Goal: Task Accomplishment & Management: Use online tool/utility

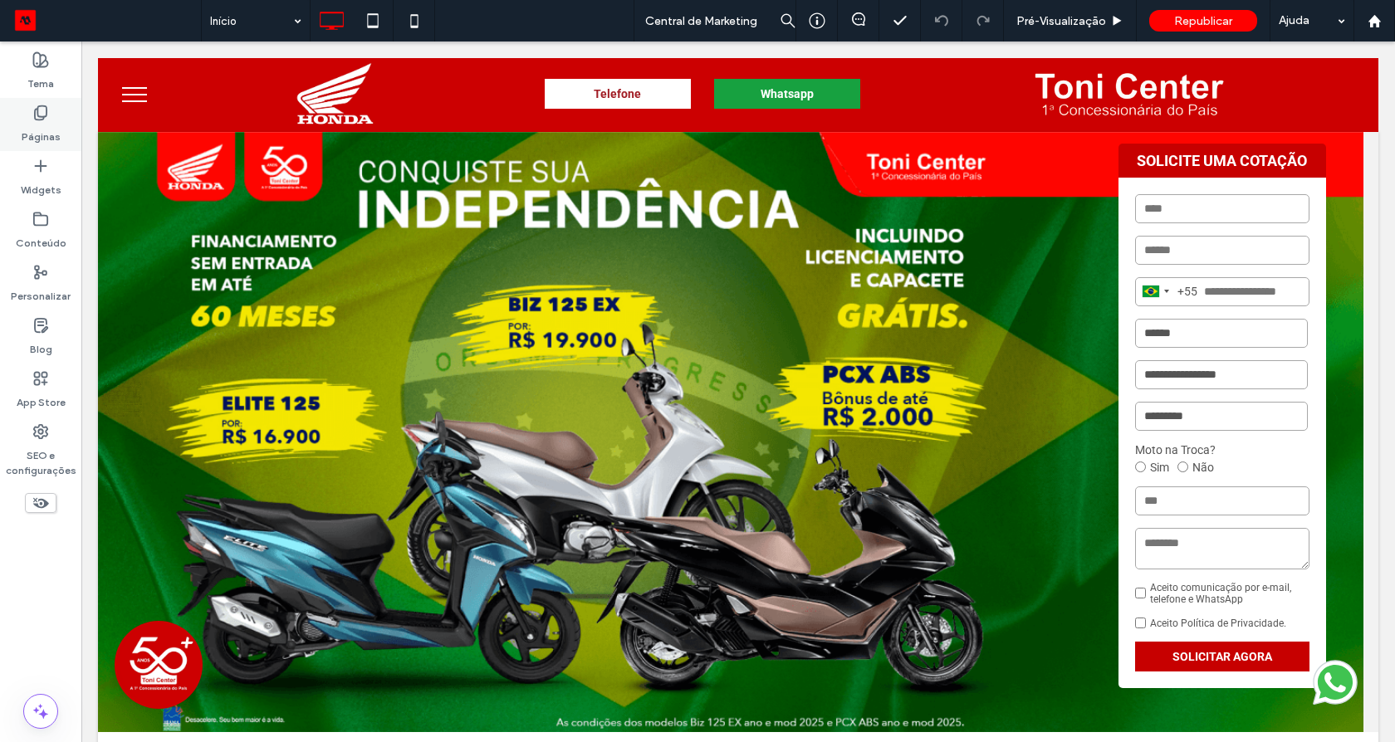
click at [40, 125] on label "Páginas" at bounding box center [41, 132] width 39 height 23
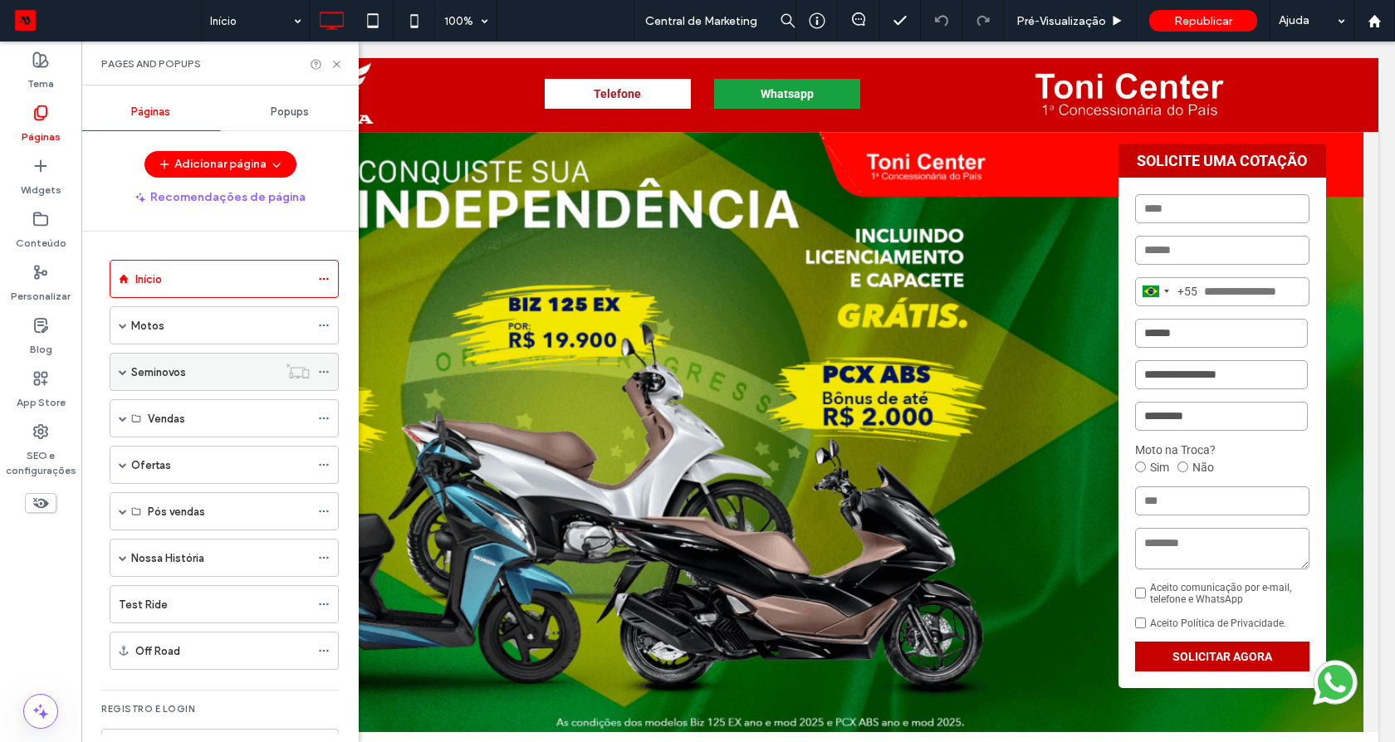
click at [164, 372] on label "Seminovos" at bounding box center [158, 372] width 55 height 29
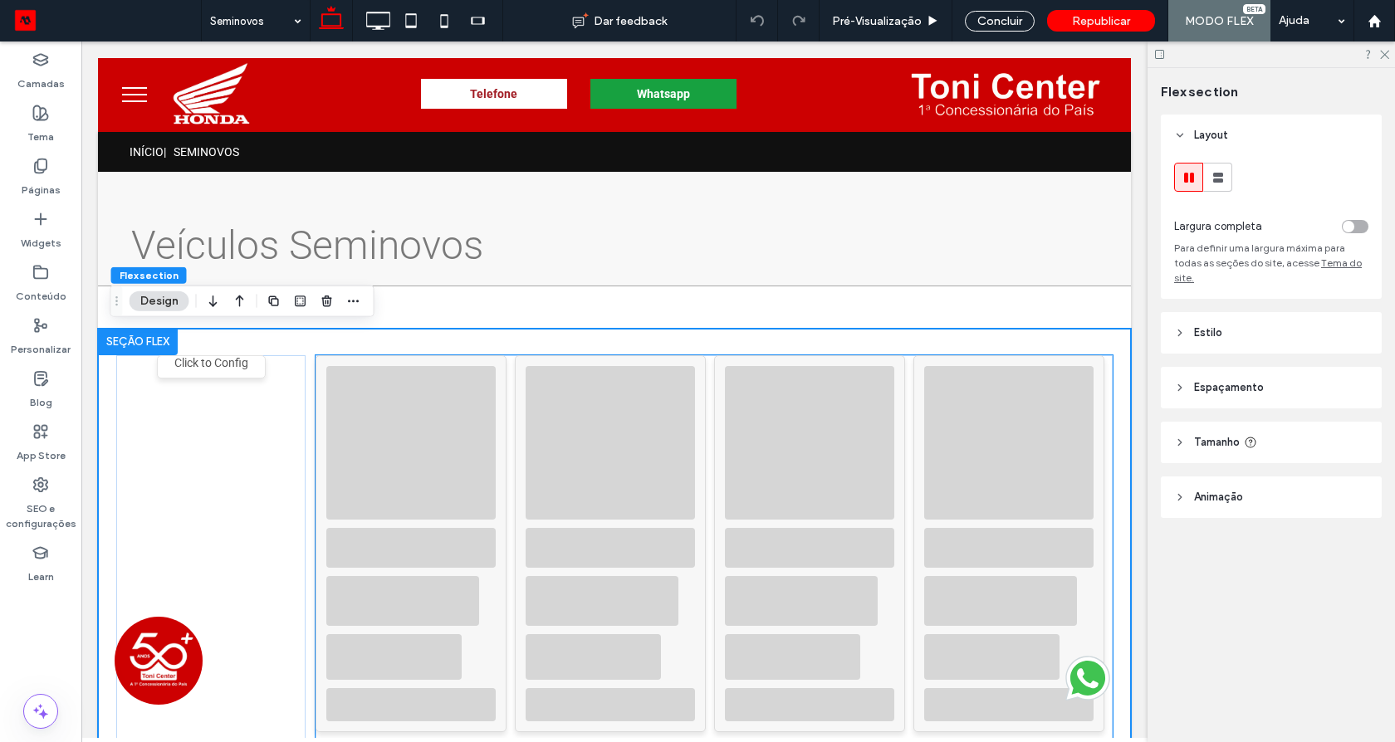
click at [590, 493] on div at bounding box center [610, 443] width 169 height 154
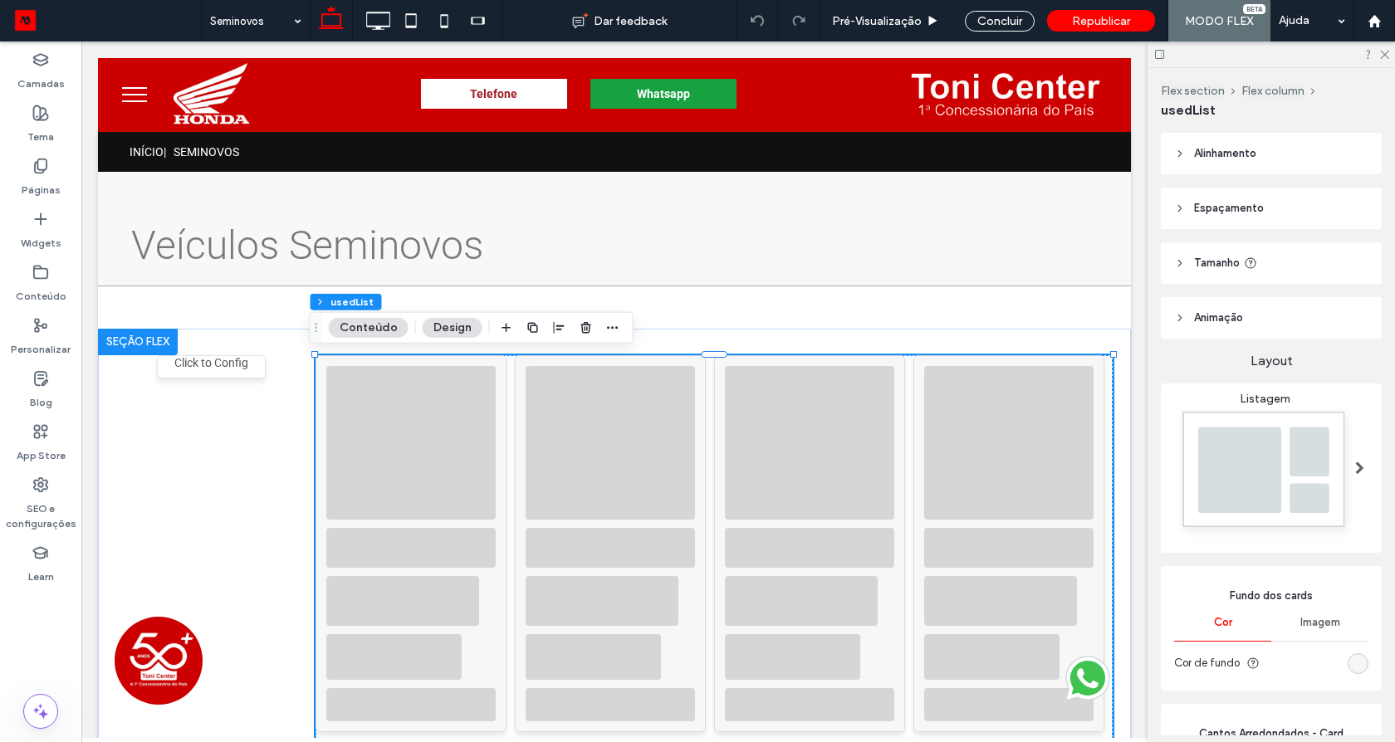
type input "*"
click at [936, 489] on div at bounding box center [1008, 443] width 169 height 154
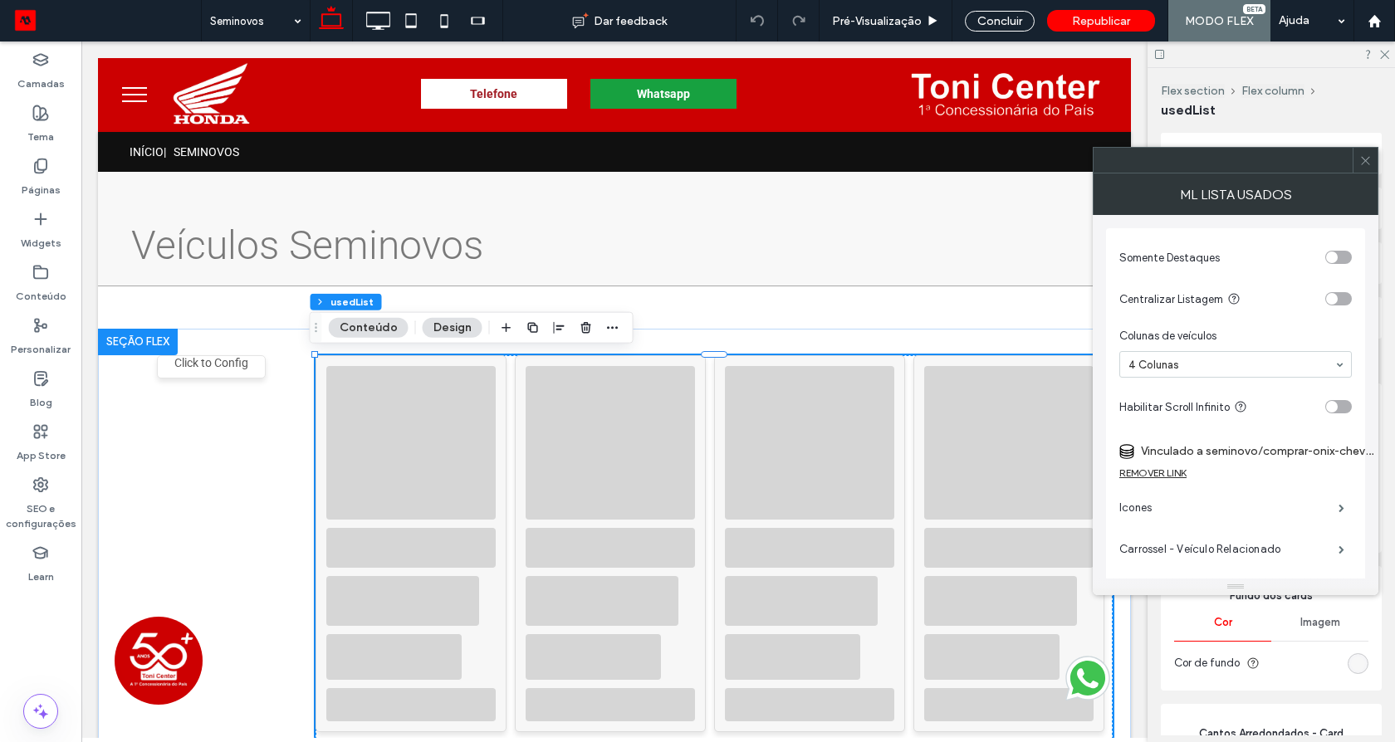
click at [1238, 445] on label "Vinculado a seminovo/comprar-onix-chevrolet-1055072-usado-seminovo-sao-paulo (D…" at bounding box center [1257, 451] width 232 height 31
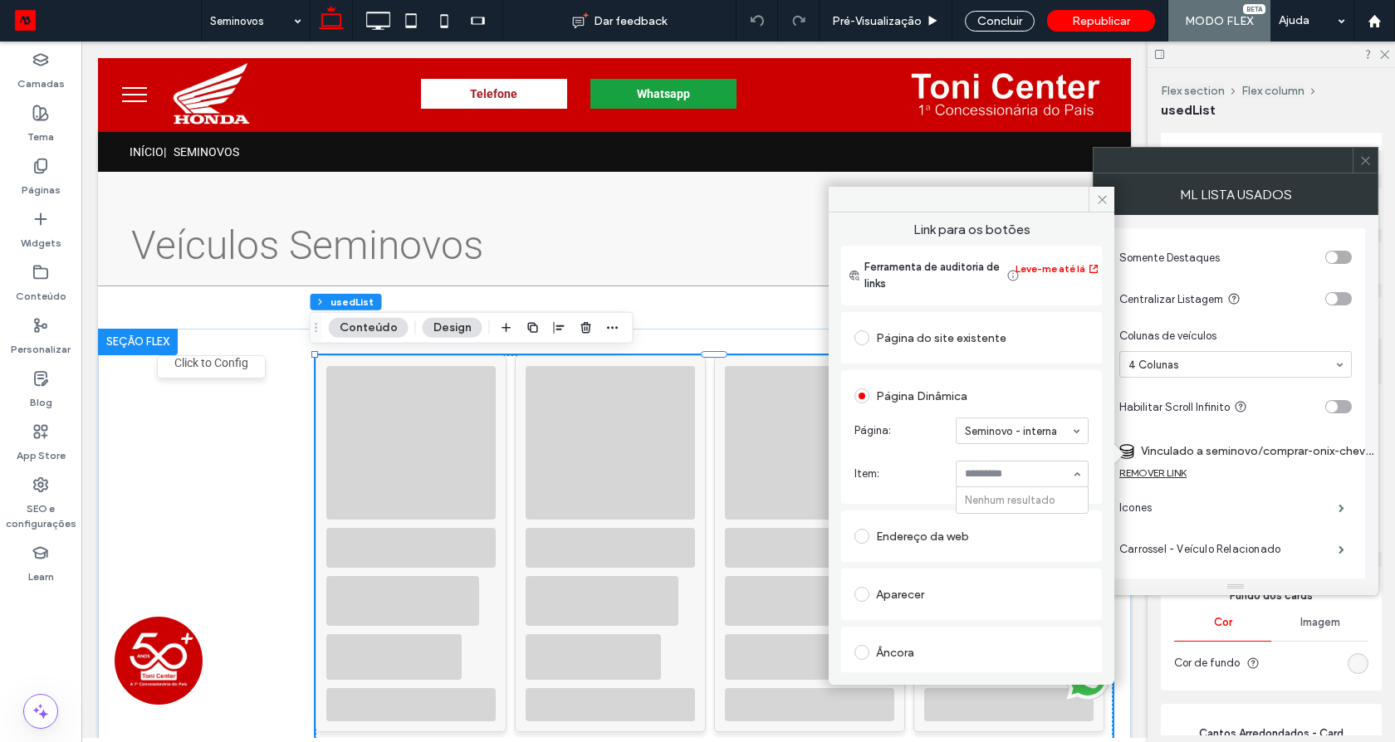
drag, startPoint x: 997, startPoint y: 502, endPoint x: 1308, endPoint y: 311, distance: 365.0
click at [1088, 460] on div "Página Dinâmica Página: Seminovo - interna Item: Nenhum resultado" at bounding box center [971, 437] width 261 height 134
click at [1357, 162] on div at bounding box center [1365, 160] width 25 height 25
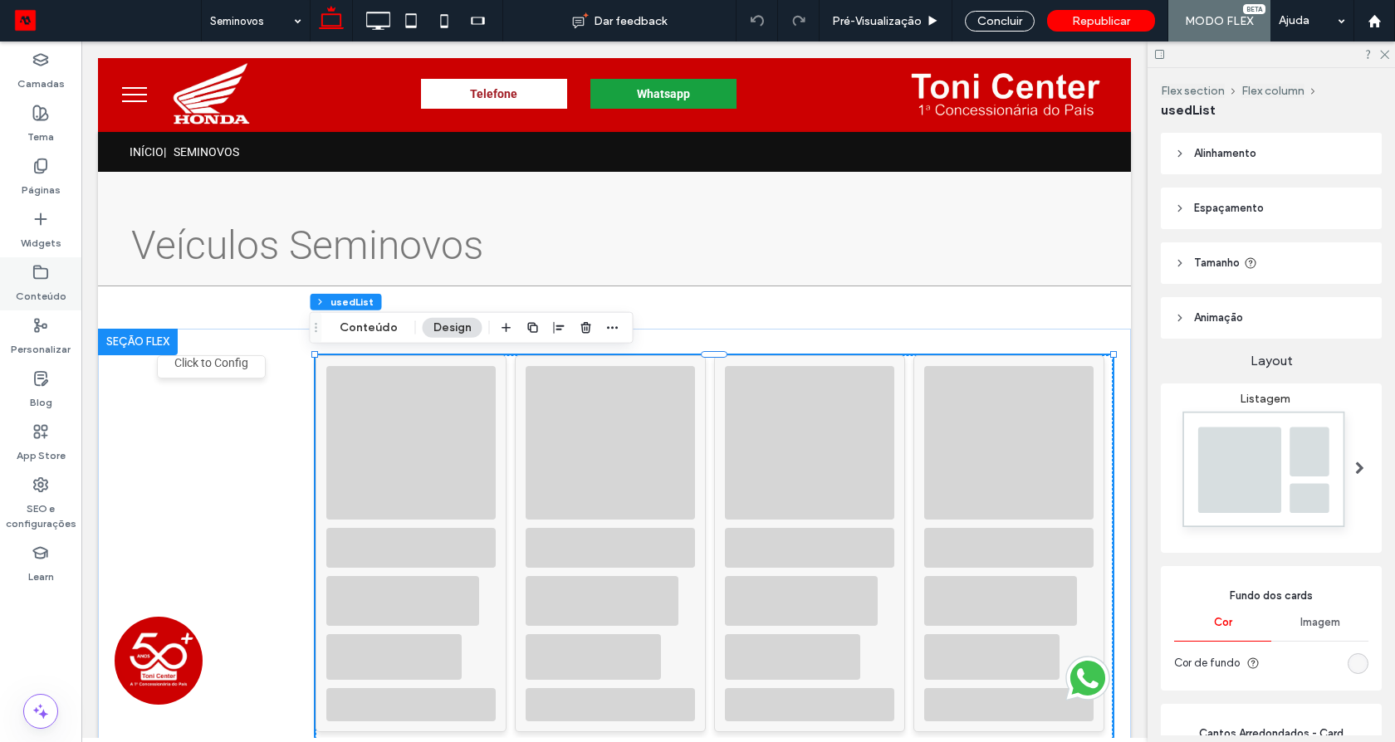
click at [32, 272] on icon at bounding box center [40, 272] width 17 height 17
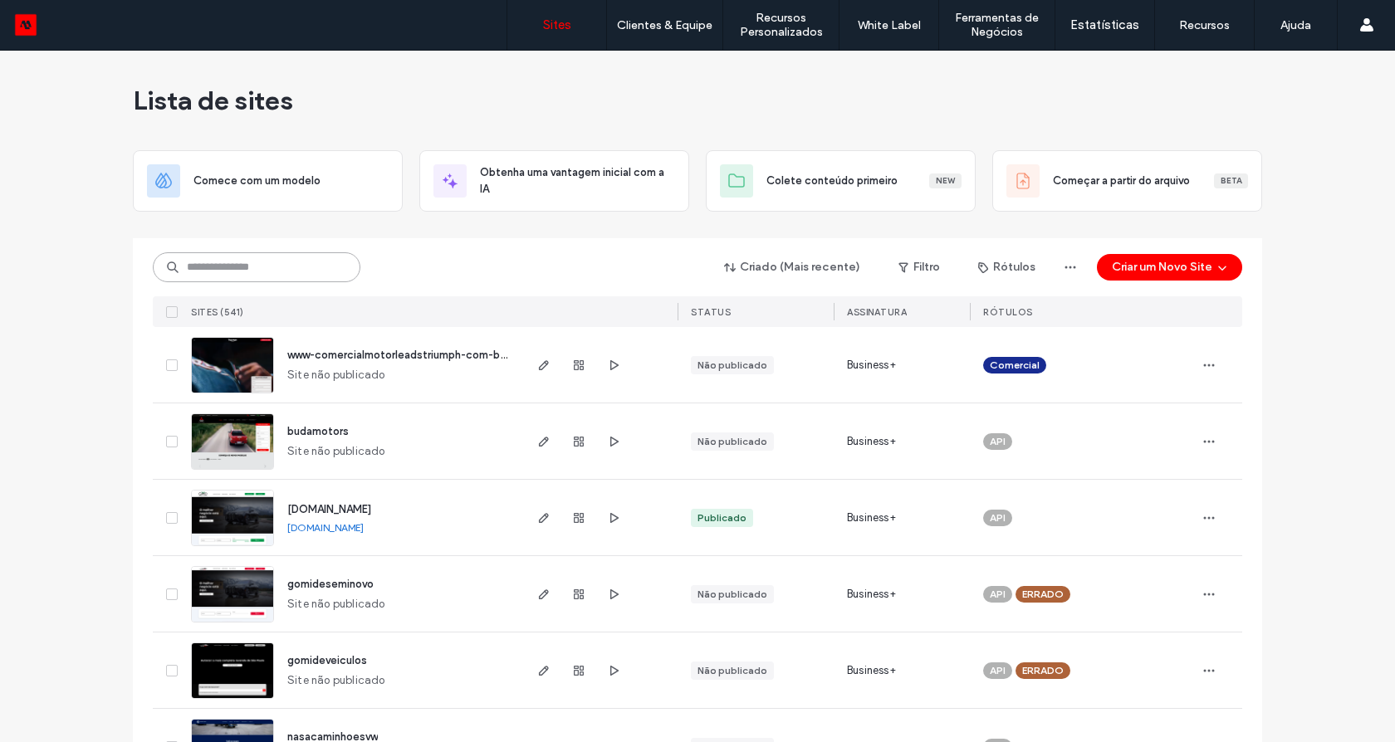
click at [273, 276] on input at bounding box center [257, 267] width 208 height 30
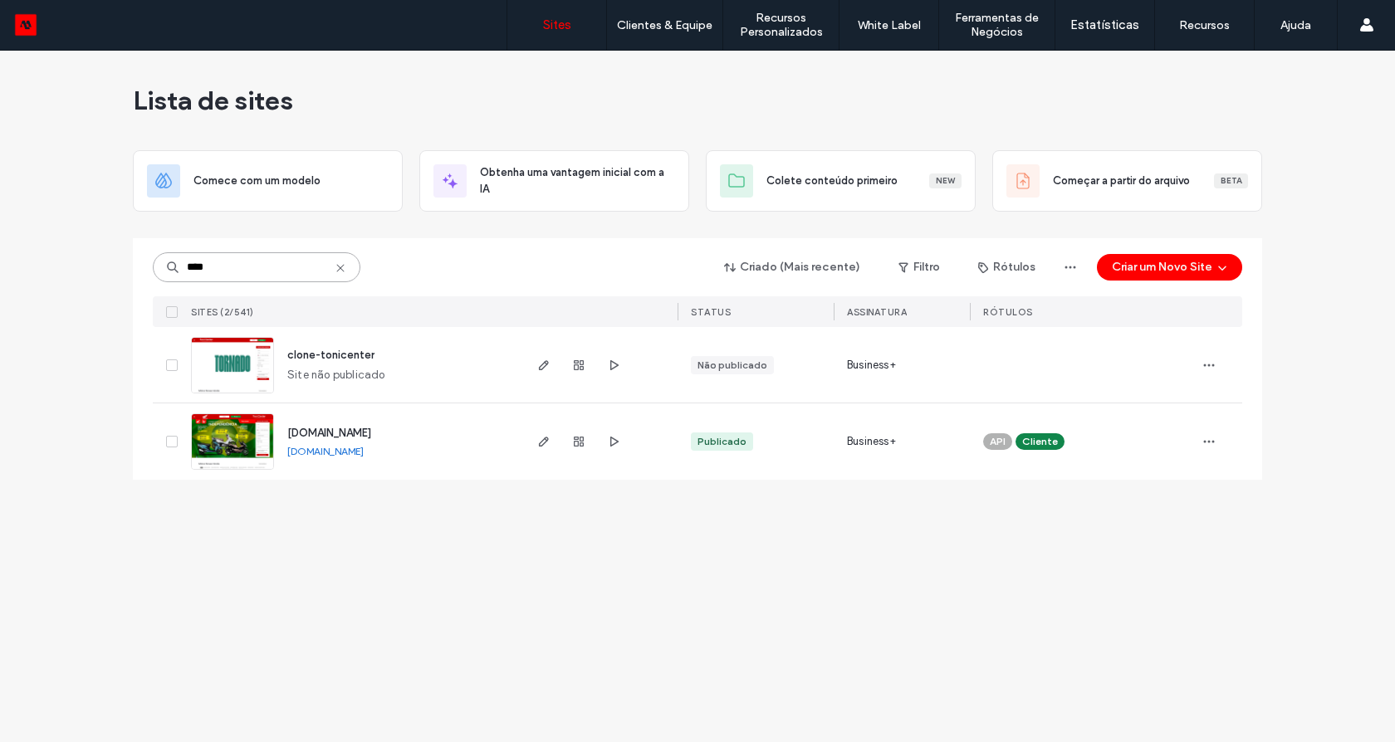
type input "****"
click at [247, 447] on img at bounding box center [232, 470] width 81 height 113
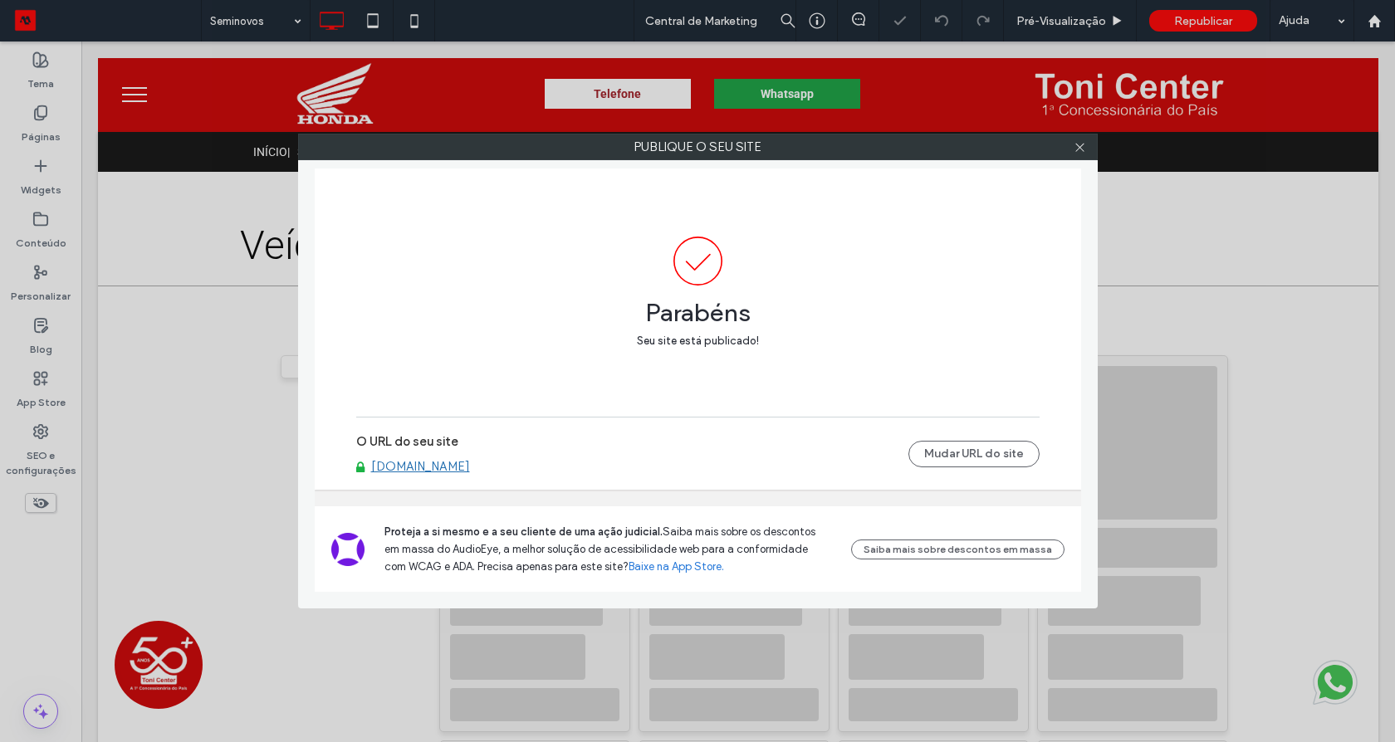
click at [452, 471] on link "www.tonicenter.com.br" at bounding box center [420, 466] width 99 height 15
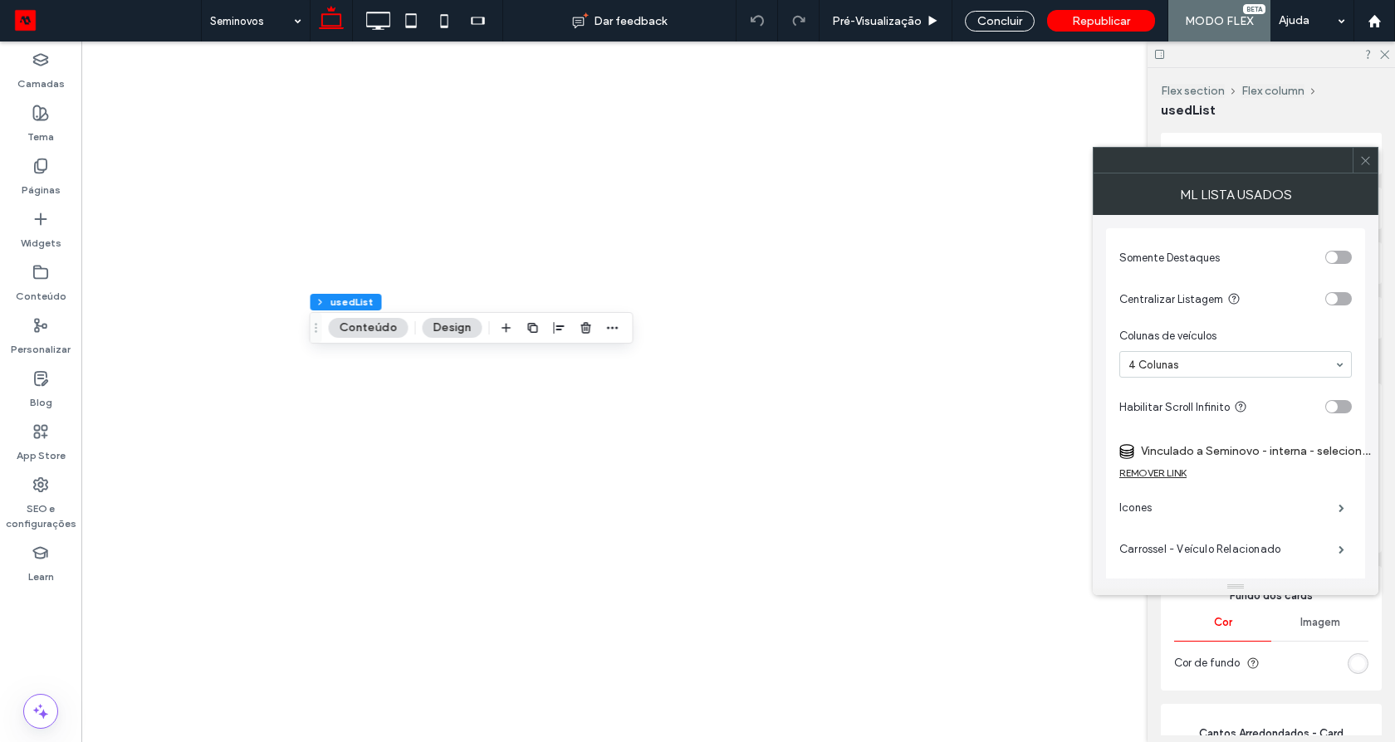
type input "*"
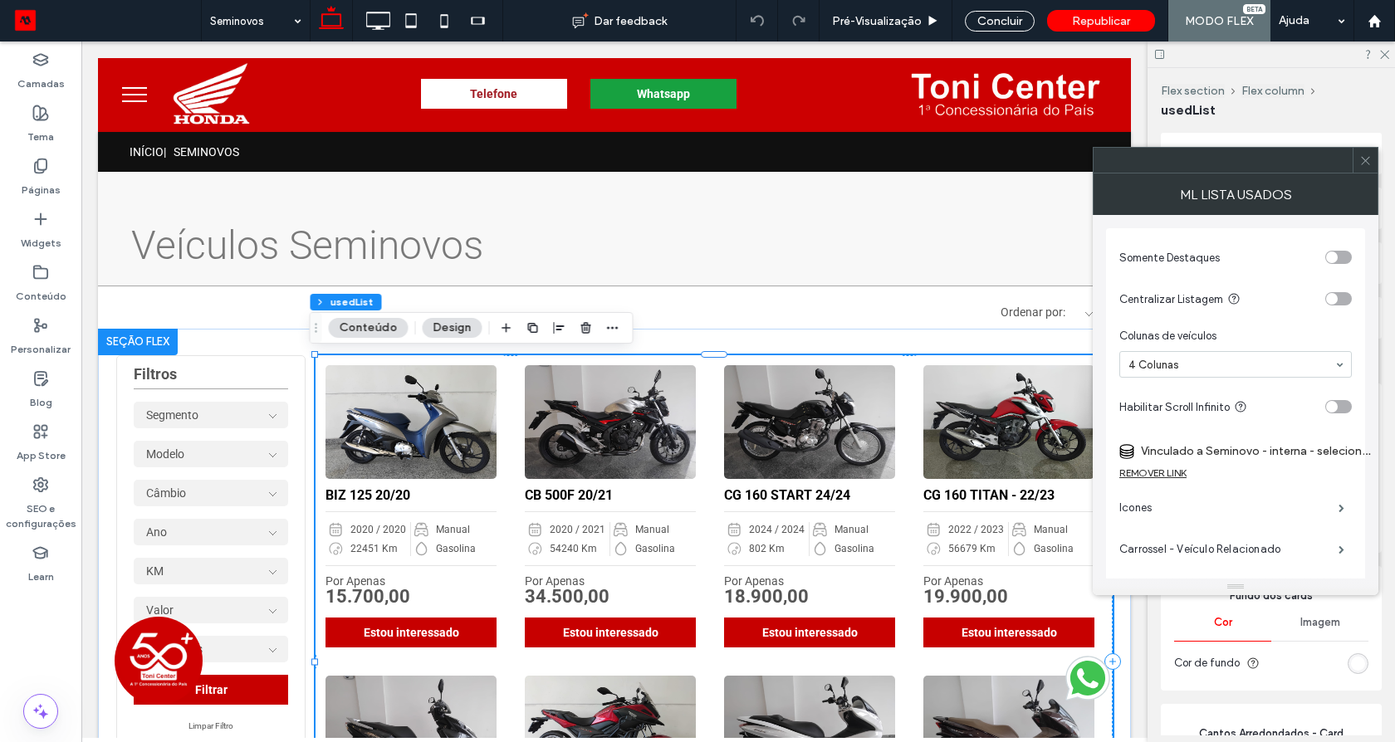
click at [1264, 458] on label "Vinculado a Seminovo - interna - selecione-este-para-nao-perder-vínculo-evitar-…" at bounding box center [1257, 451] width 232 height 31
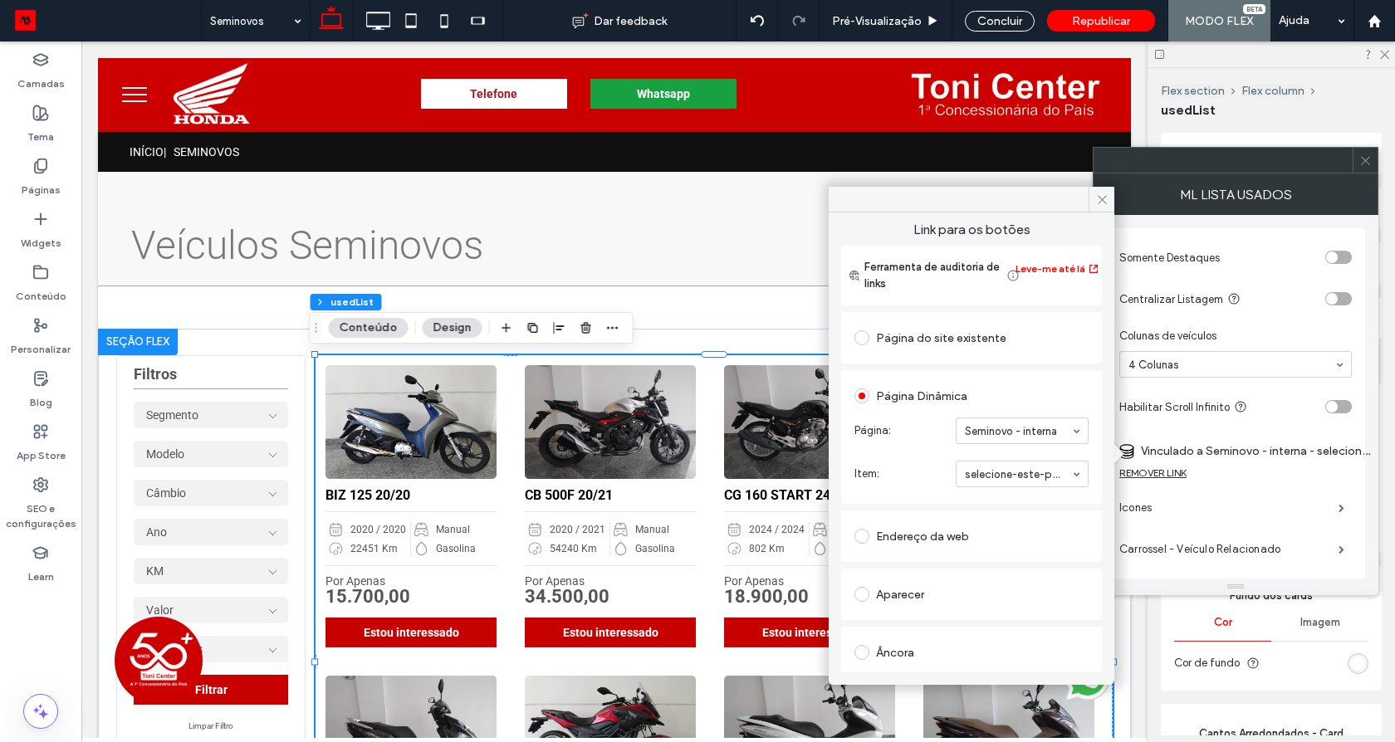
click at [1098, 204] on icon at bounding box center [1102, 199] width 12 height 12
click at [1141, 203] on div "ML Lista Usados" at bounding box center [1236, 195] width 286 height 42
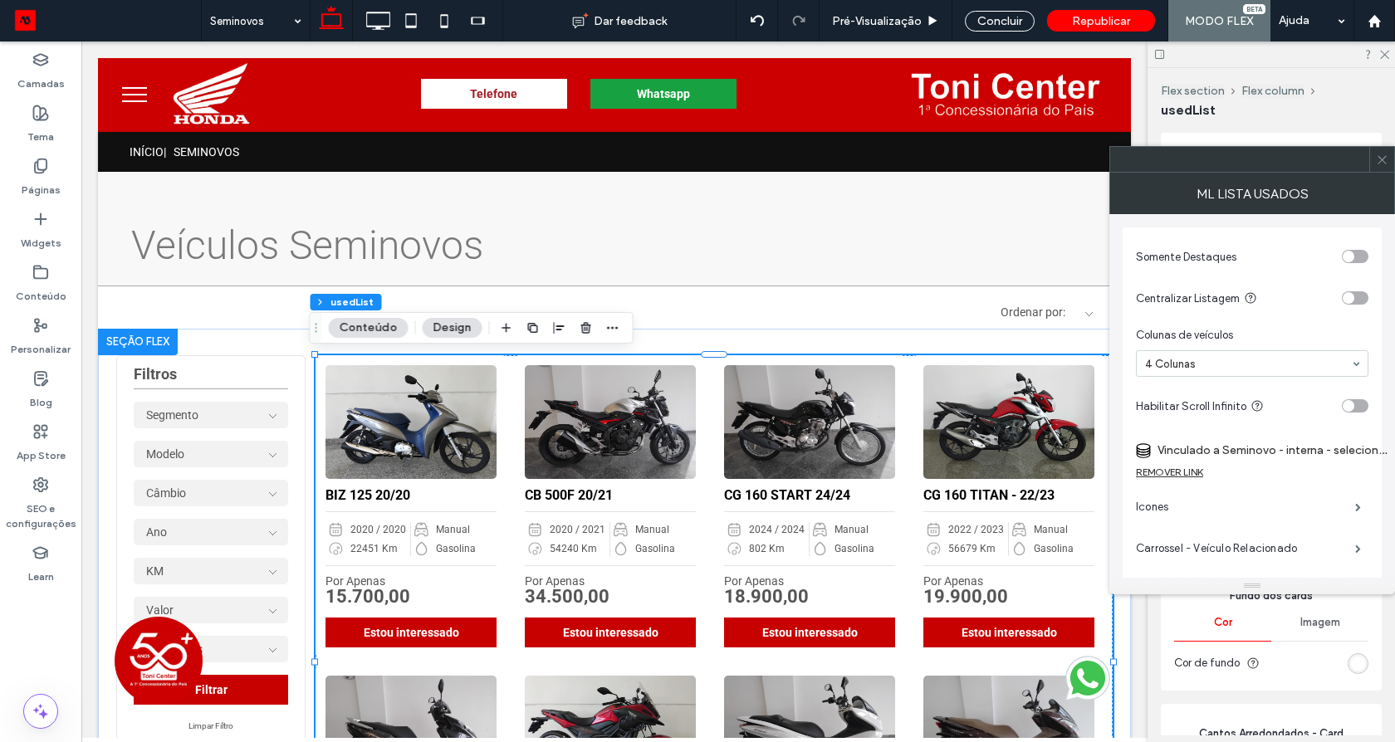
drag, startPoint x: 1385, startPoint y: 169, endPoint x: 1181, endPoint y: 126, distance: 207.8
click at [1377, 169] on span at bounding box center [1382, 159] width 12 height 25
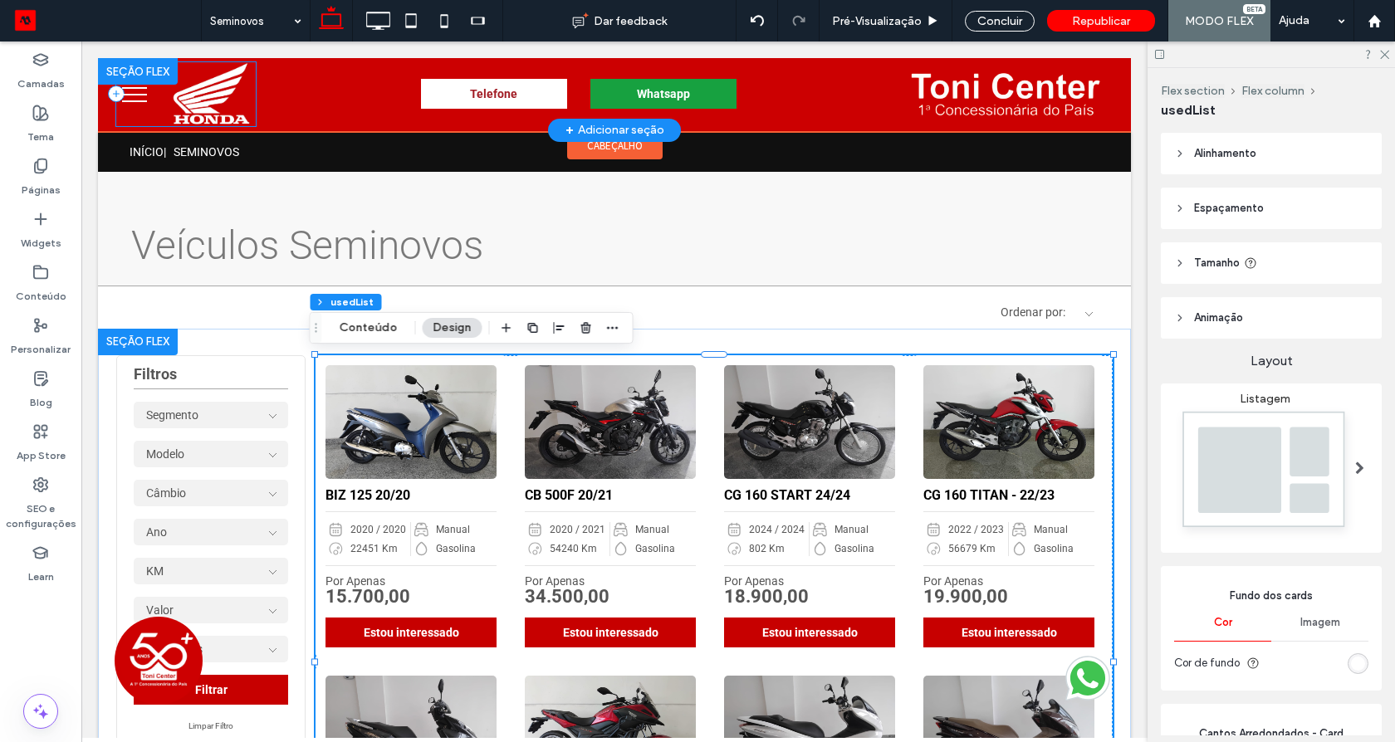
click at [149, 95] on div at bounding box center [185, 94] width 139 height 64
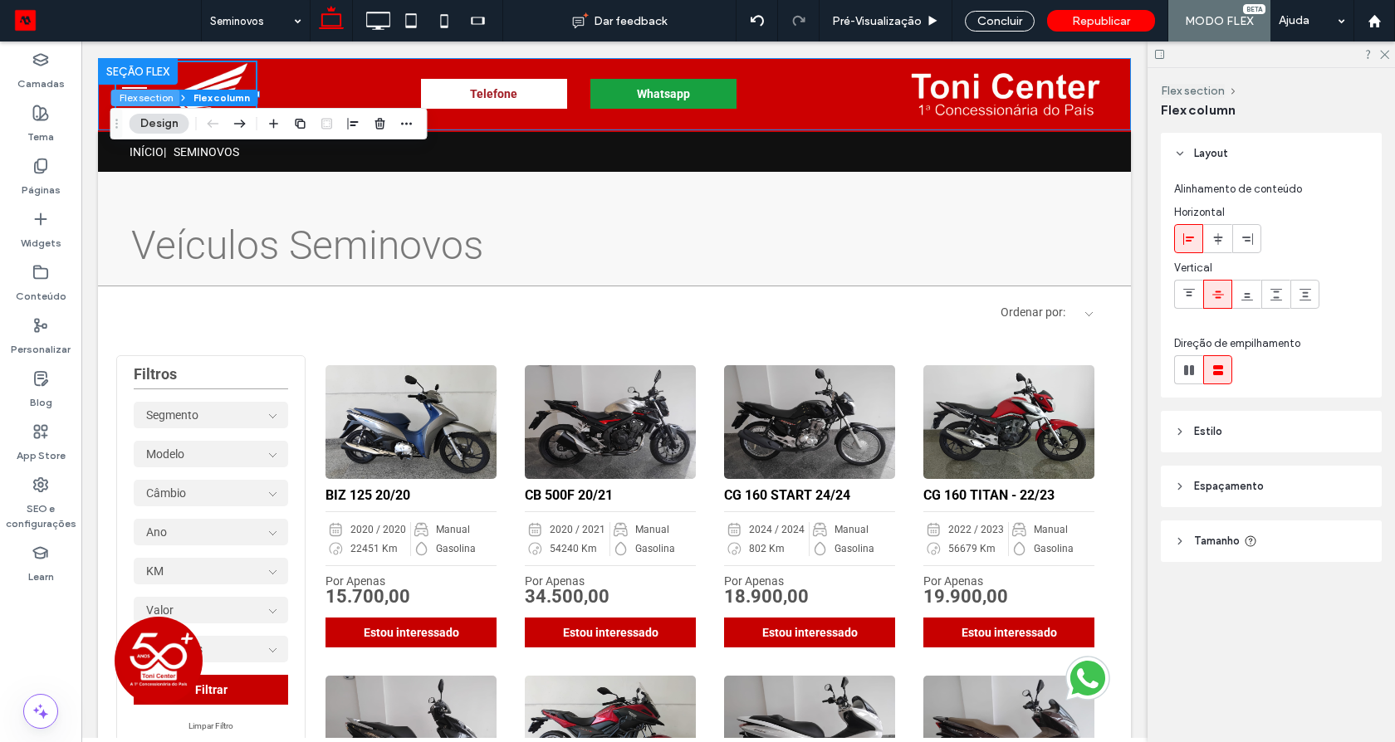
click at [135, 90] on button "Flex section" at bounding box center [145, 98] width 69 height 17
click at [135, 90] on div at bounding box center [185, 94] width 139 height 64
click at [984, 29] on div "Concluir" at bounding box center [1000, 21] width 70 height 21
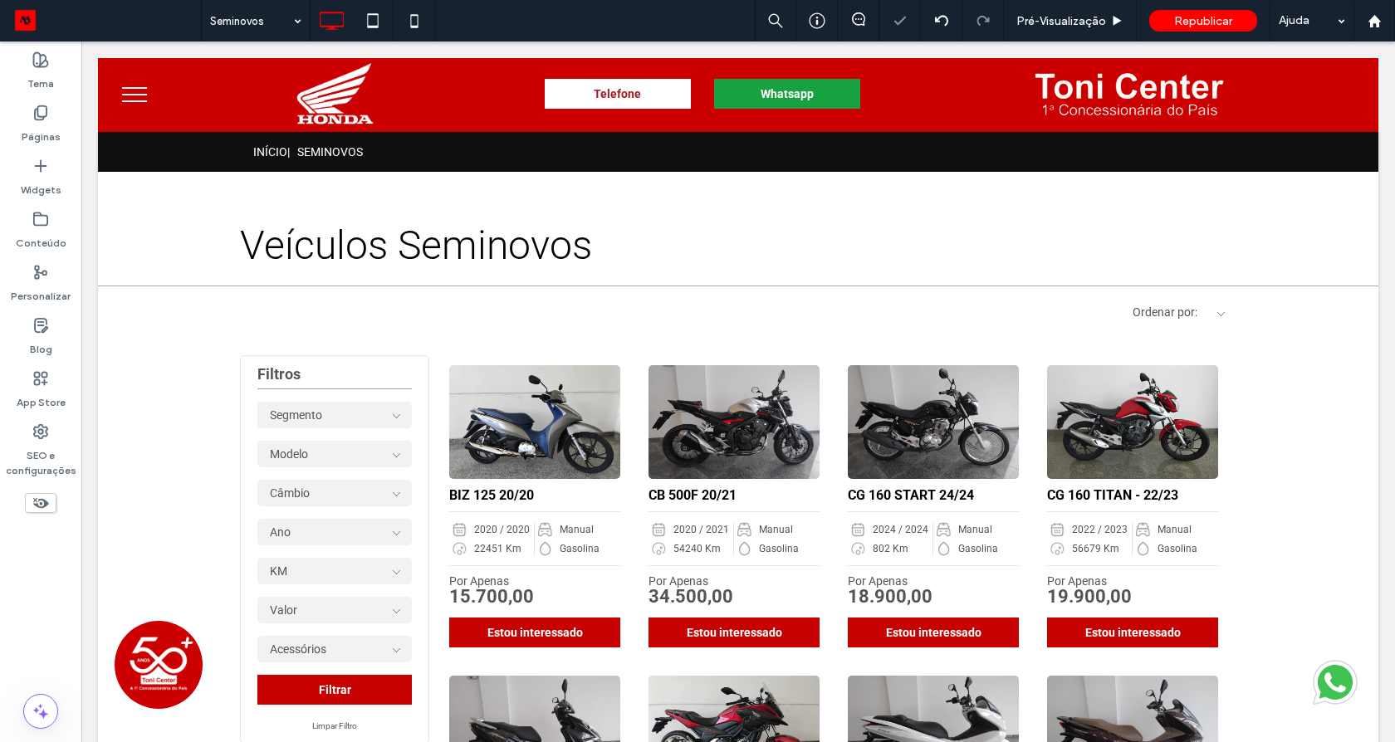
click at [136, 94] on span "menu" at bounding box center [134, 95] width 25 height 2
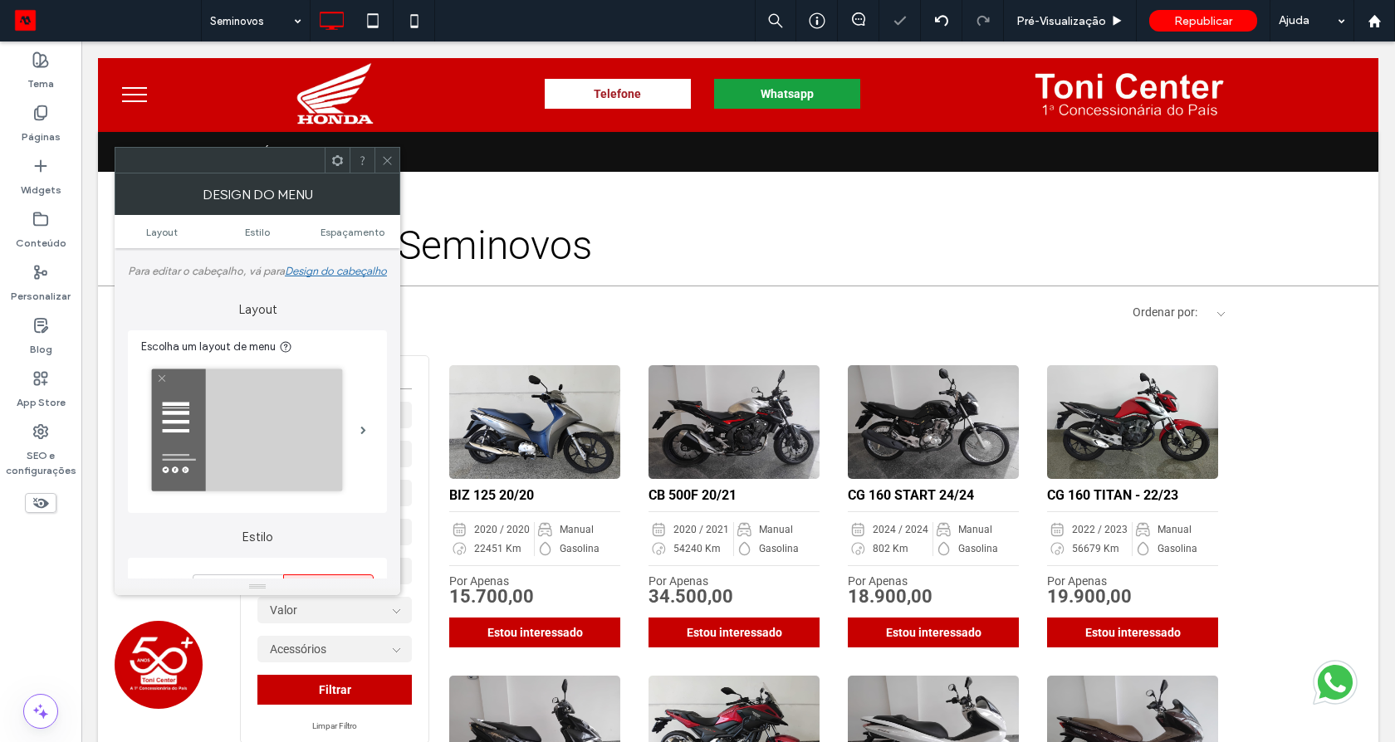
click at [143, 89] on span "menu" at bounding box center [134, 88] width 25 height 2
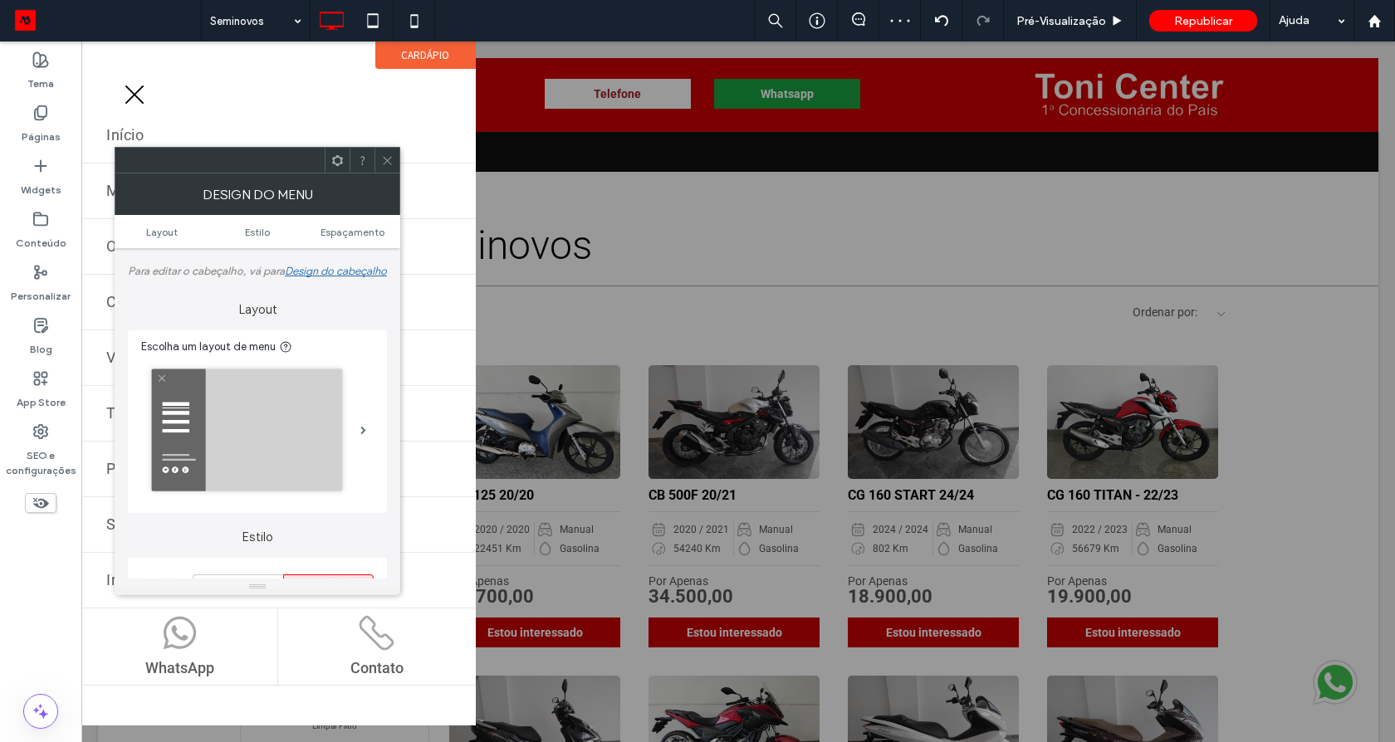
click at [389, 158] on use at bounding box center [387, 160] width 8 height 8
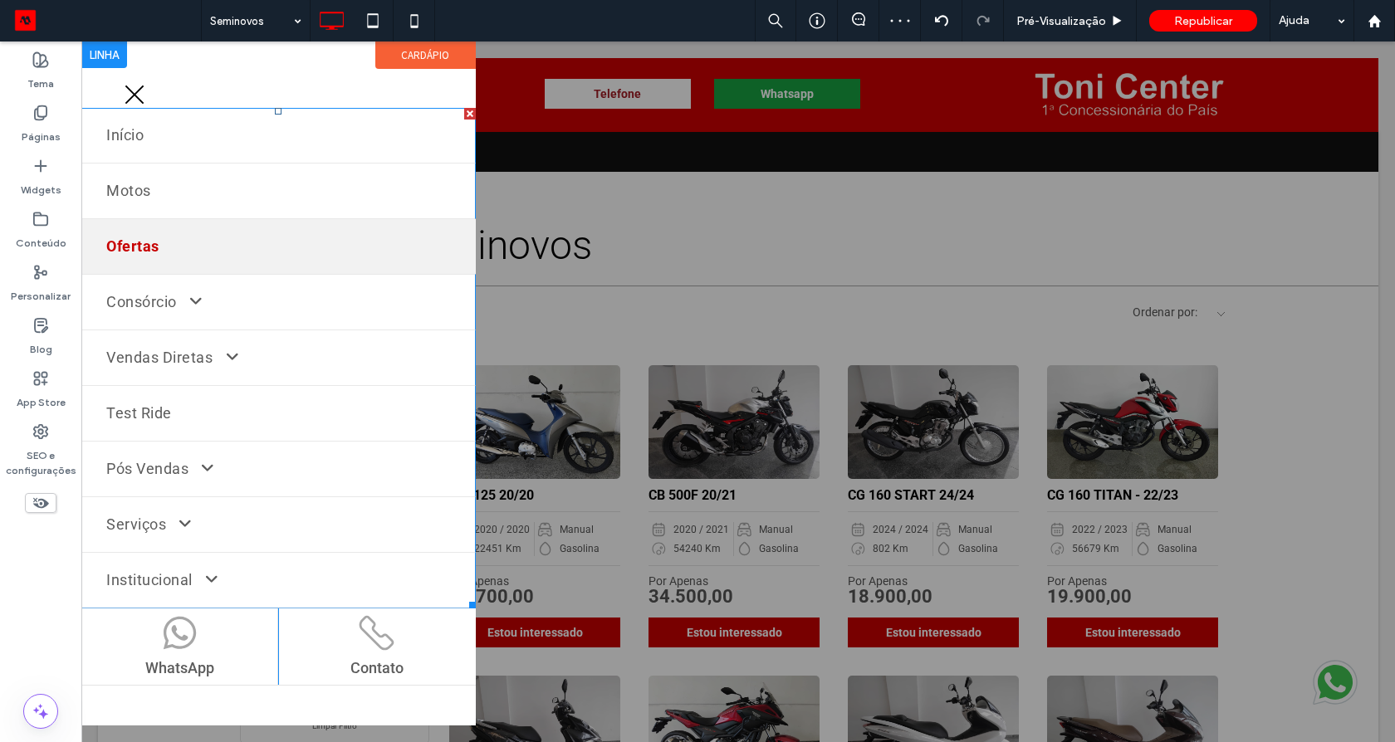
click at [294, 229] on link "Ofertas" at bounding box center [278, 246] width 394 height 55
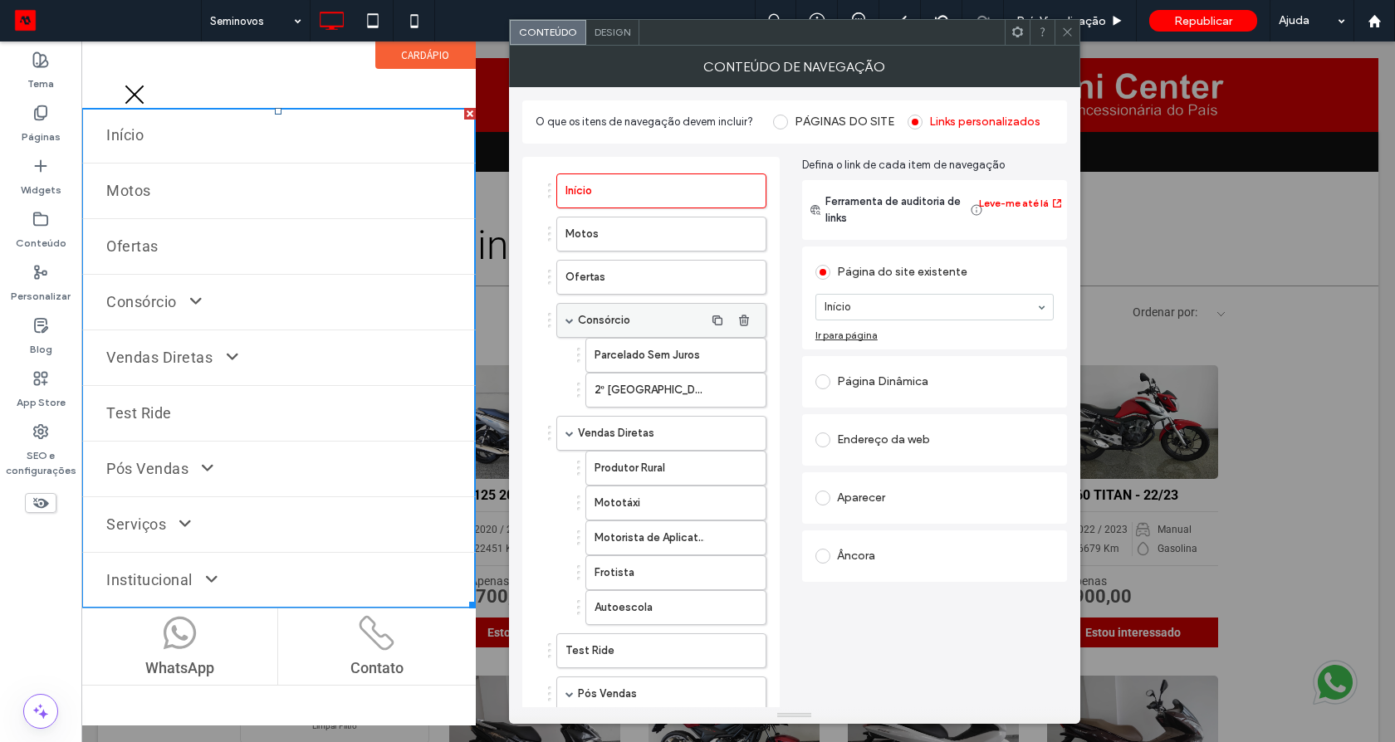
click at [569, 320] on span at bounding box center [569, 320] width 8 height 8
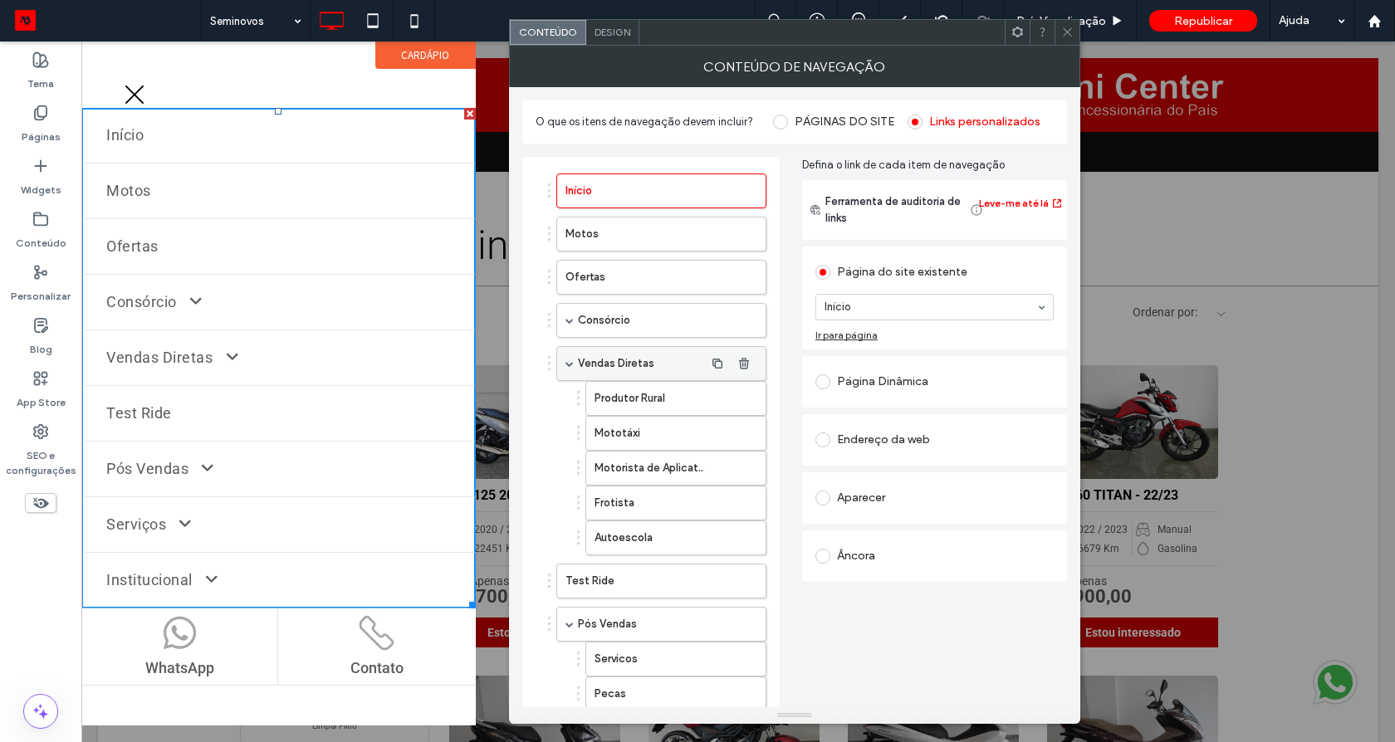
click at [565, 367] on span at bounding box center [569, 364] width 8 height 8
click at [565, 366] on span at bounding box center [569, 364] width 8 height 8
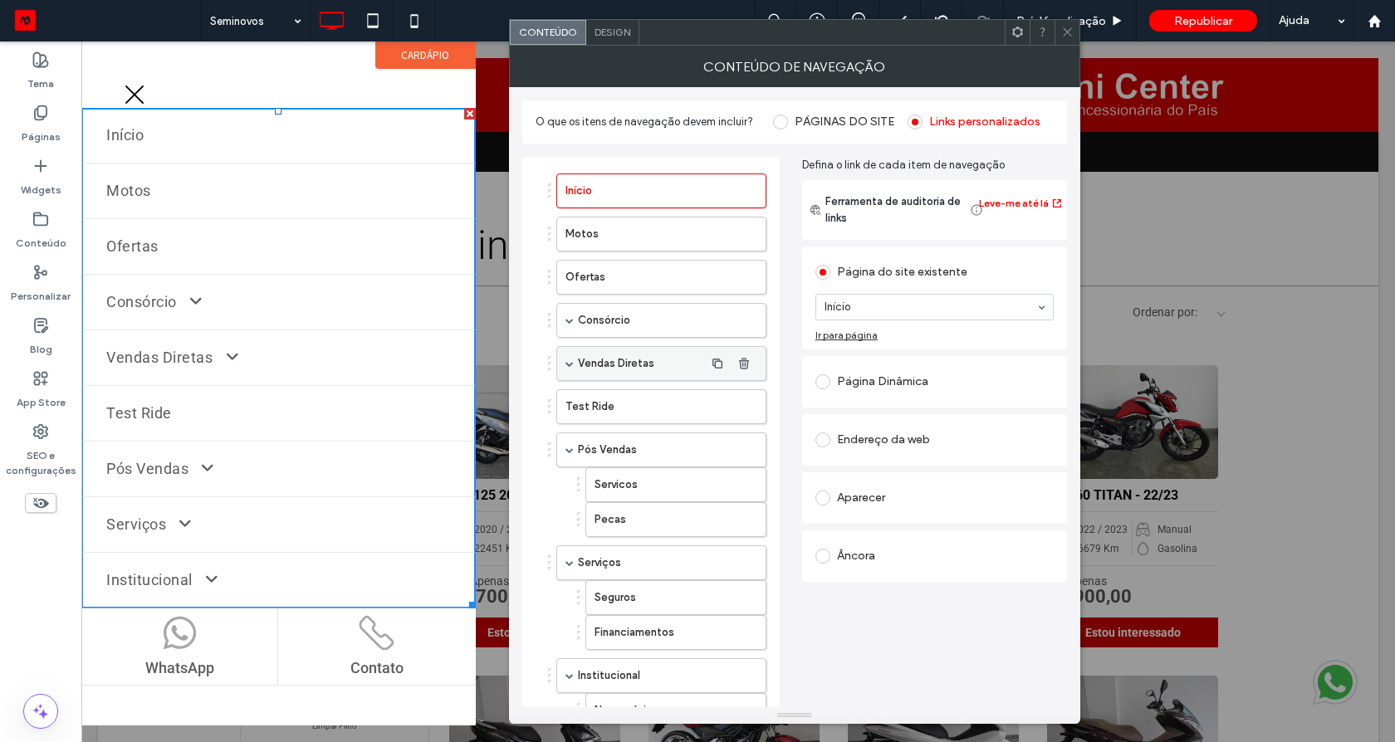
click at [565, 366] on span at bounding box center [569, 364] width 8 height 8
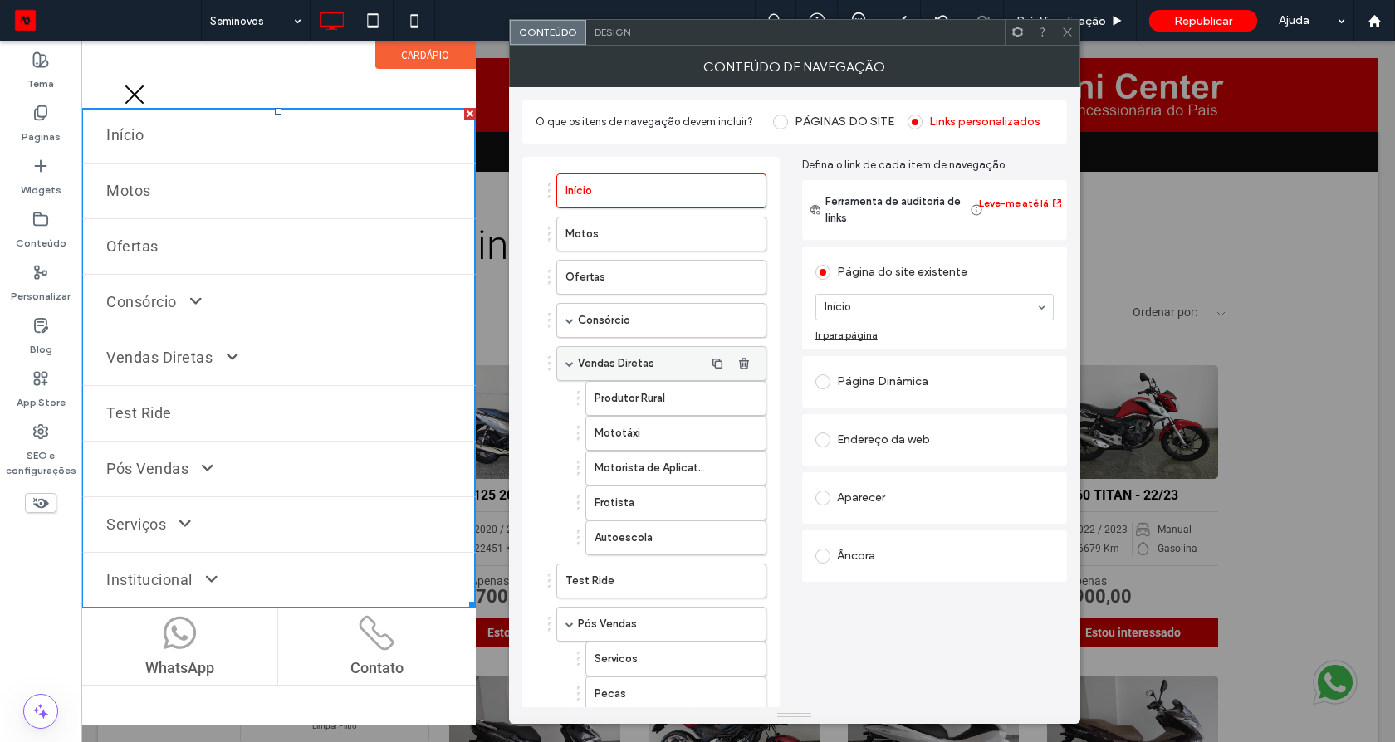
click at [565, 366] on span at bounding box center [569, 364] width 8 height 8
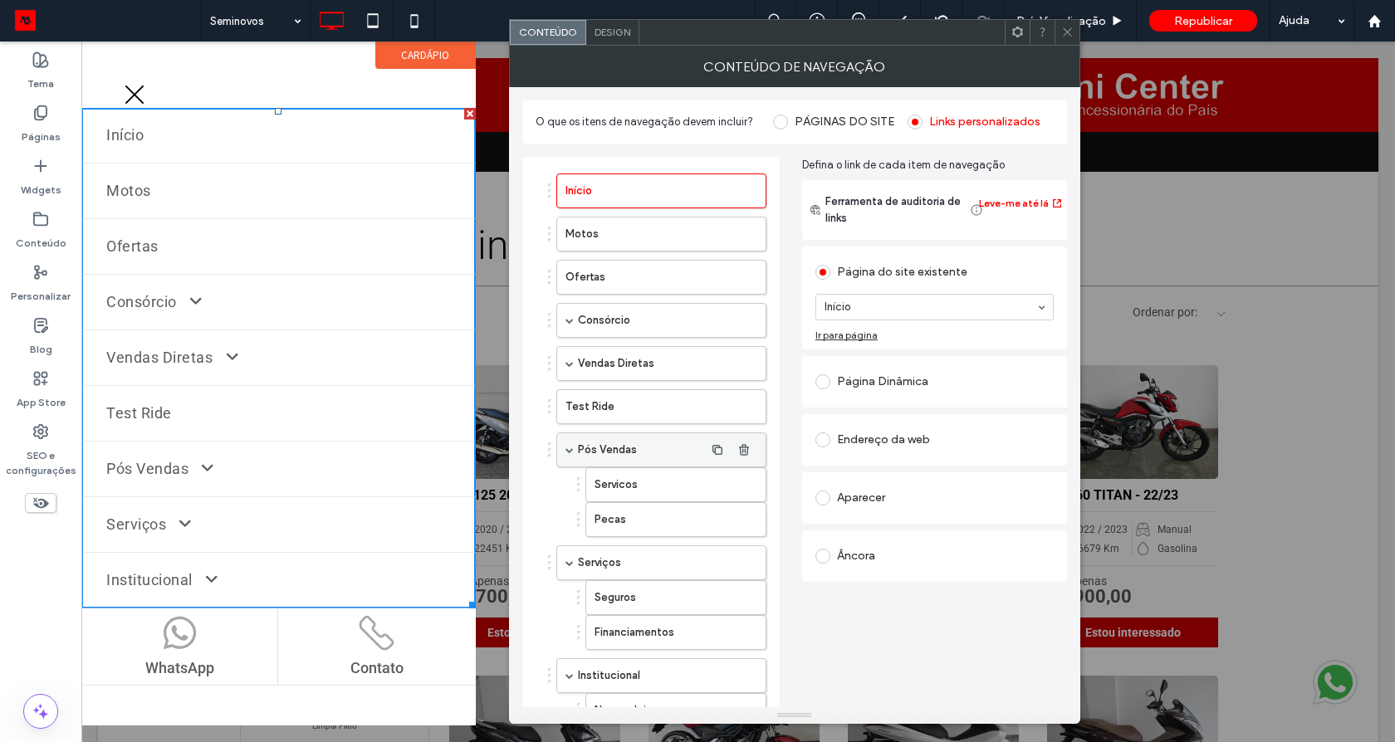
click at [570, 450] on span at bounding box center [569, 450] width 8 height 8
click at [569, 501] on div "Serviços" at bounding box center [661, 493] width 210 height 35
click at [562, 492] on div "Serviços" at bounding box center [661, 493] width 210 height 35
click at [565, 492] on span at bounding box center [569, 493] width 8 height 8
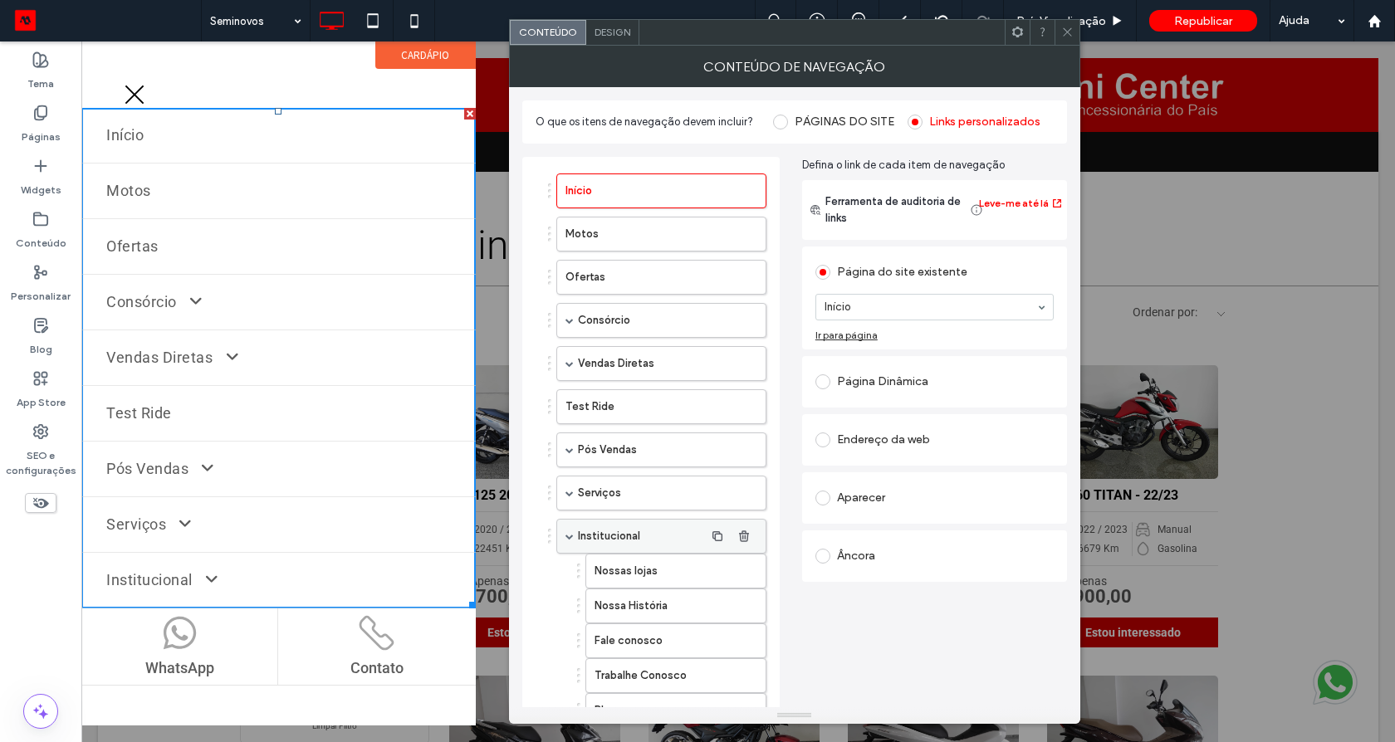
click at [568, 537] on span at bounding box center [569, 536] width 8 height 8
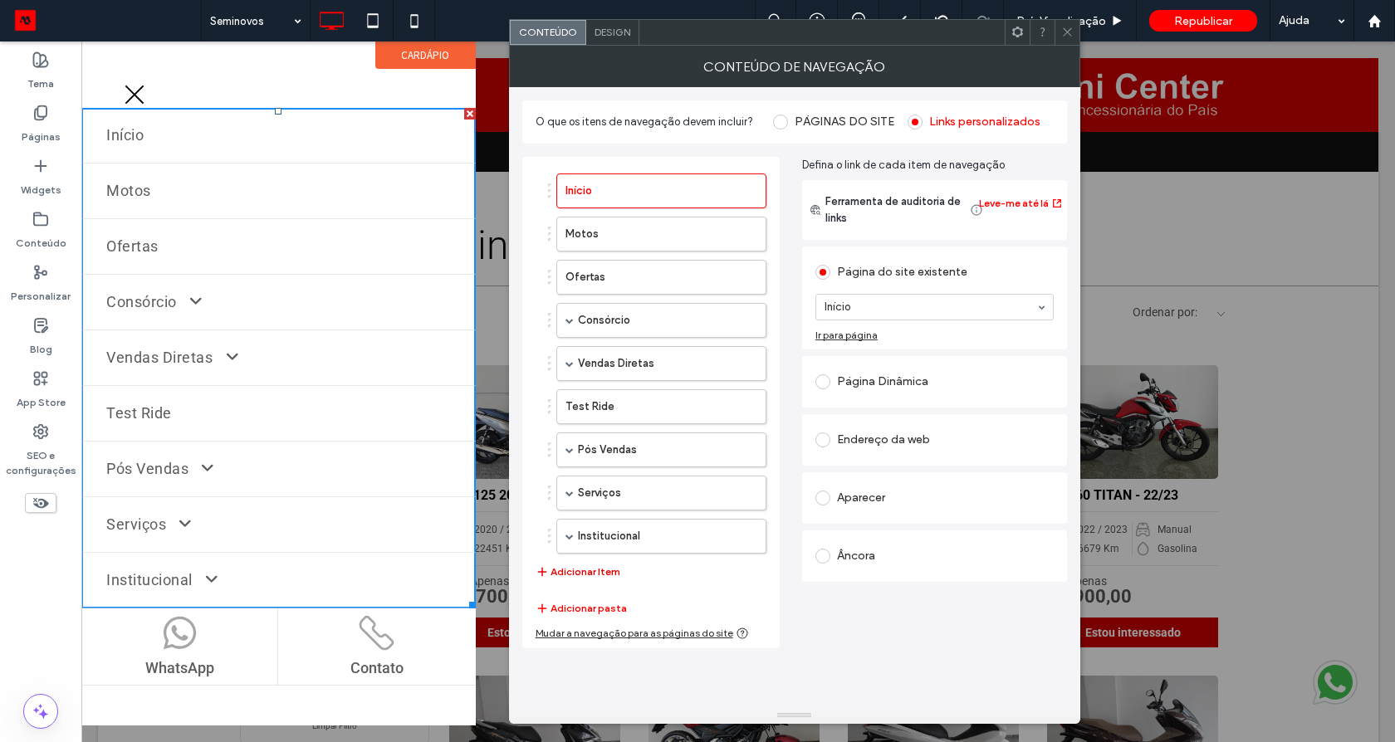
click at [565, 573] on button "Adicionar Item" at bounding box center [578, 572] width 85 height 20
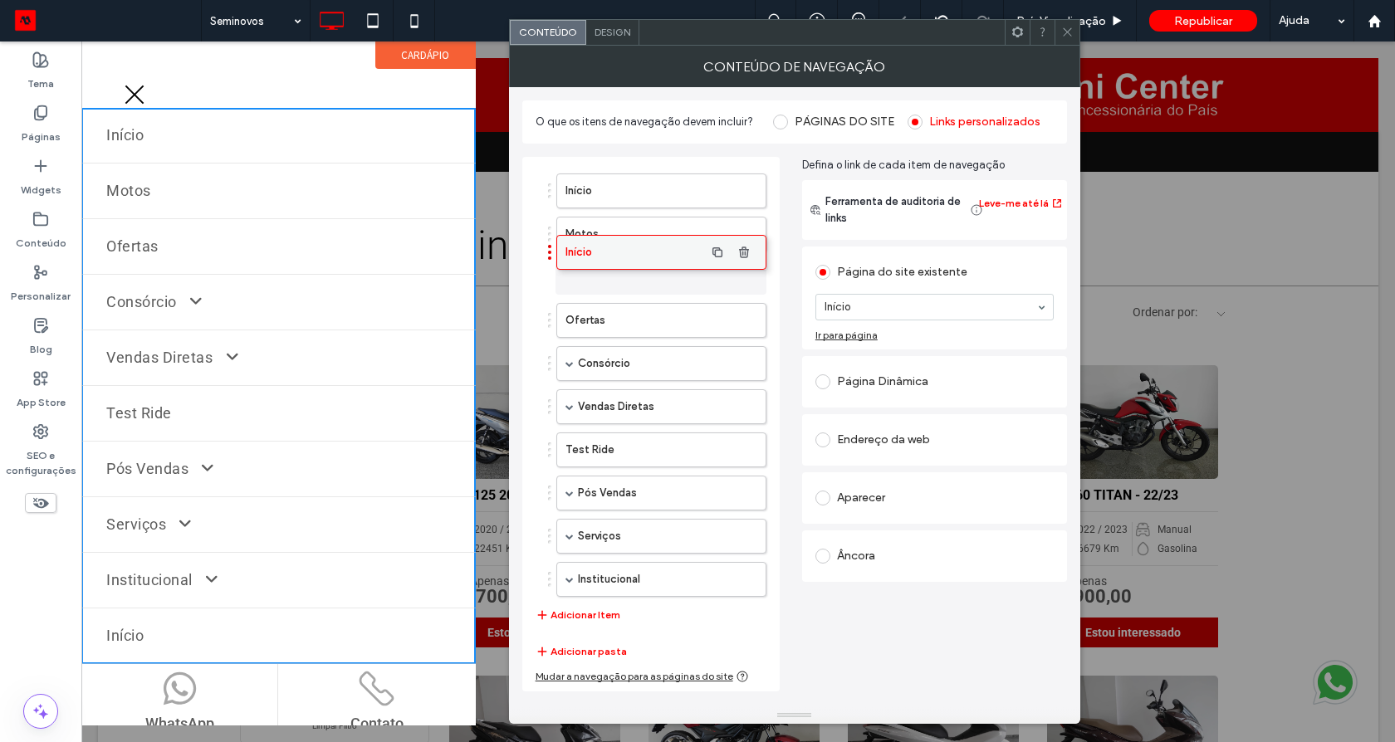
drag, startPoint x: 633, startPoint y: 575, endPoint x: 633, endPoint y: 248, distance: 327.1
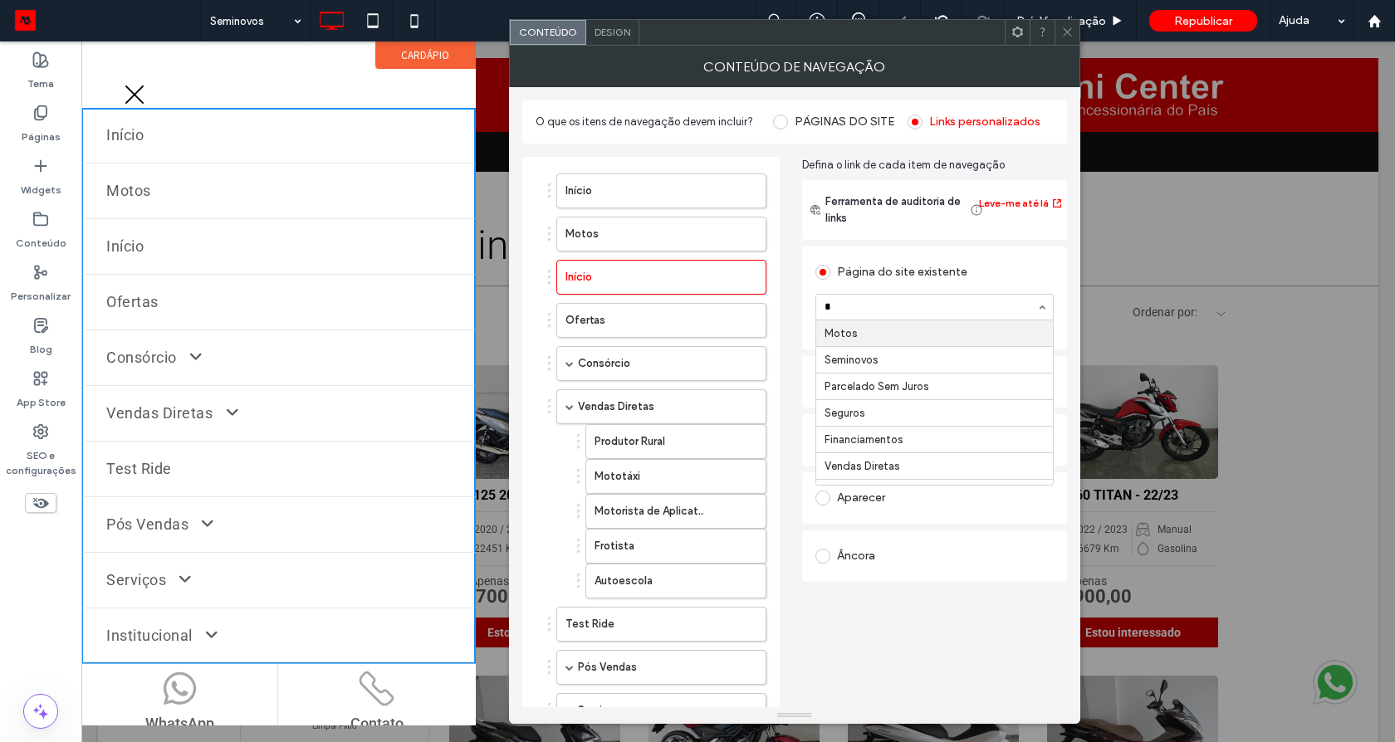
type input "**"
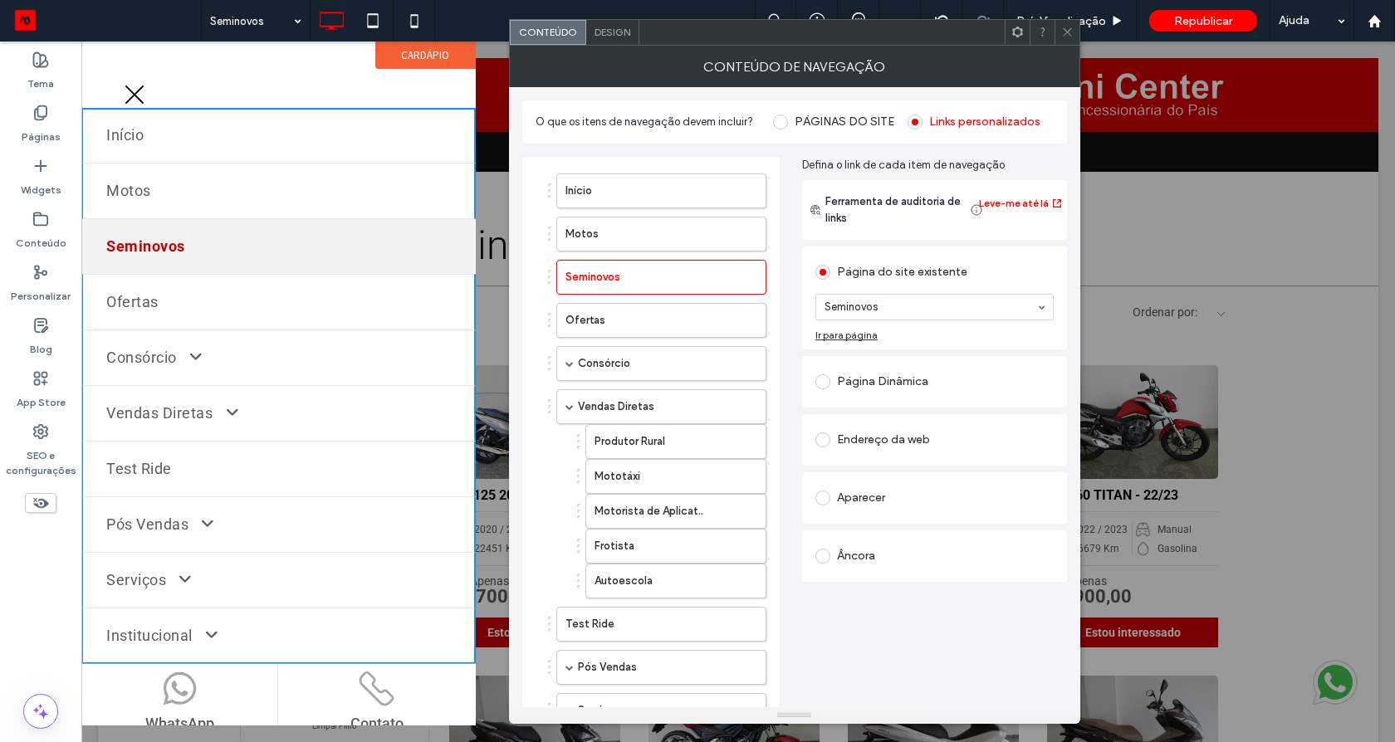
click at [1073, 34] on div at bounding box center [1066, 32] width 25 height 25
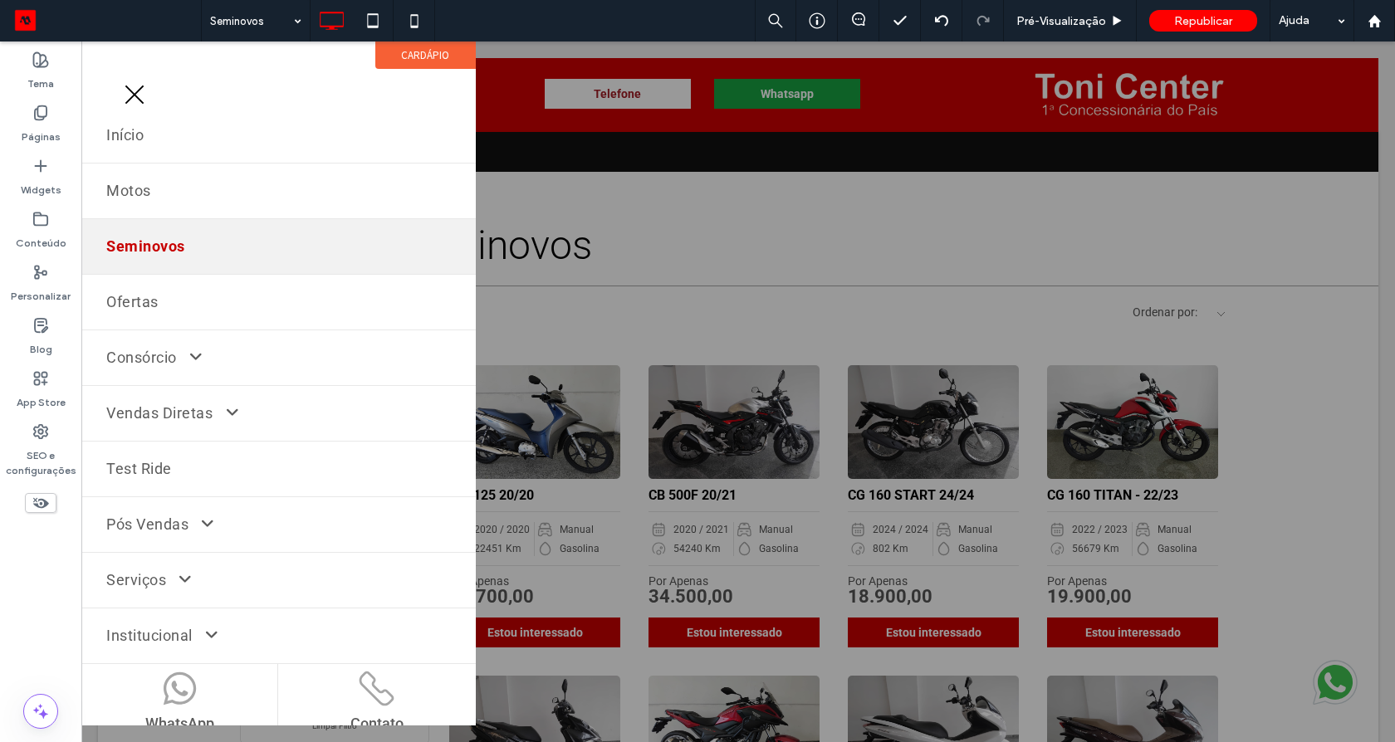
click at [138, 95] on span "menu" at bounding box center [134, 95] width 25 height 2
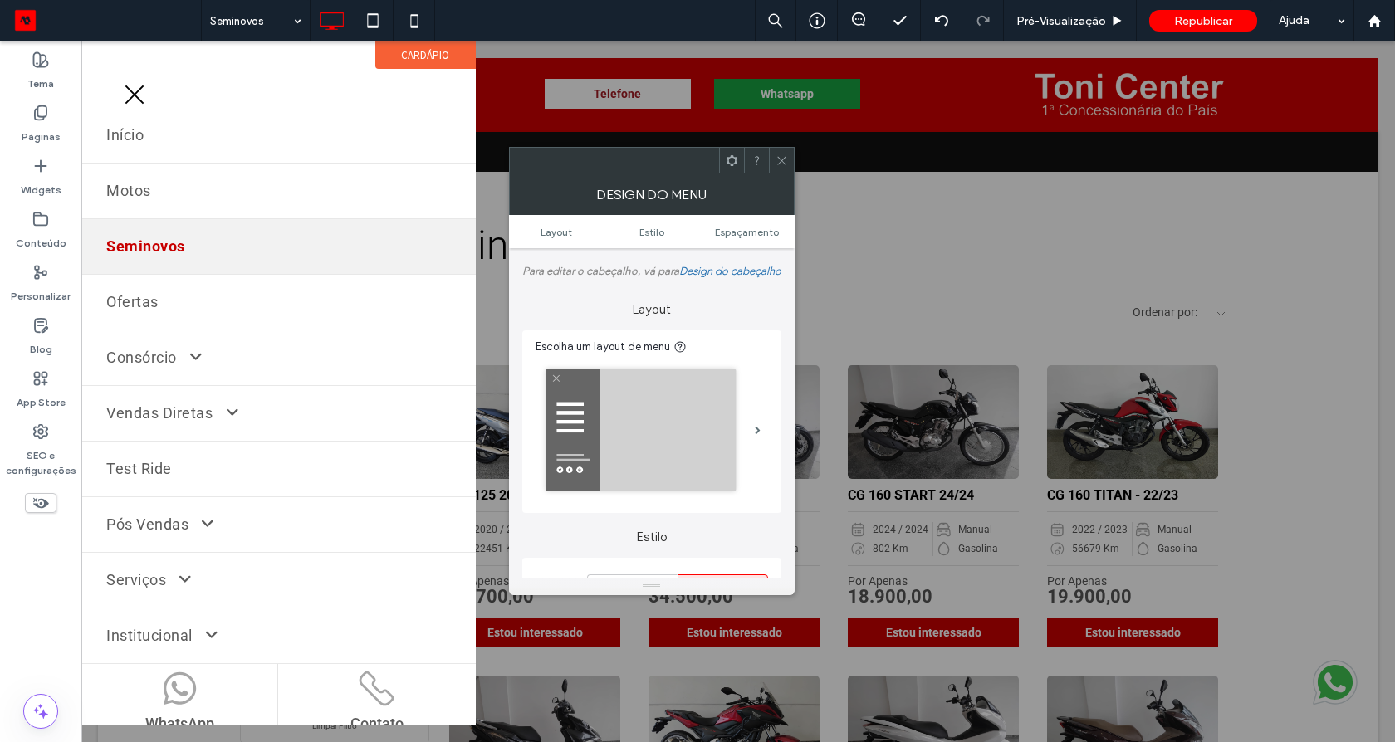
click at [125, 83] on button "menu" at bounding box center [134, 94] width 43 height 43
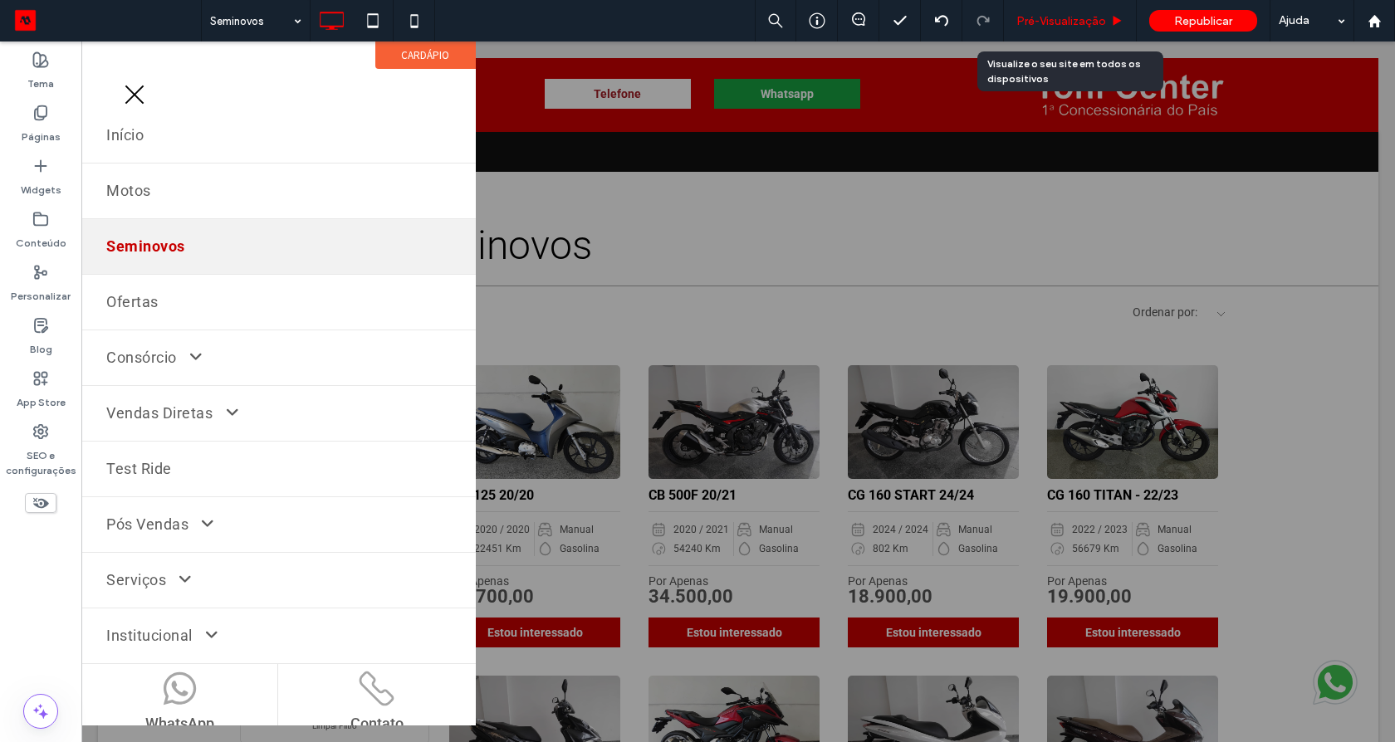
click at [1080, 8] on div "Pré-Visualizaçāo" at bounding box center [1070, 21] width 133 height 42
click at [1077, 16] on span "Pré-Visualizaçāo" at bounding box center [1061, 21] width 90 height 14
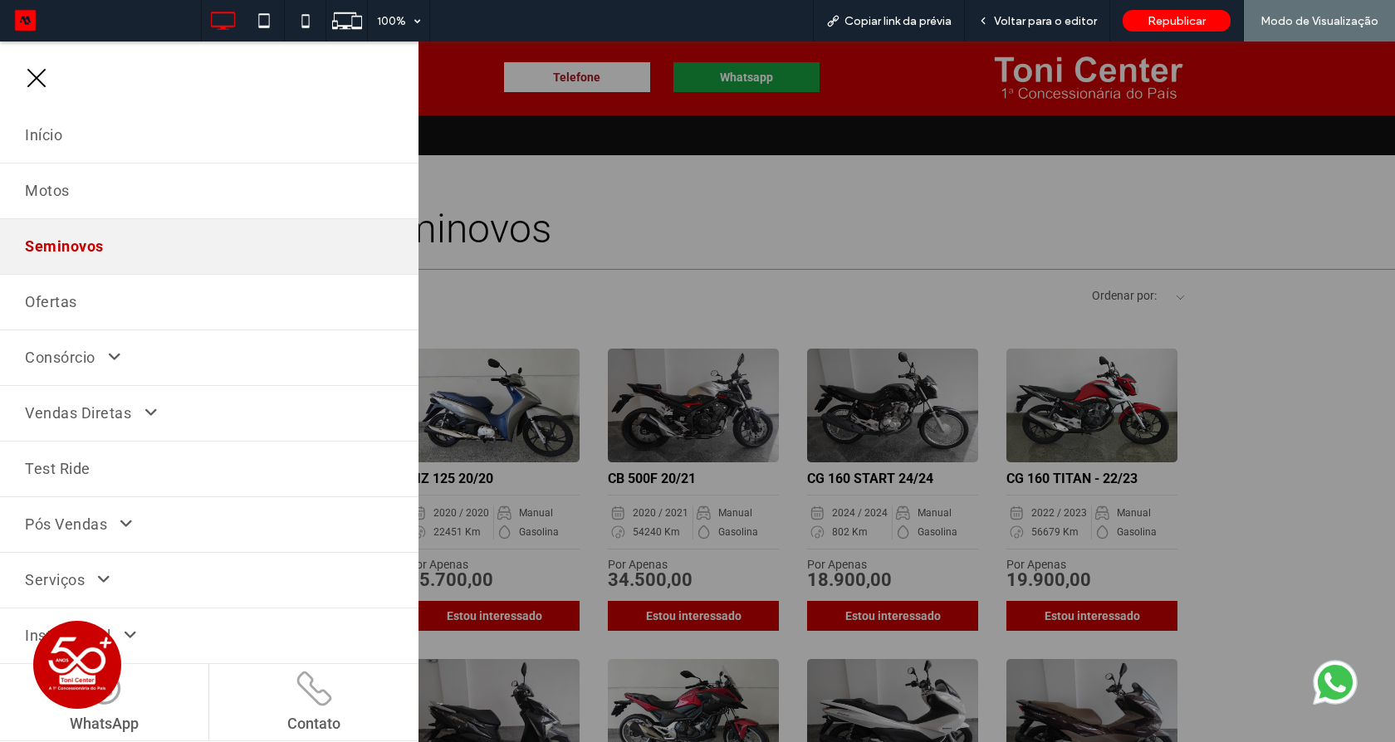
click at [38, 78] on span "menu" at bounding box center [36, 78] width 25 height 2
click at [40, 78] on span "menu" at bounding box center [36, 78] width 25 height 2
click at [33, 80] on span "menu" at bounding box center [36, 78] width 19 height 19
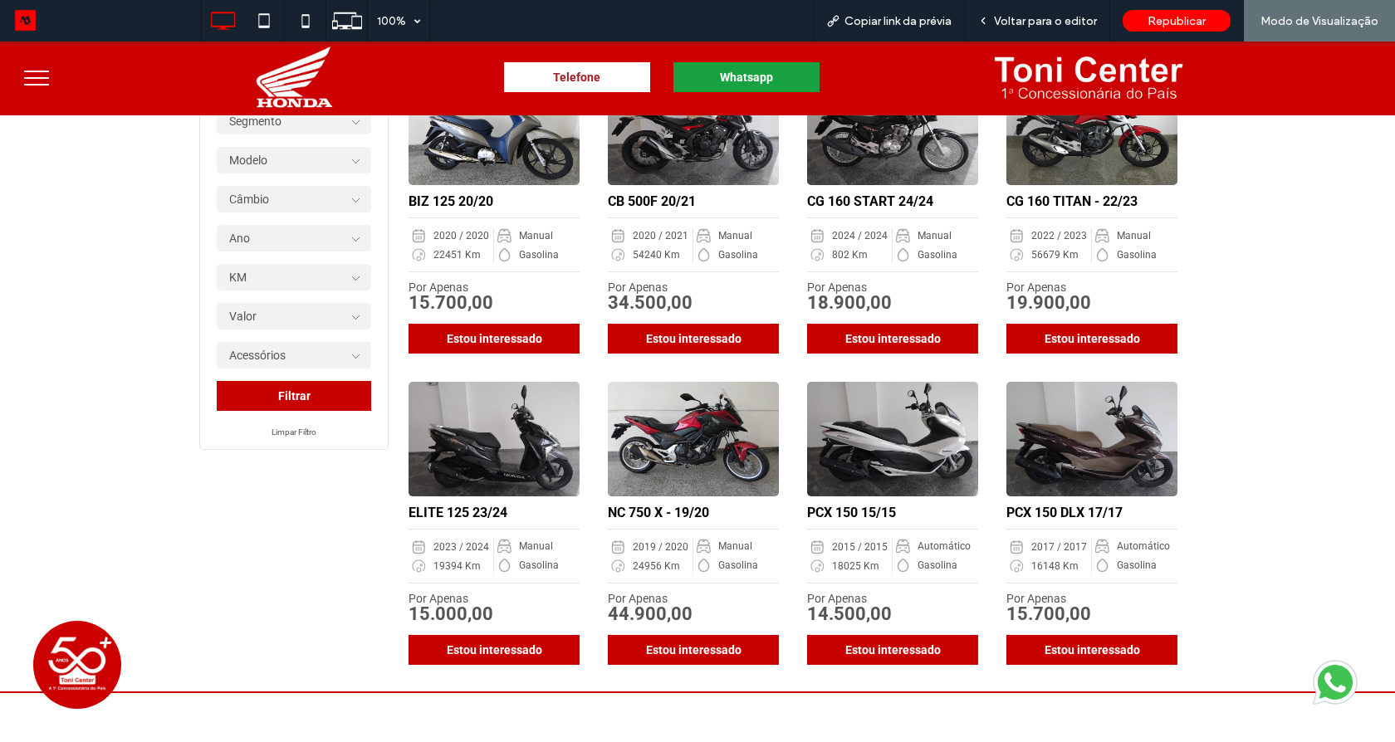
scroll to position [593, 0]
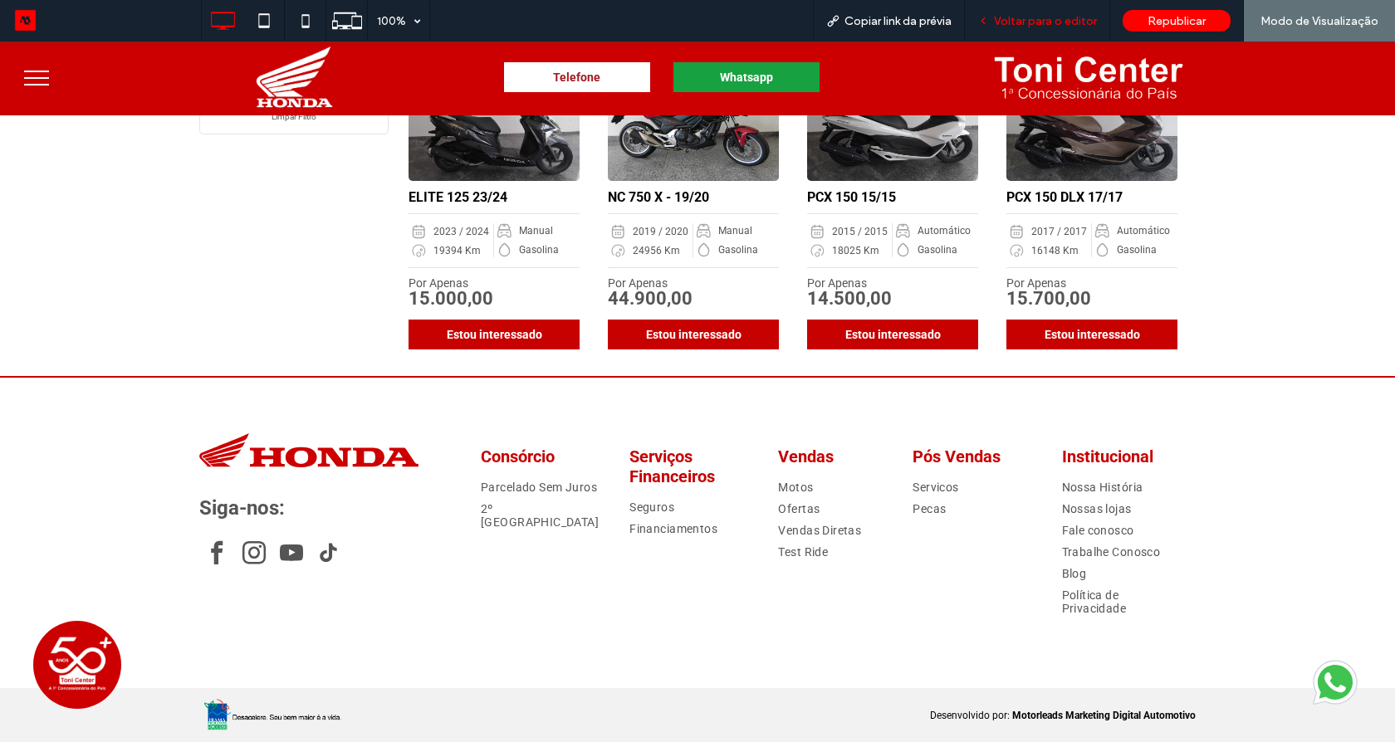
click at [1015, 28] on div "Voltar para o editor" at bounding box center [1037, 21] width 145 height 42
click at [1047, 27] on span "Voltar para o editor" at bounding box center [1045, 21] width 103 height 14
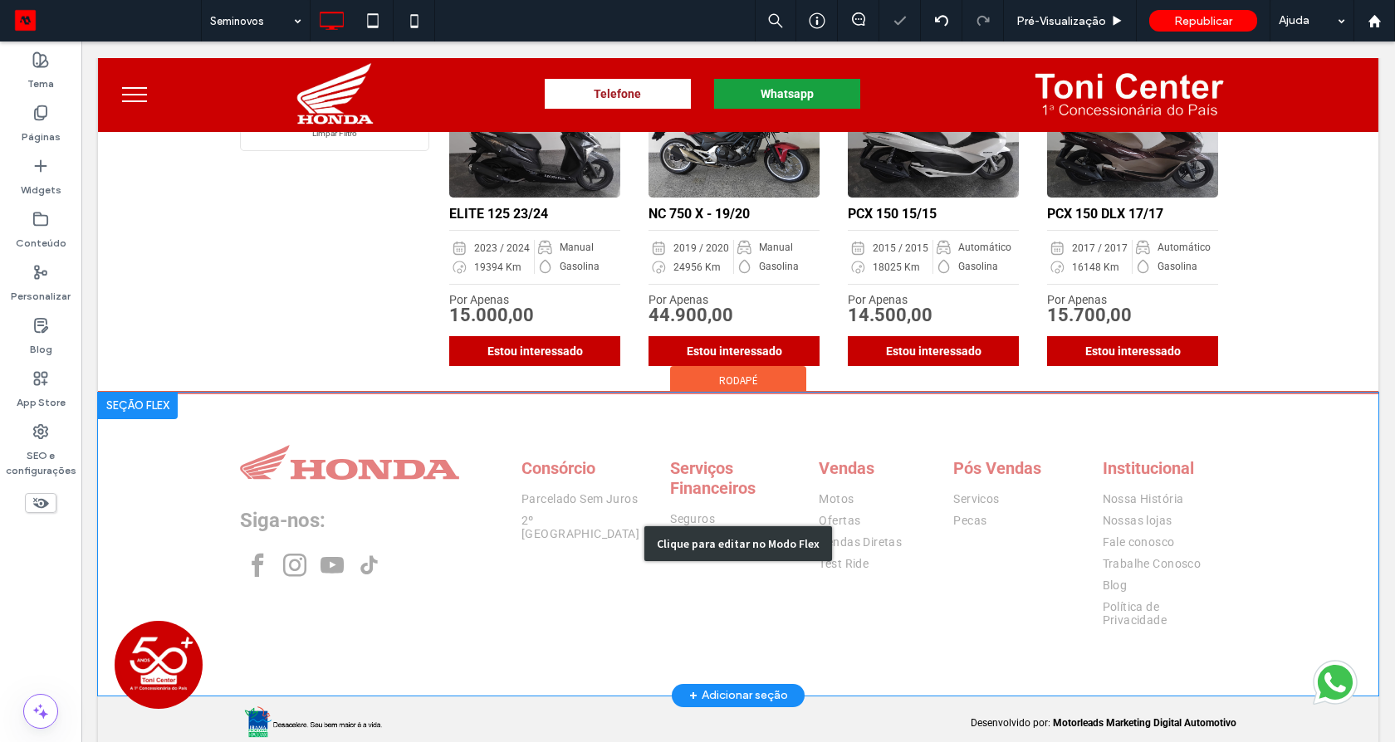
click at [903, 567] on div "Clique para editar no Modo Flex" at bounding box center [738, 544] width 1280 height 303
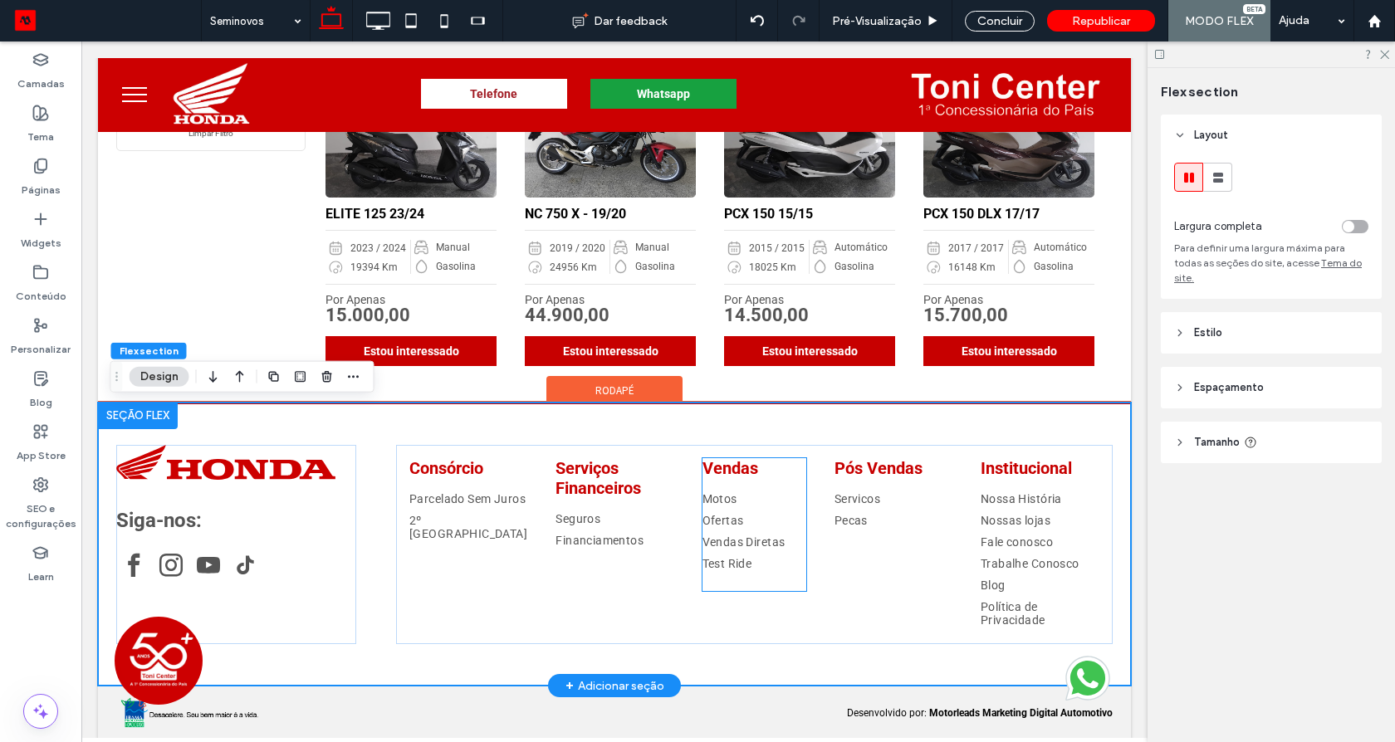
click at [702, 519] on span "Ofertas" at bounding box center [723, 520] width 42 height 13
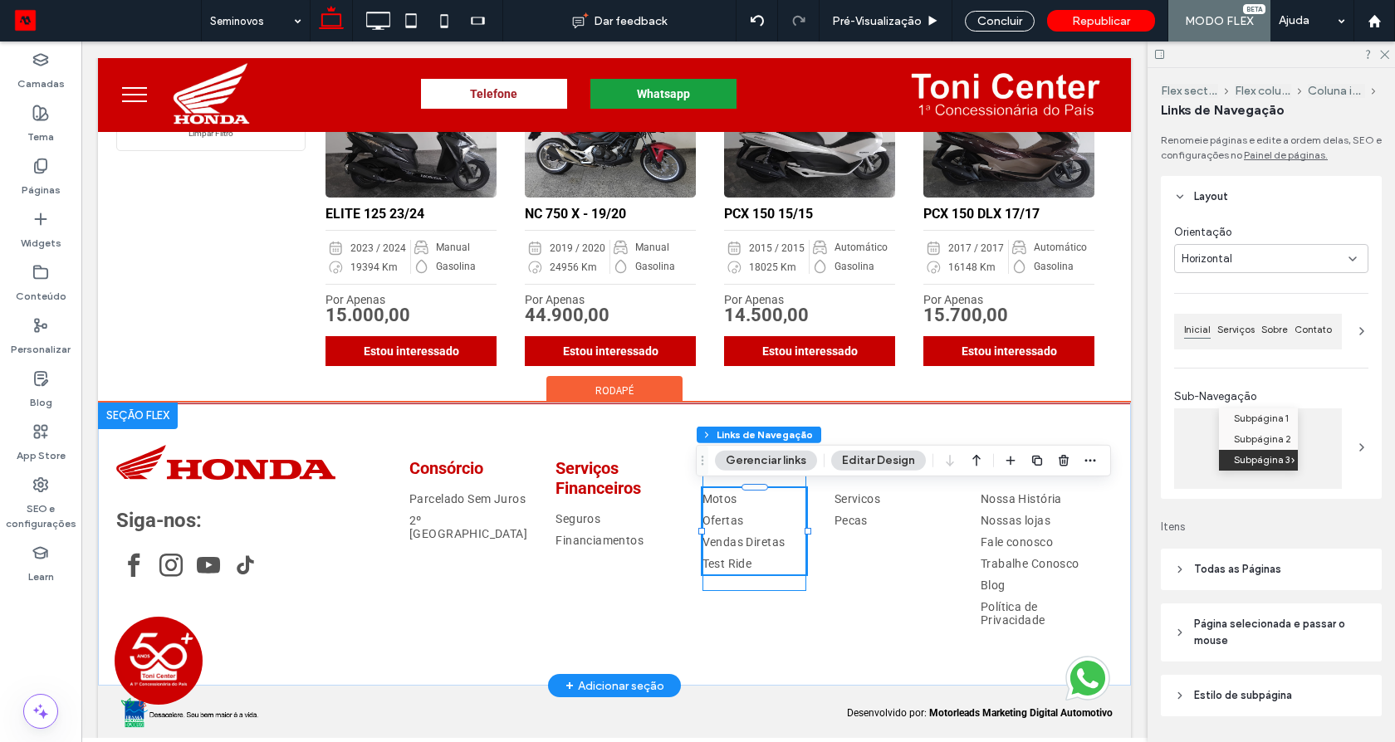
type input "***"
type input "****"
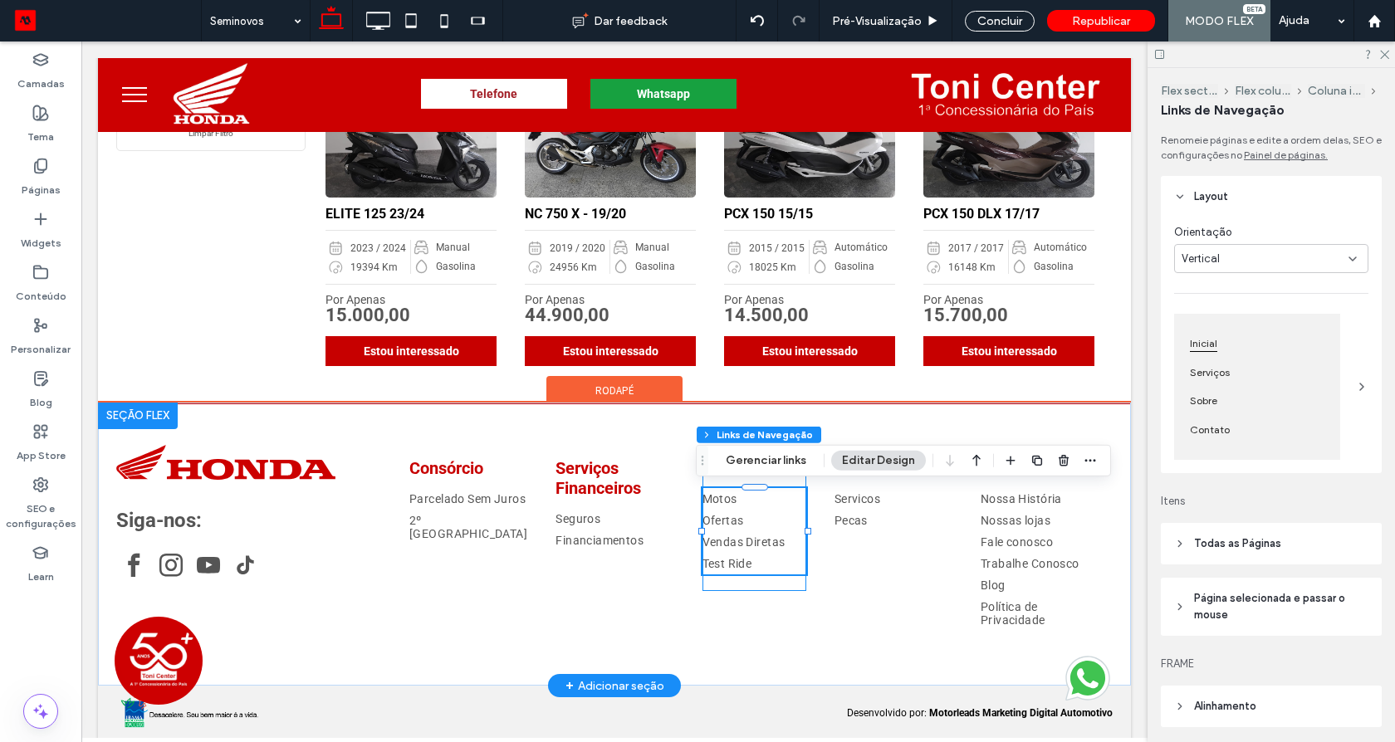
click at [715, 517] on span "Ofertas" at bounding box center [723, 520] width 42 height 13
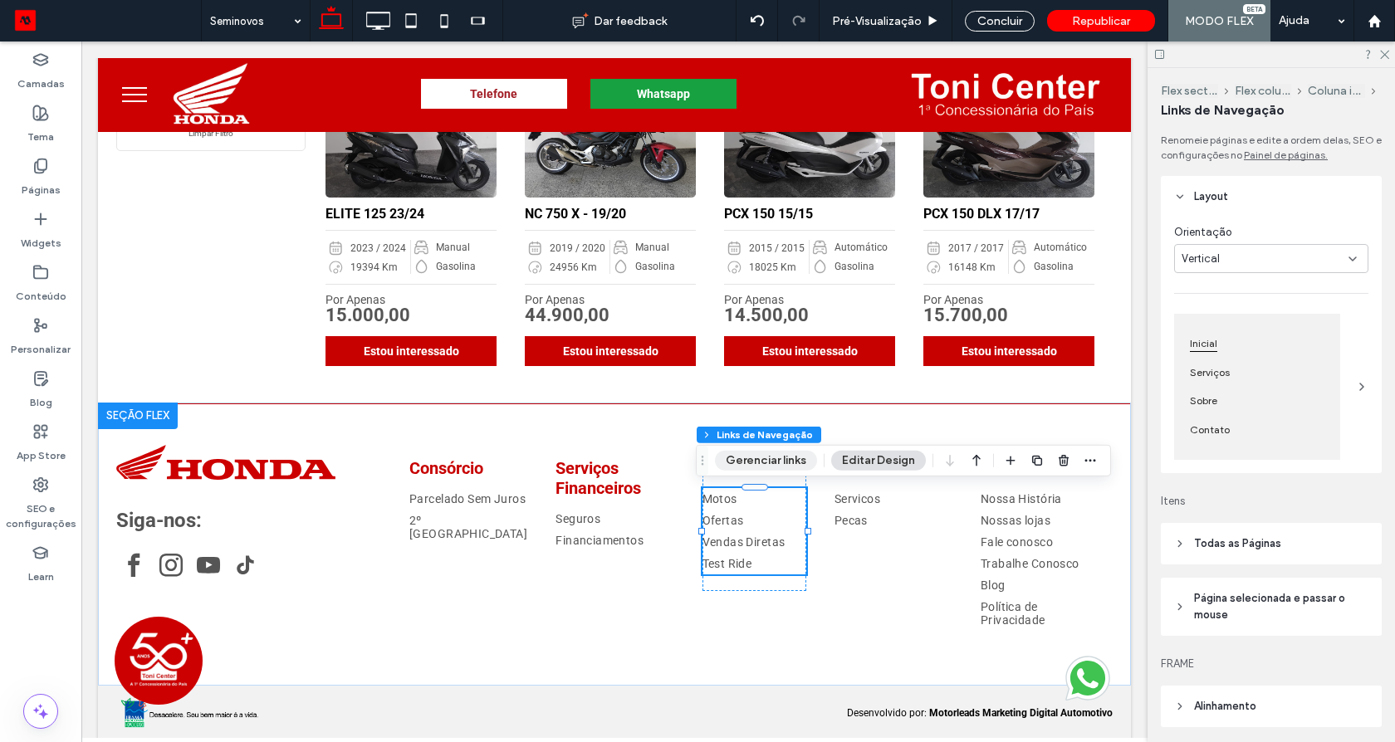
click at [759, 455] on button "Gerenciar links" at bounding box center [766, 461] width 102 height 20
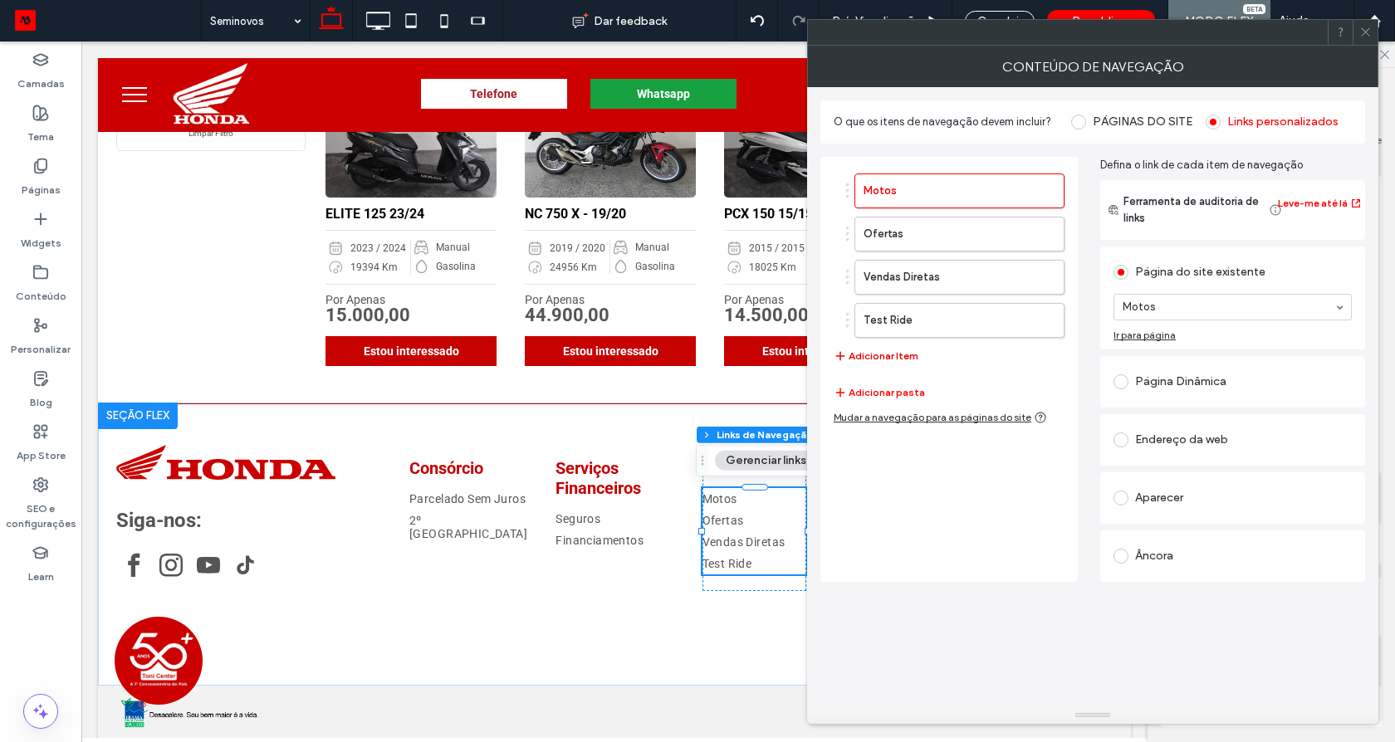
click at [878, 350] on button "Adicionar Item" at bounding box center [876, 356] width 85 height 20
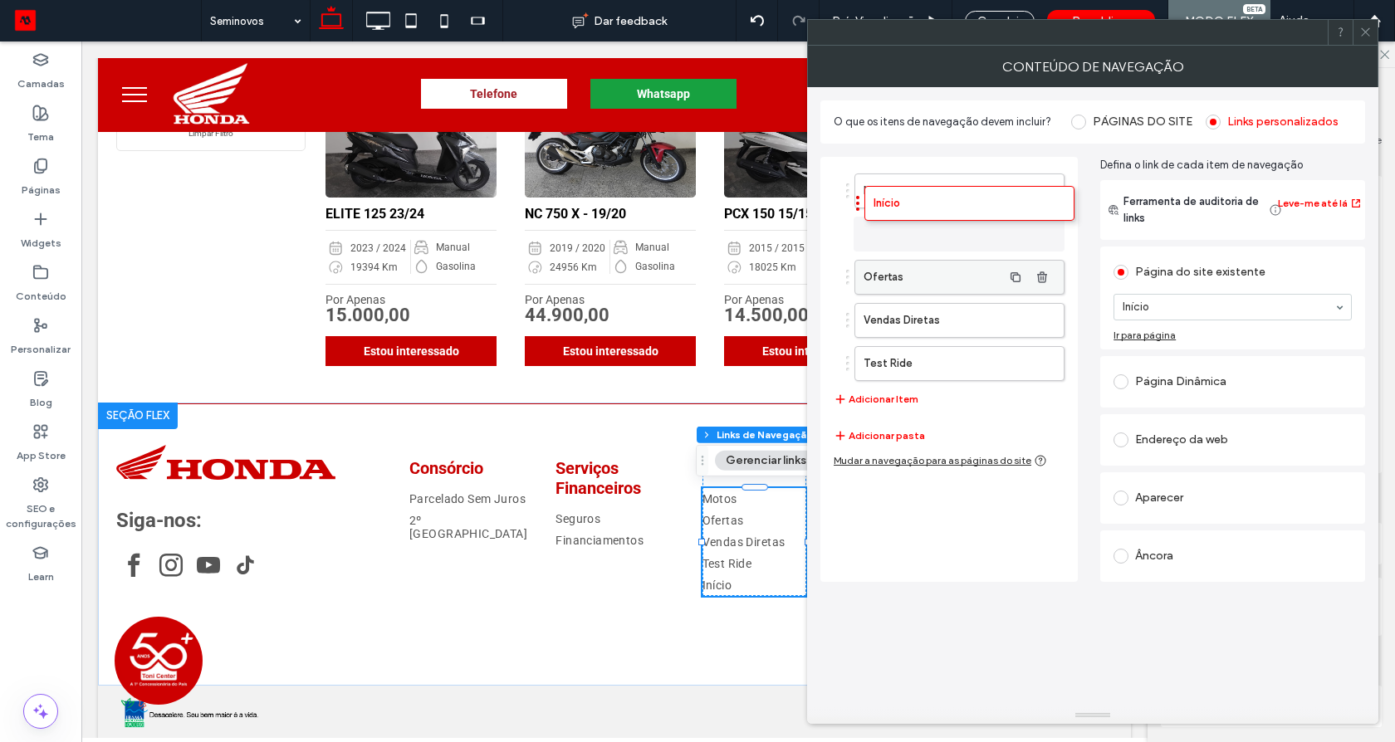
drag, startPoint x: 878, startPoint y: 375, endPoint x: 890, endPoint y: 227, distance: 149.1
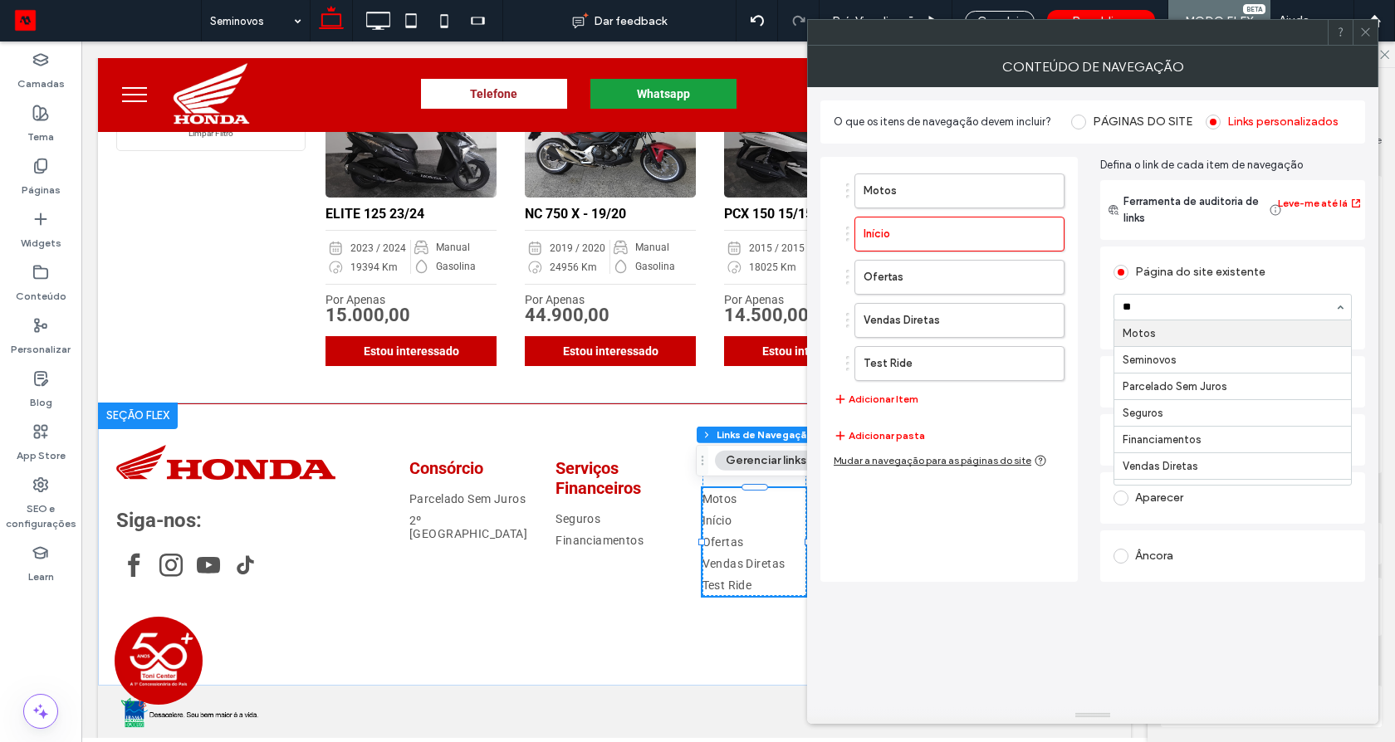
type input "***"
click at [1362, 31] on icon at bounding box center [1365, 32] width 12 height 12
click at [1354, 36] on div at bounding box center [1365, 32] width 25 height 25
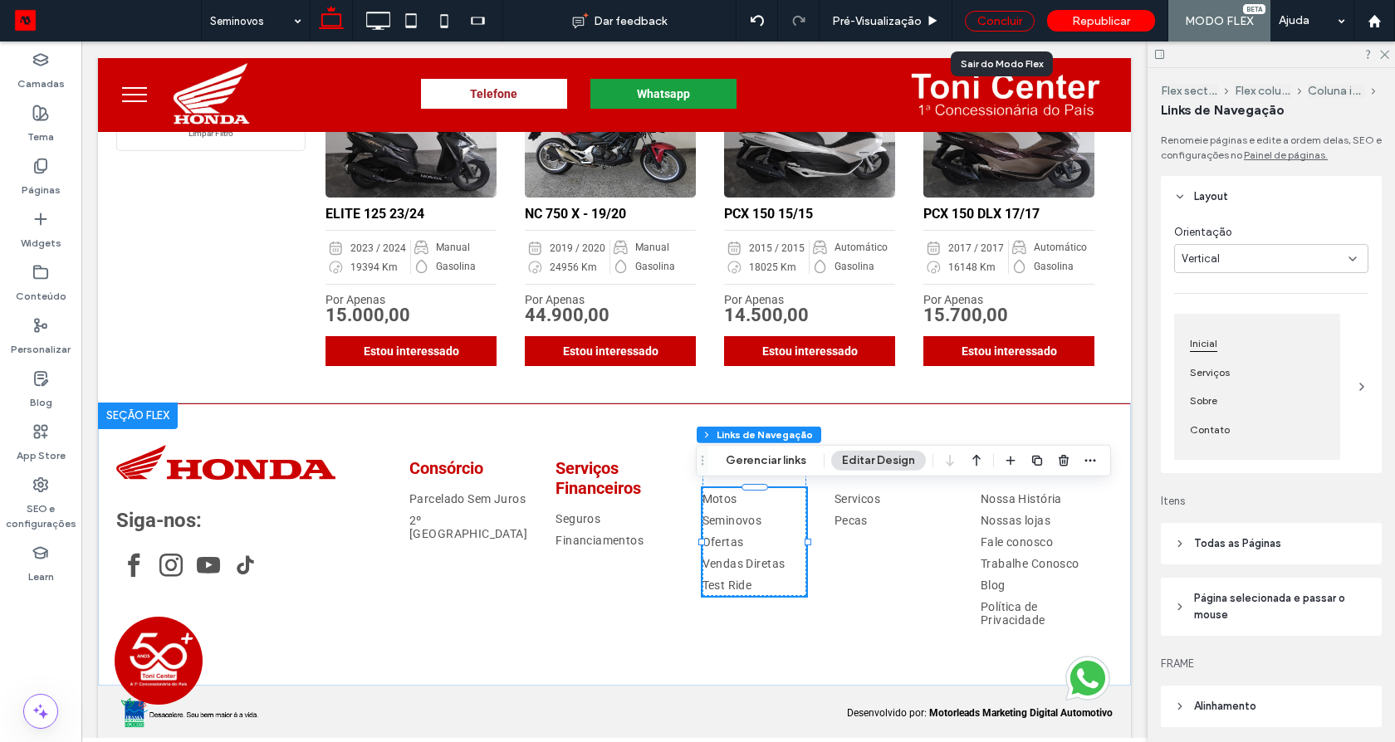
click at [1003, 15] on div "Concluir" at bounding box center [1000, 21] width 70 height 21
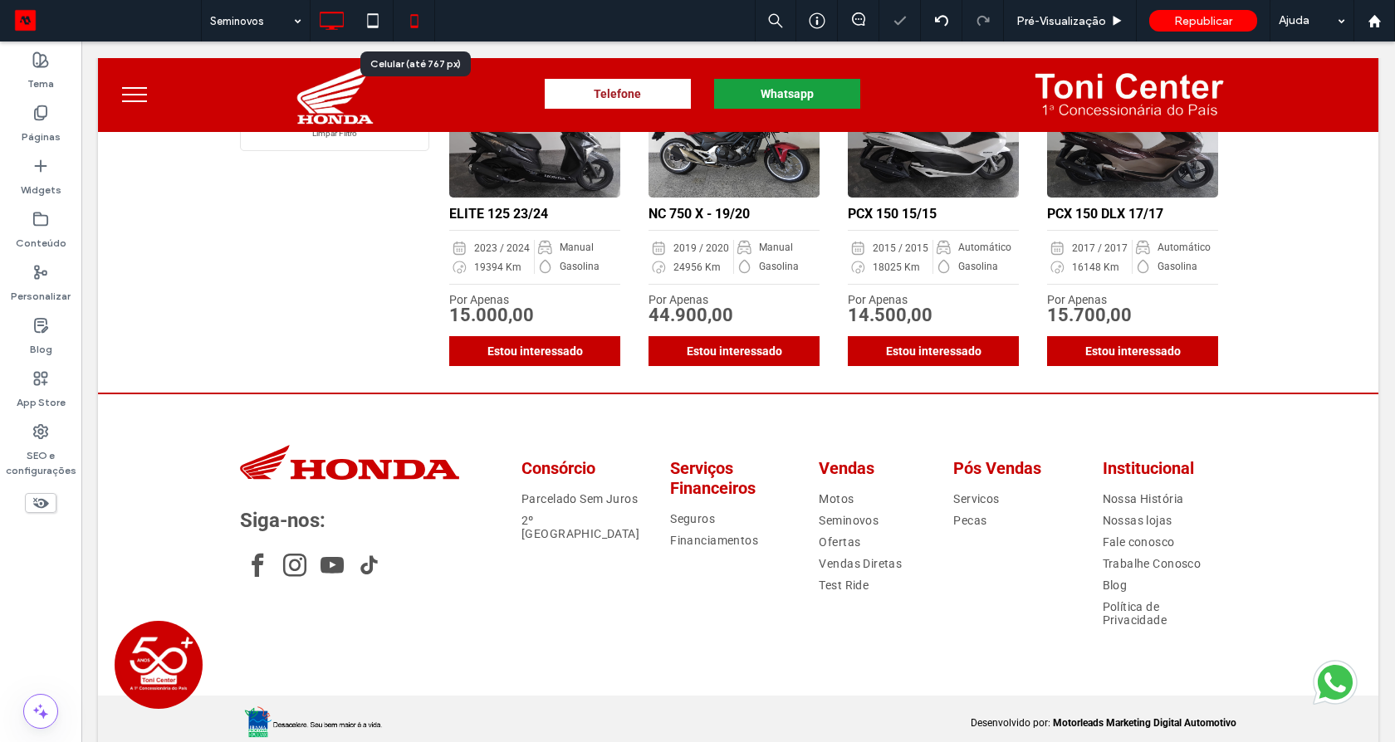
click at [408, 28] on icon at bounding box center [414, 20] width 33 height 33
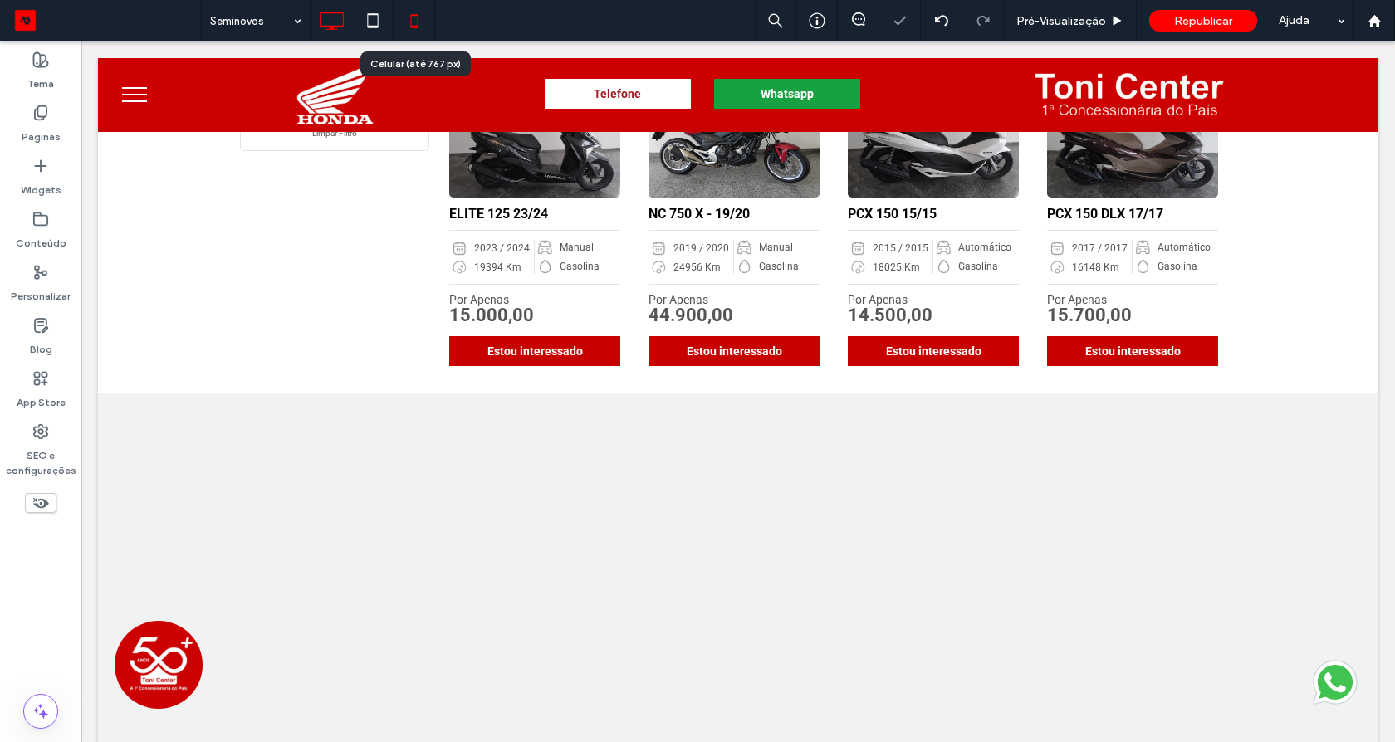
click at [408, 28] on div "Seminovos Pré-Visualizaçāo Republicar Ajuda Comentários do site Comentários do …" at bounding box center [697, 371] width 1395 height 742
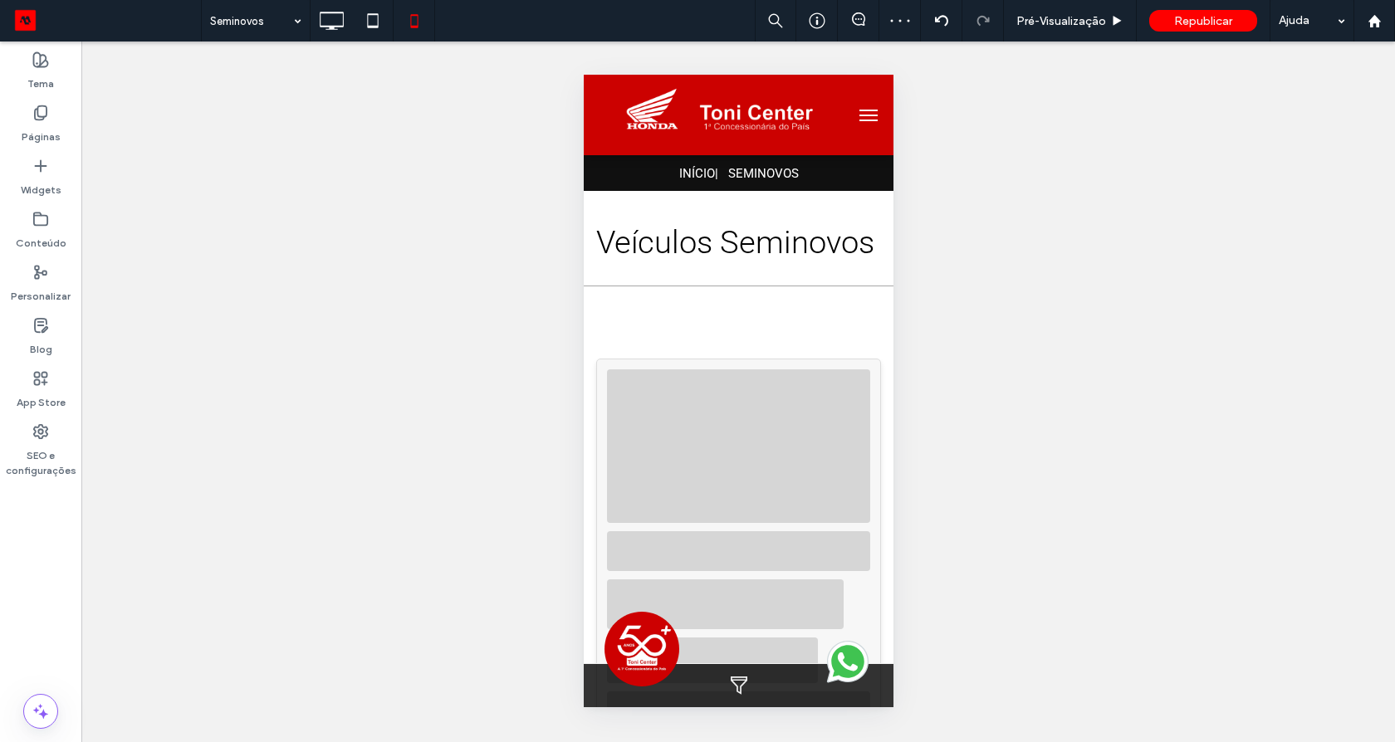
click at [859, 120] on span "menu" at bounding box center [868, 121] width 18 height 2
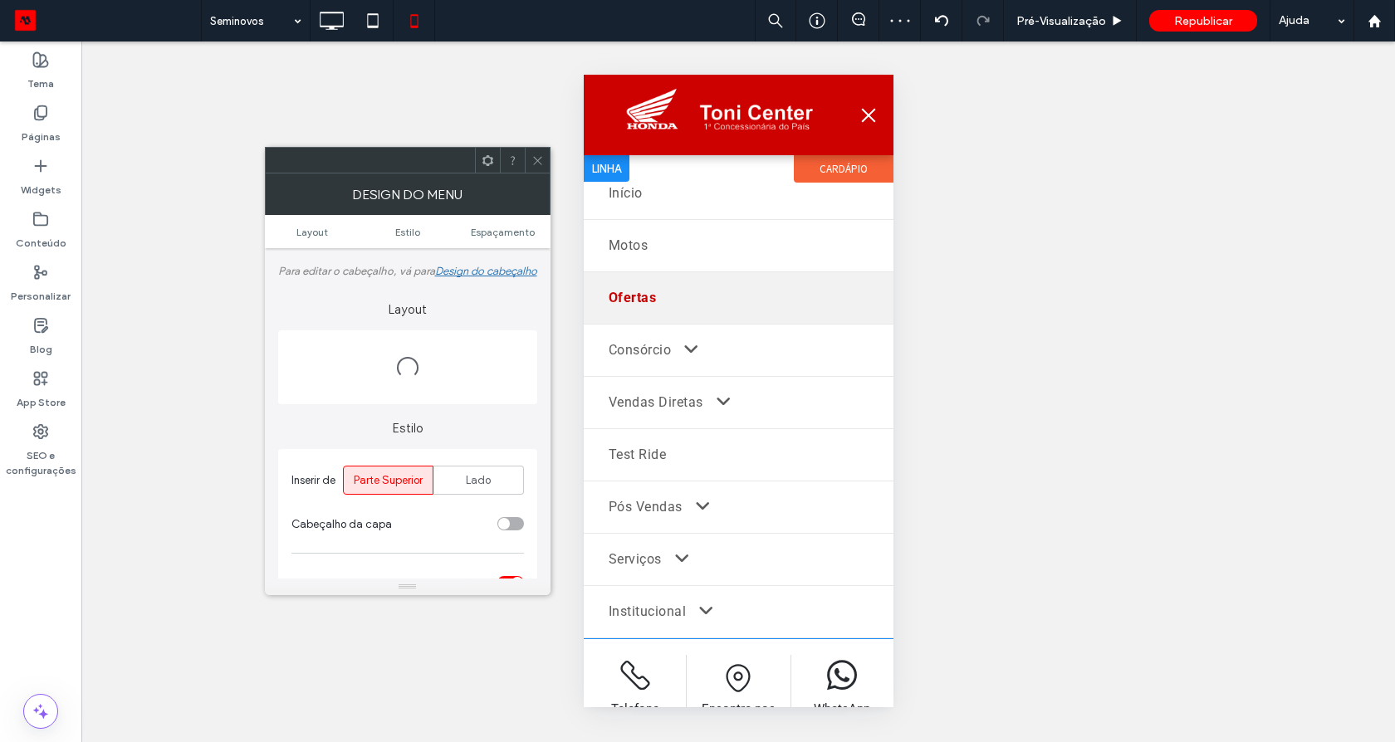
click at [771, 290] on link "Ofertas" at bounding box center [738, 297] width 310 height 51
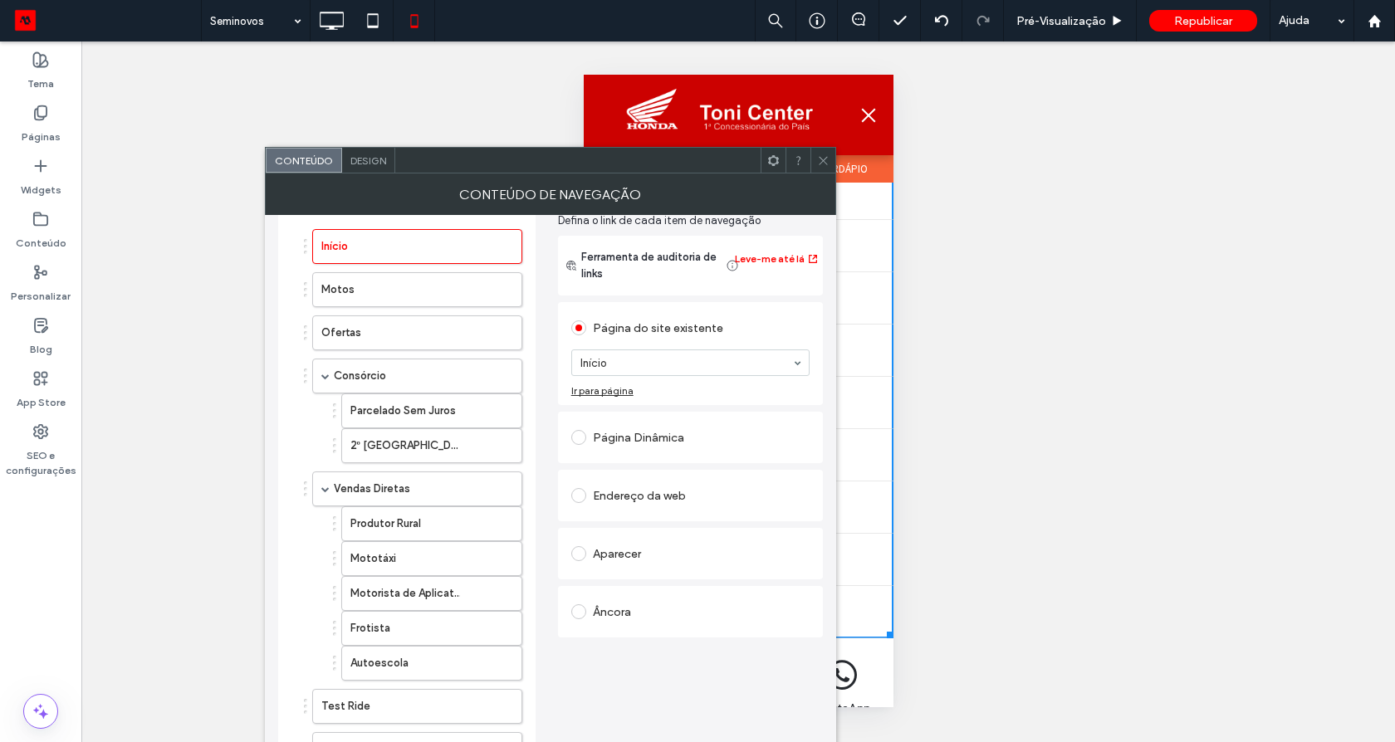
scroll to position [199, 0]
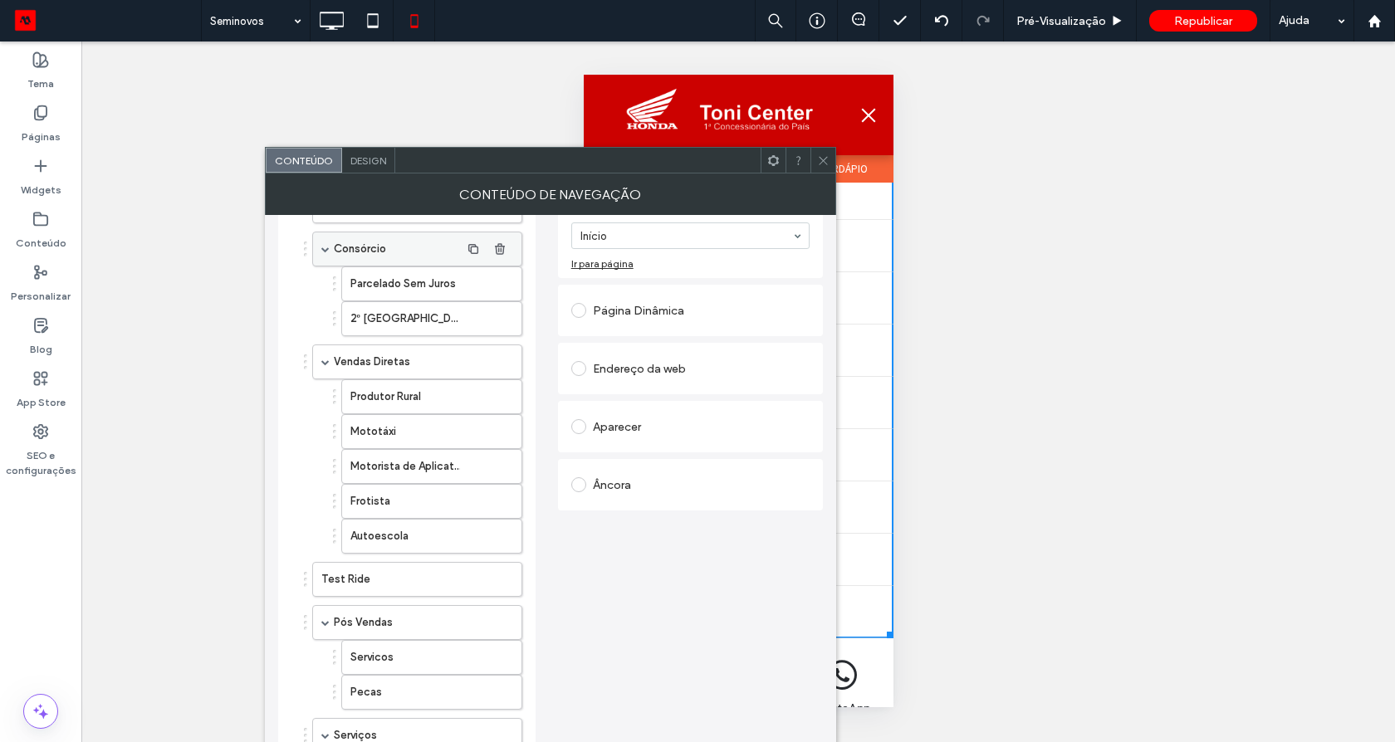
click at [328, 247] on span at bounding box center [325, 249] width 8 height 8
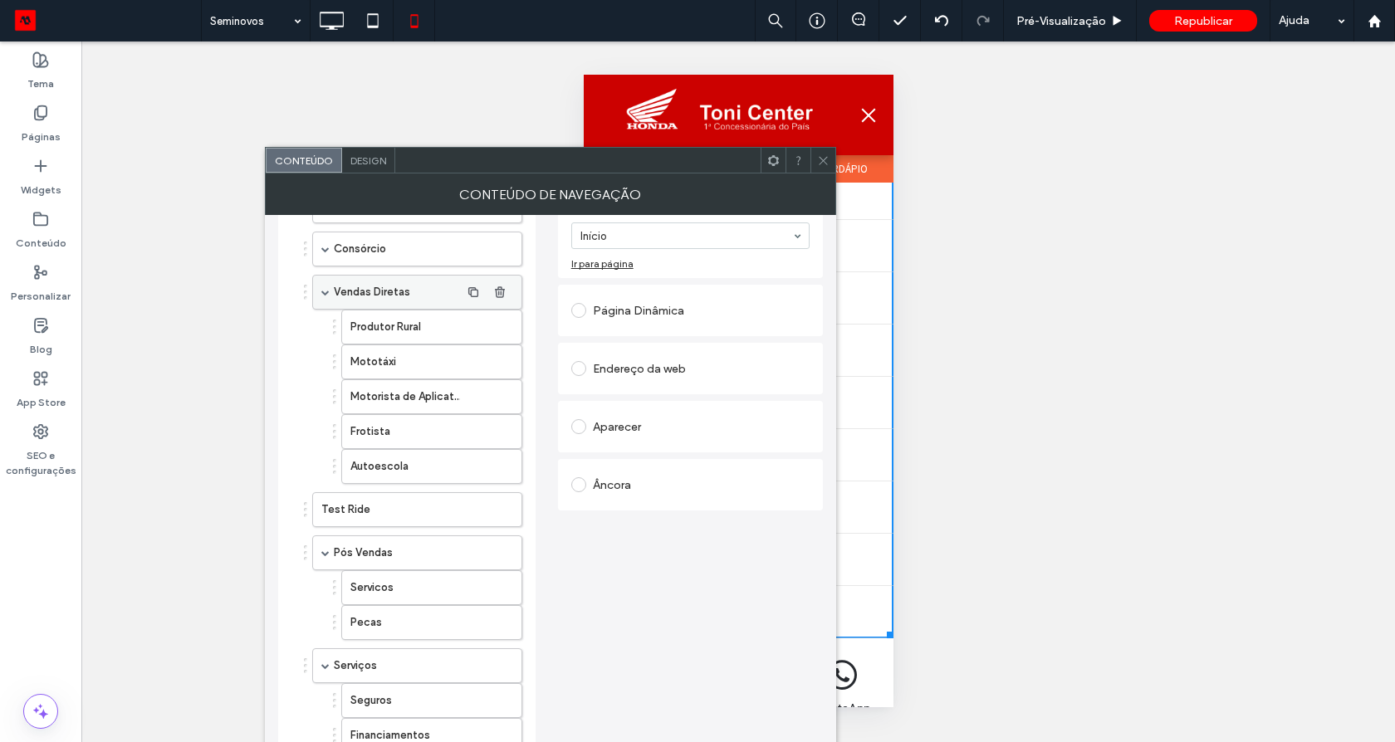
click at [325, 289] on span at bounding box center [325, 292] width 8 height 8
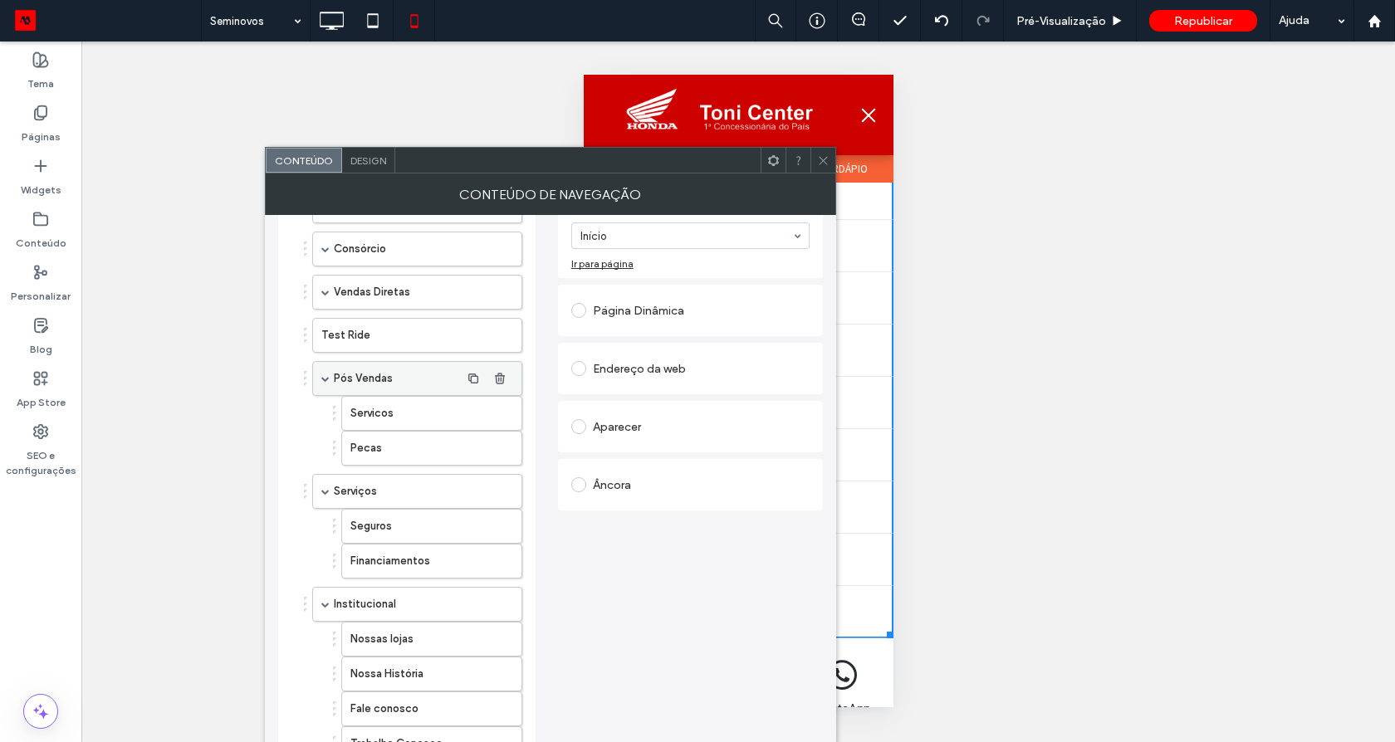
click at [325, 382] on span at bounding box center [325, 378] width 8 height 8
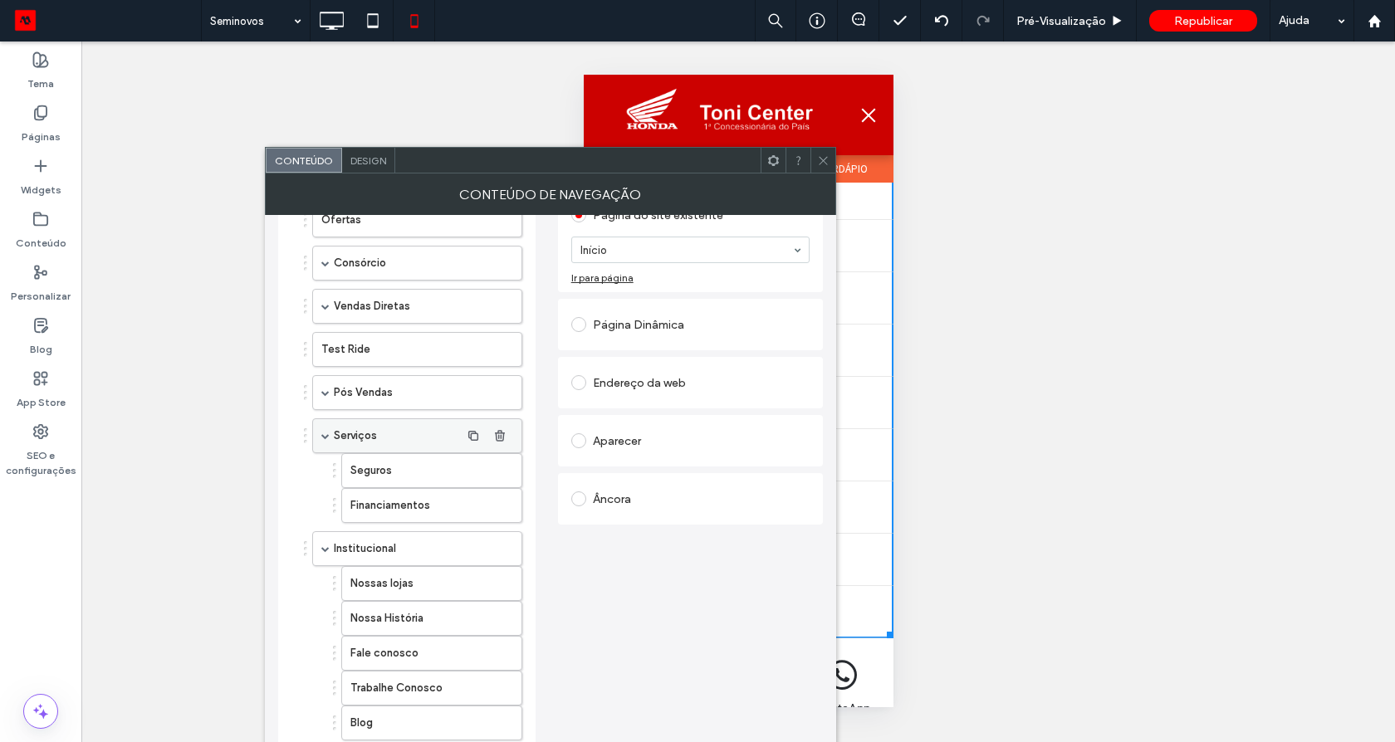
click at [326, 432] on span at bounding box center [325, 436] width 8 height 8
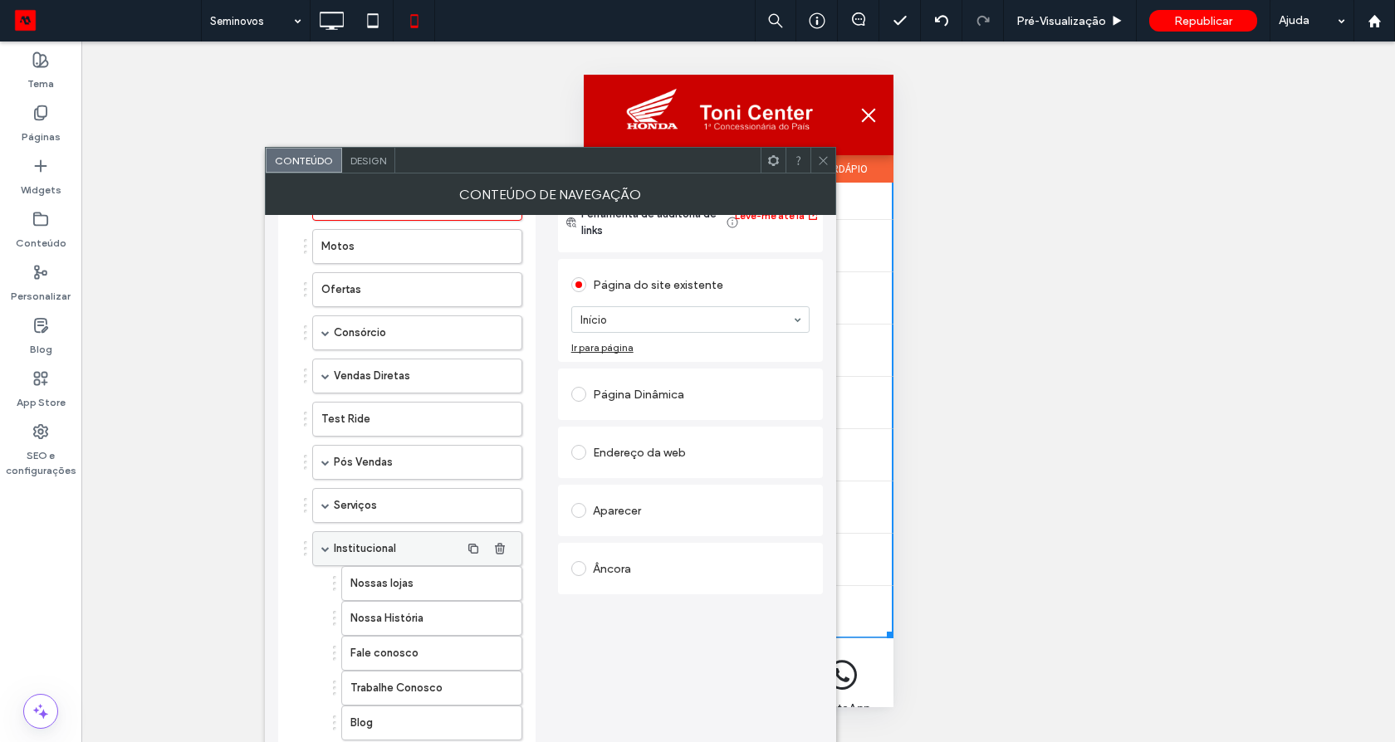
click at [329, 549] on span at bounding box center [325, 549] width 8 height 8
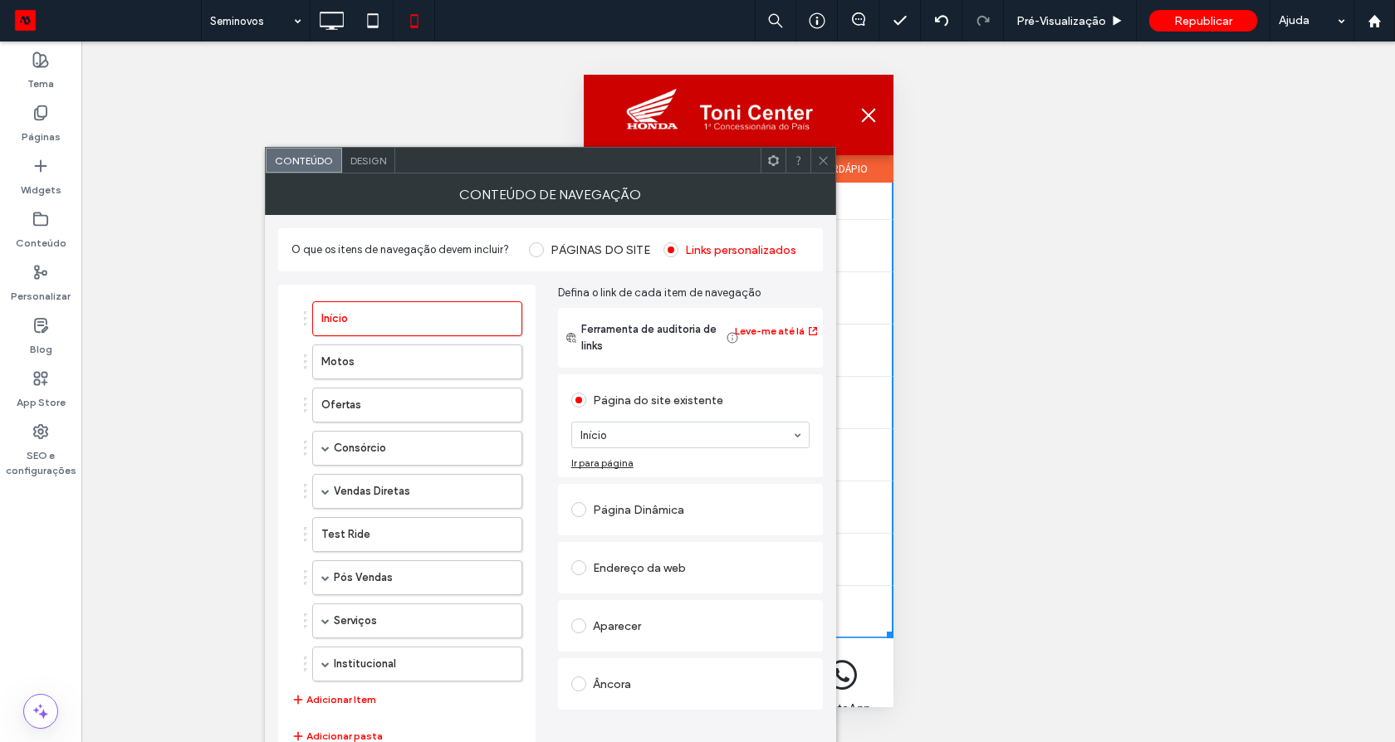
click at [352, 687] on div "Início Motos Ofertas Consórcio Parcelado Sem Juros 2º Via de Boleto Vendas Dire…" at bounding box center [406, 505] width 231 height 425
click at [352, 694] on button "Adicionar Item" at bounding box center [333, 700] width 85 height 20
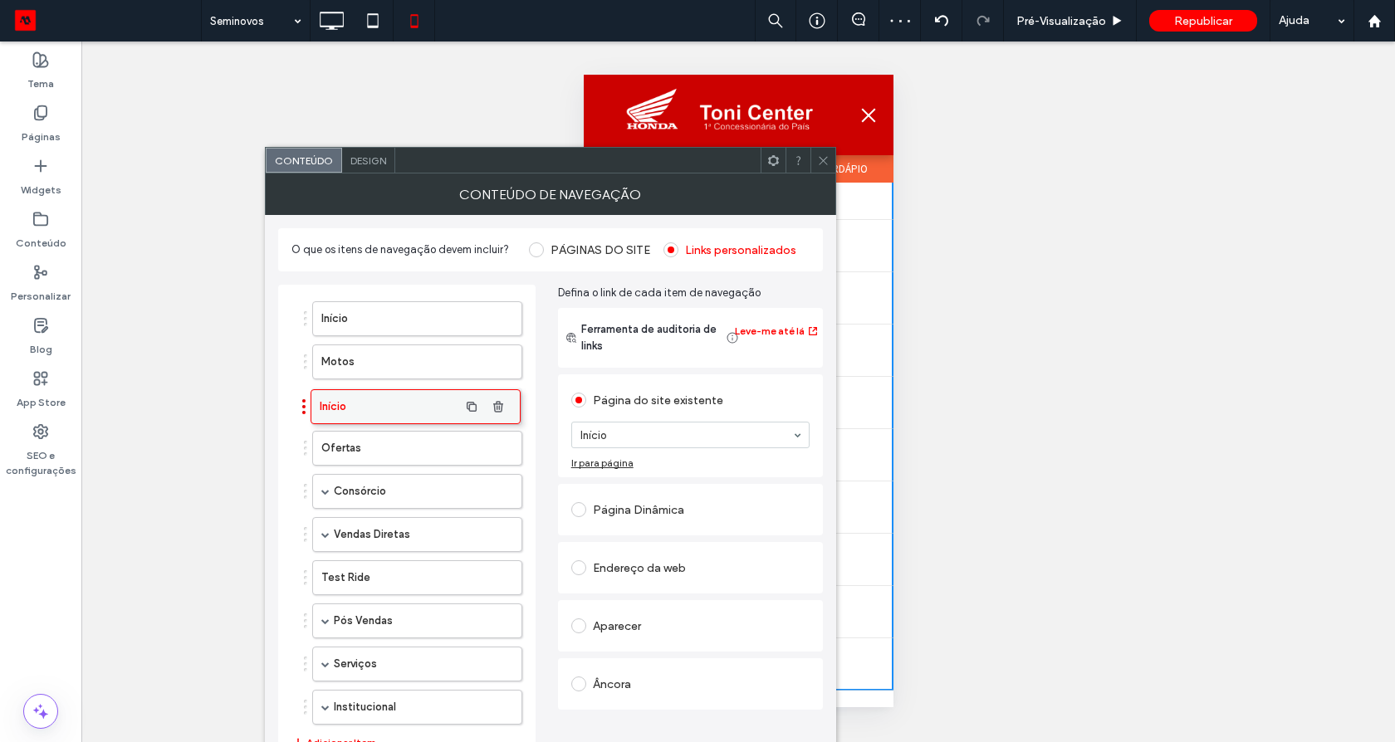
drag, startPoint x: 355, startPoint y: 705, endPoint x: 353, endPoint y: 404, distance: 300.6
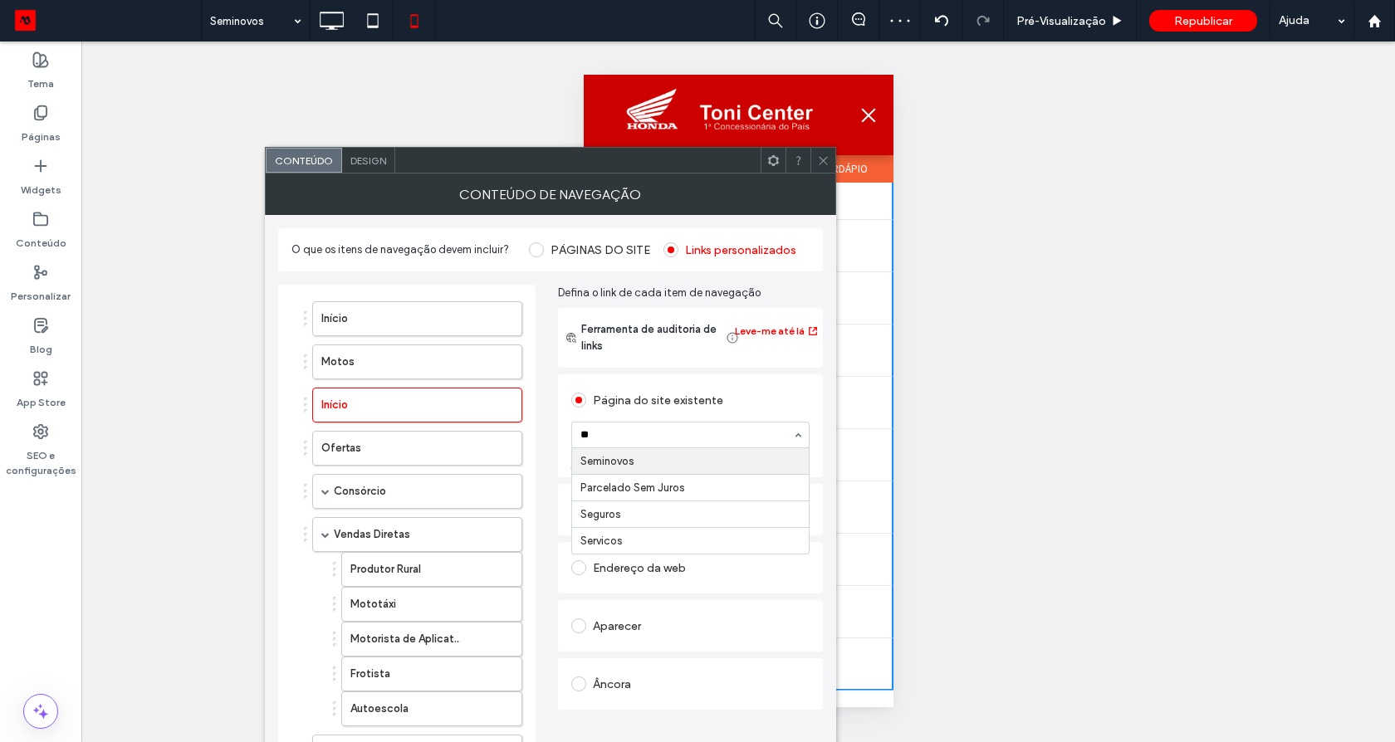
type input "***"
click at [824, 160] on icon at bounding box center [823, 160] width 12 height 12
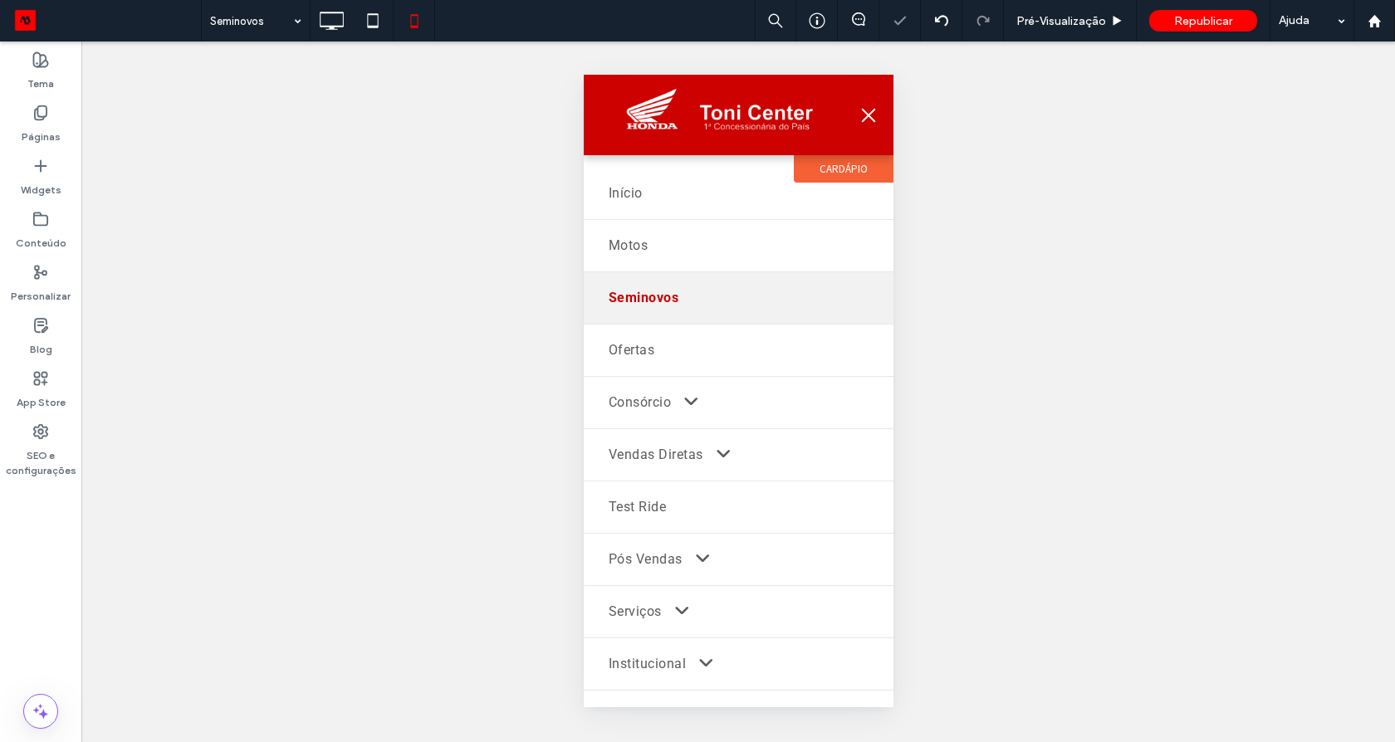
click at [852, 107] on button "menu" at bounding box center [867, 115] width 33 height 33
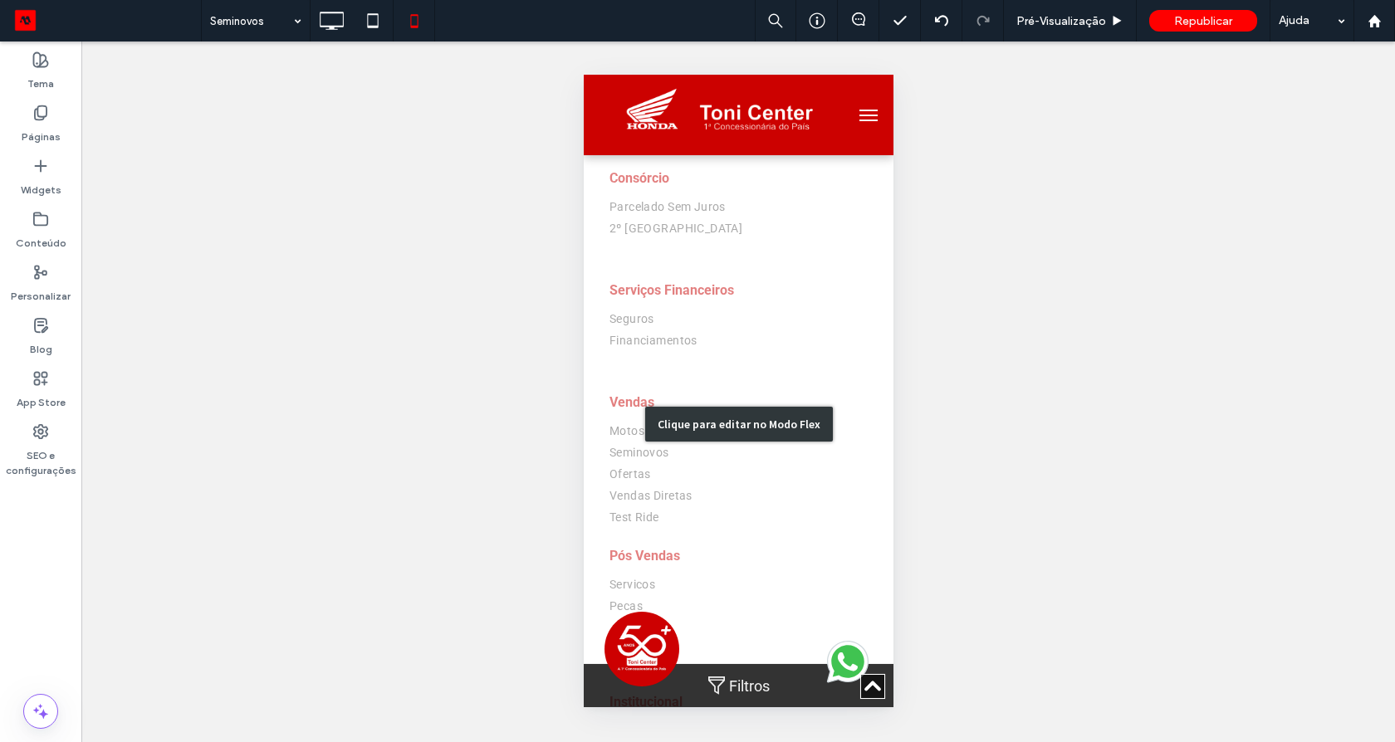
scroll to position [3458, 0]
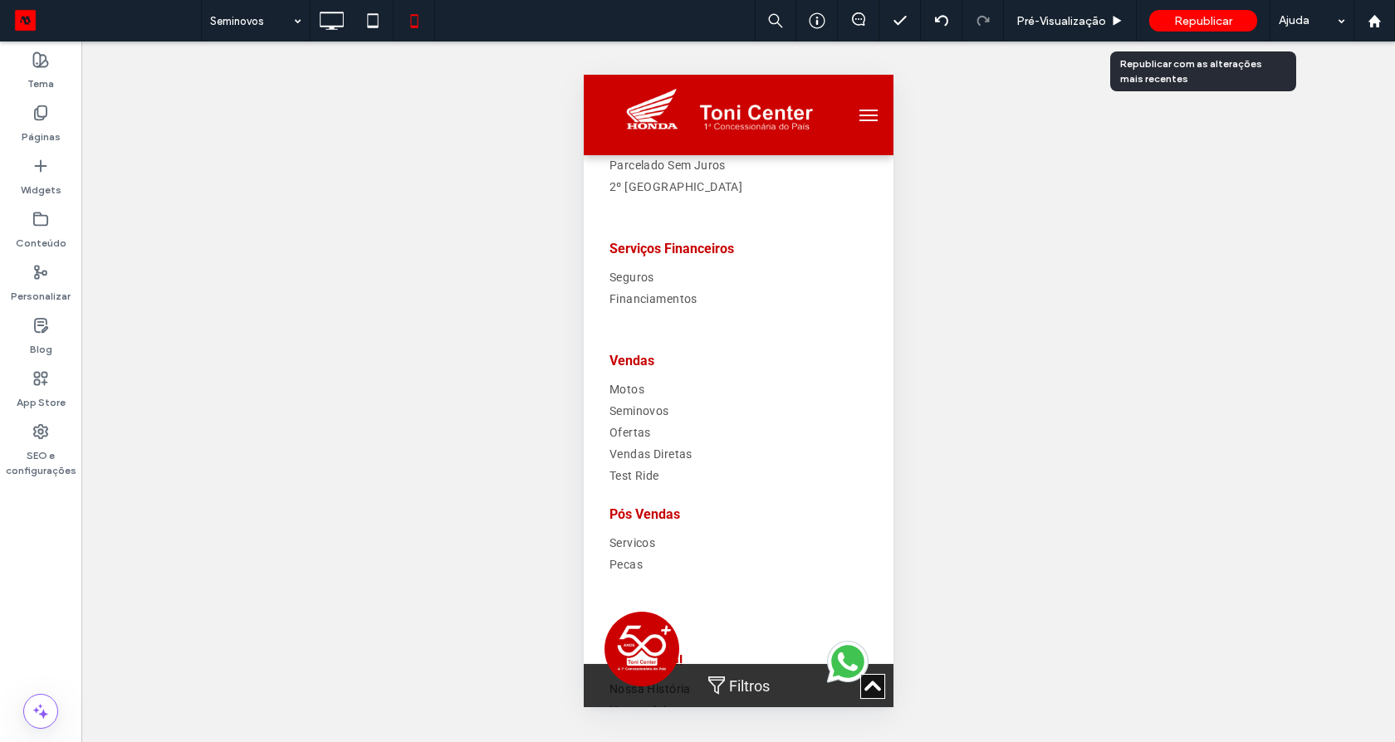
click at [1196, 22] on span "Republicar" at bounding box center [1203, 21] width 58 height 14
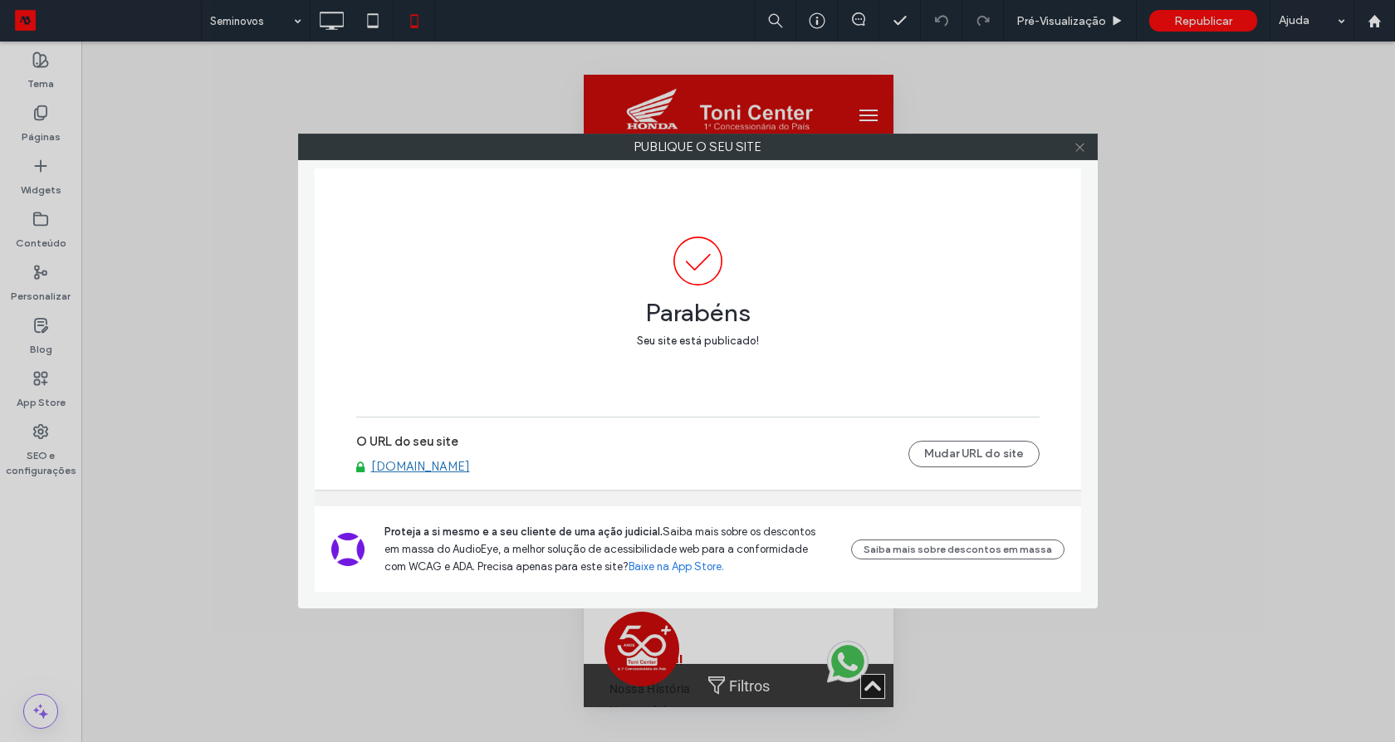
click at [1074, 149] on icon at bounding box center [1080, 147] width 12 height 12
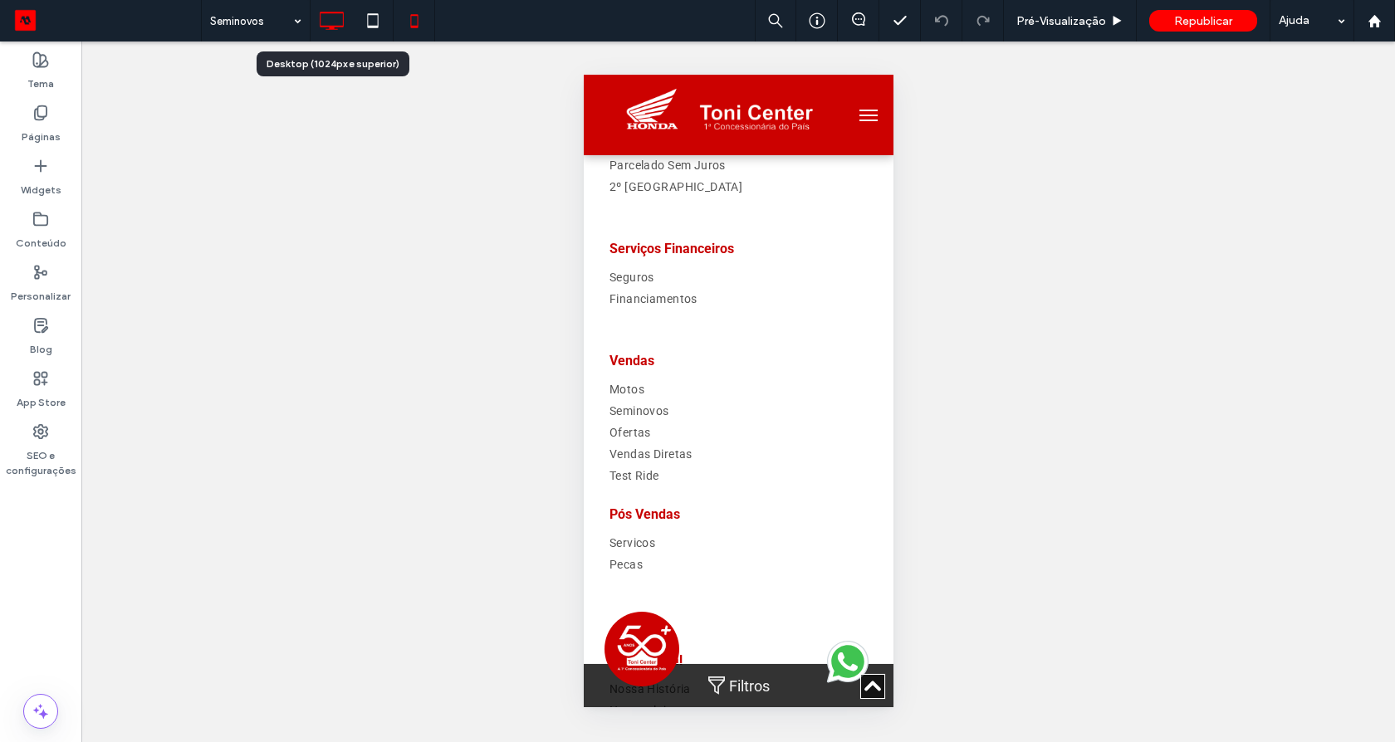
click at [328, 17] on icon at bounding box center [331, 20] width 33 height 33
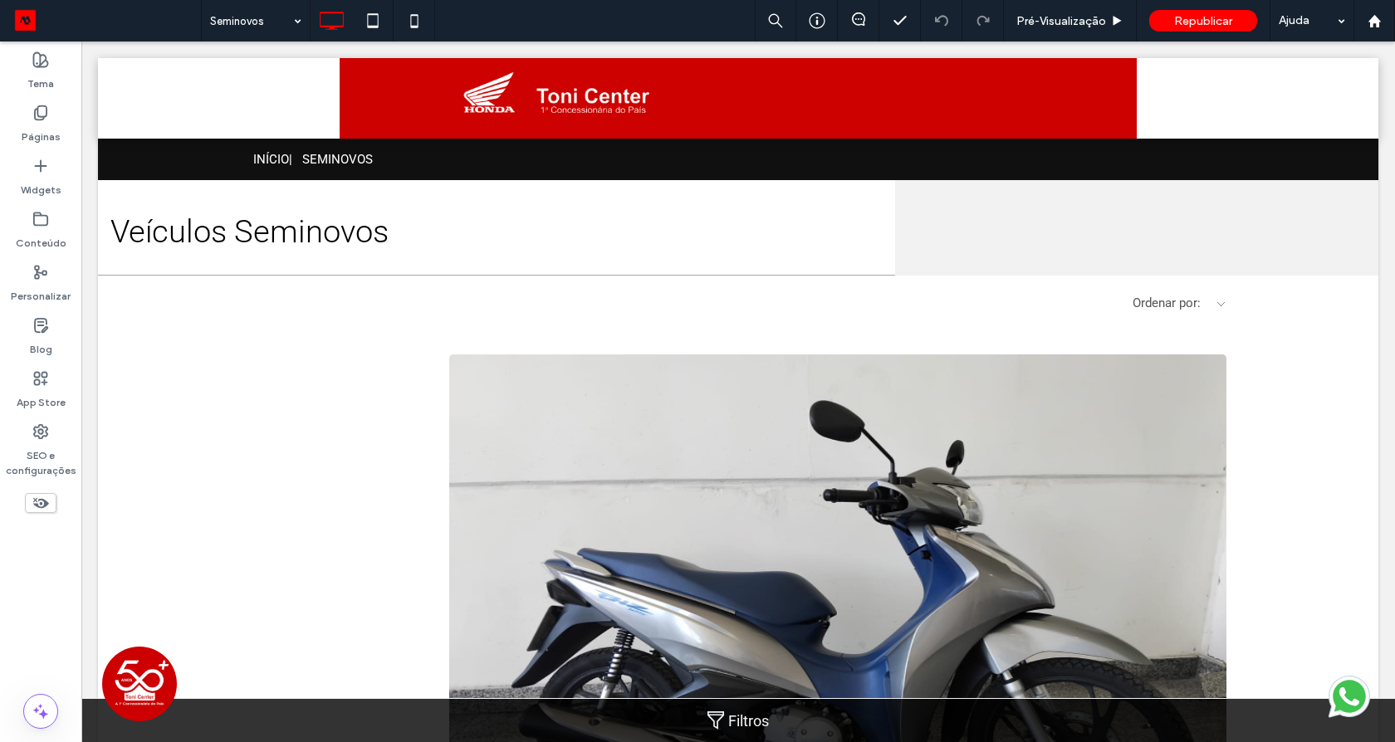
click at [1216, 22] on span "Republicar" at bounding box center [1203, 21] width 58 height 14
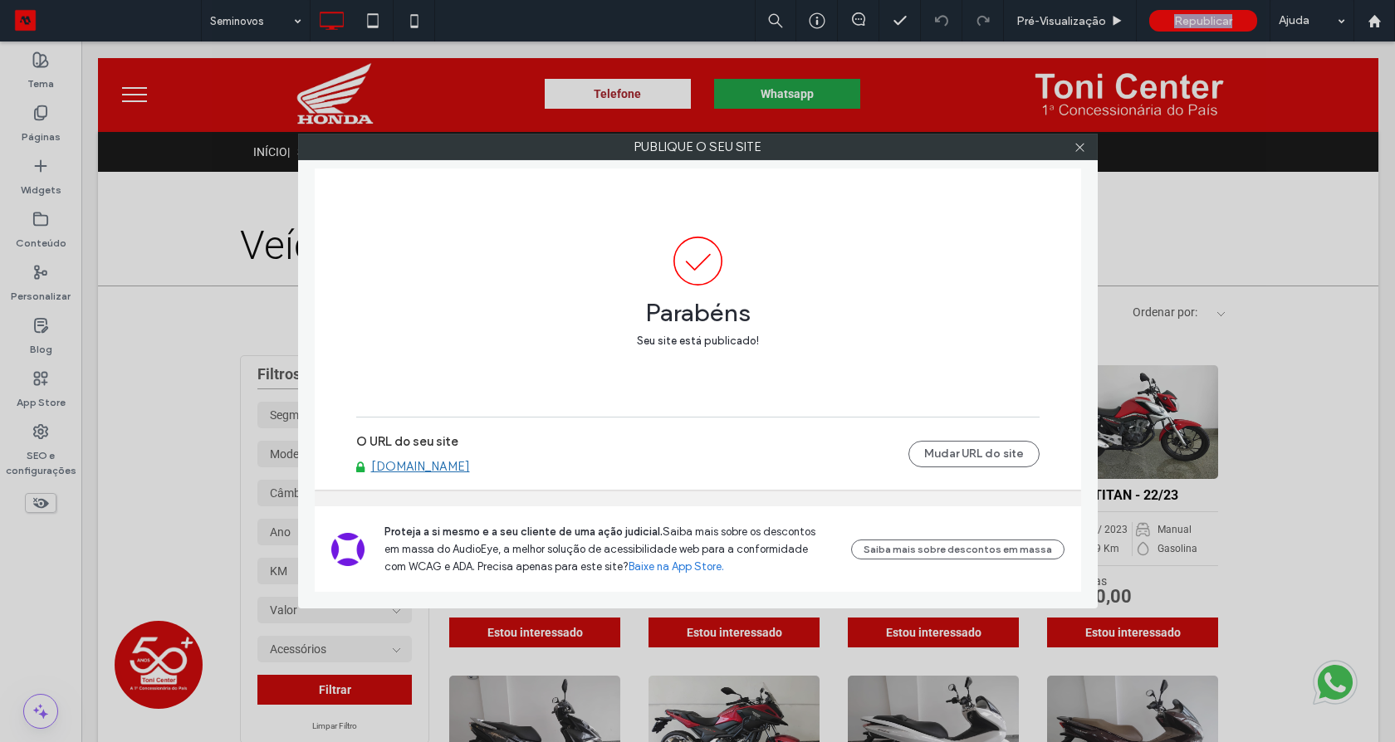
click at [425, 466] on link "[DOMAIN_NAME]" at bounding box center [420, 466] width 99 height 15
click at [1077, 148] on icon at bounding box center [1080, 147] width 12 height 12
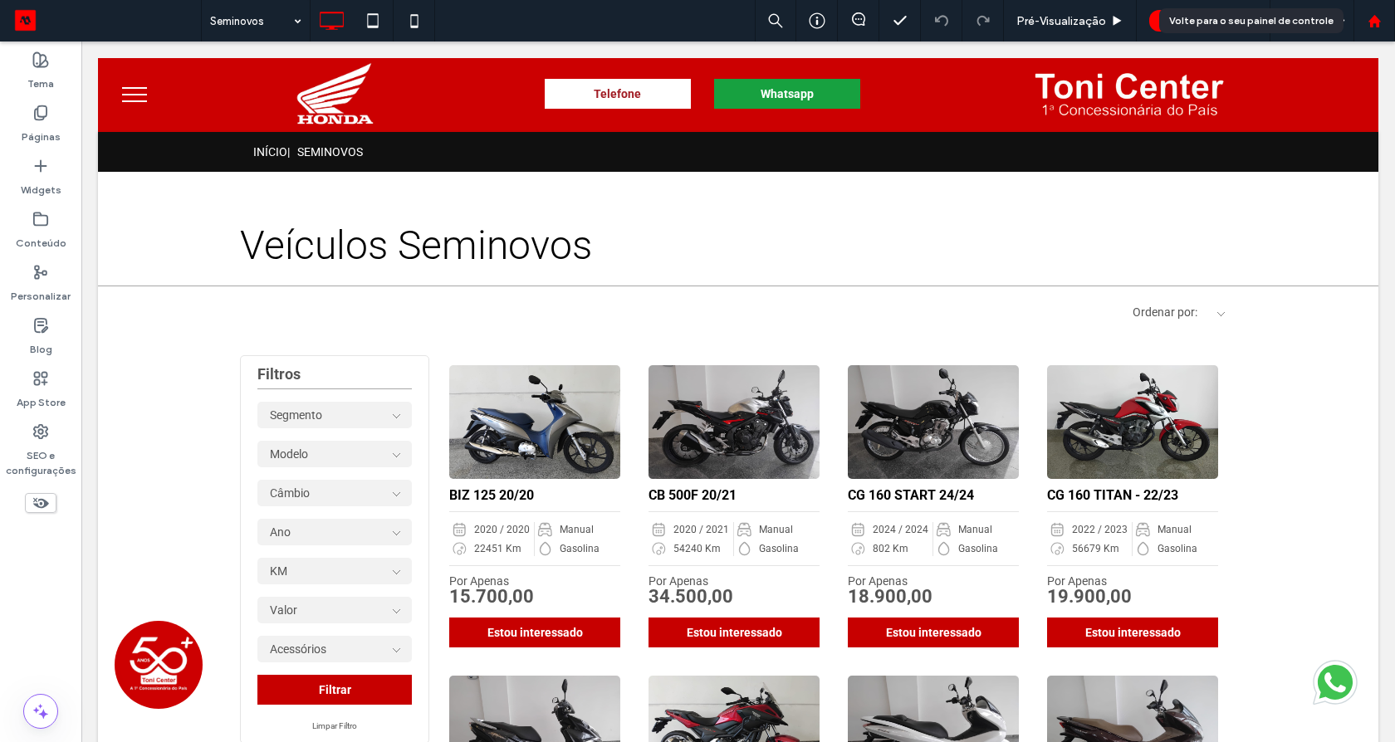
click at [1371, 19] on use at bounding box center [1373, 20] width 12 height 12
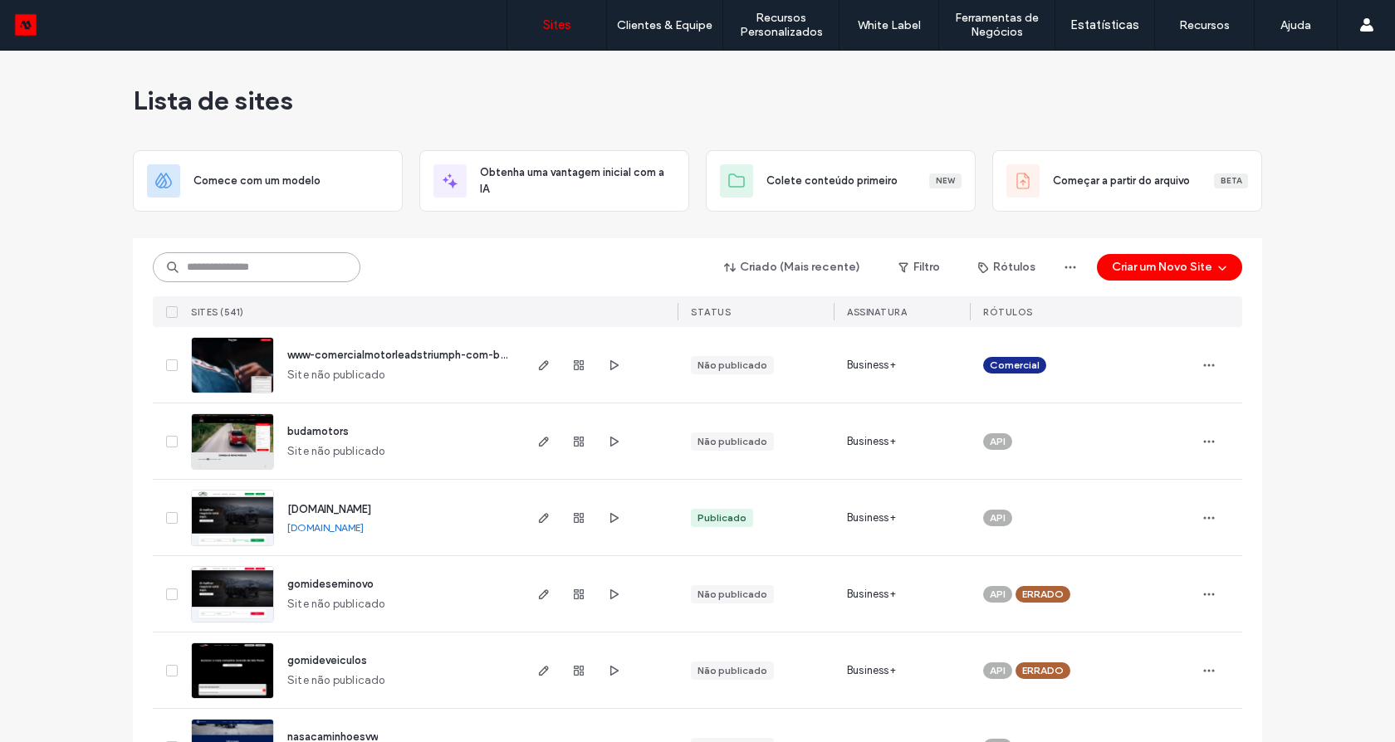
click at [296, 279] on input at bounding box center [257, 267] width 208 height 30
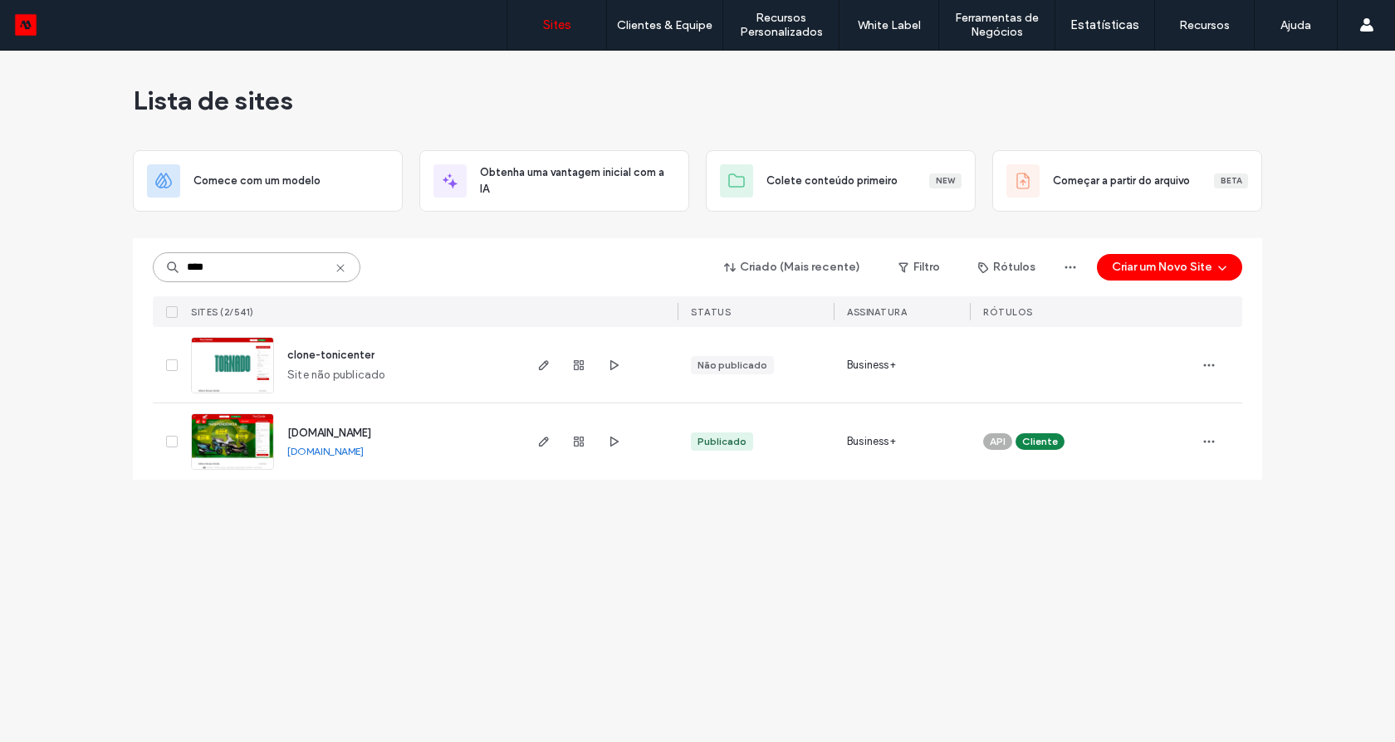
type input "****"
click at [340, 449] on link "[DOMAIN_NAME]" at bounding box center [325, 451] width 76 height 12
click at [343, 268] on icon at bounding box center [340, 268] width 13 height 13
click at [343, 268] on input "****" at bounding box center [257, 267] width 208 height 30
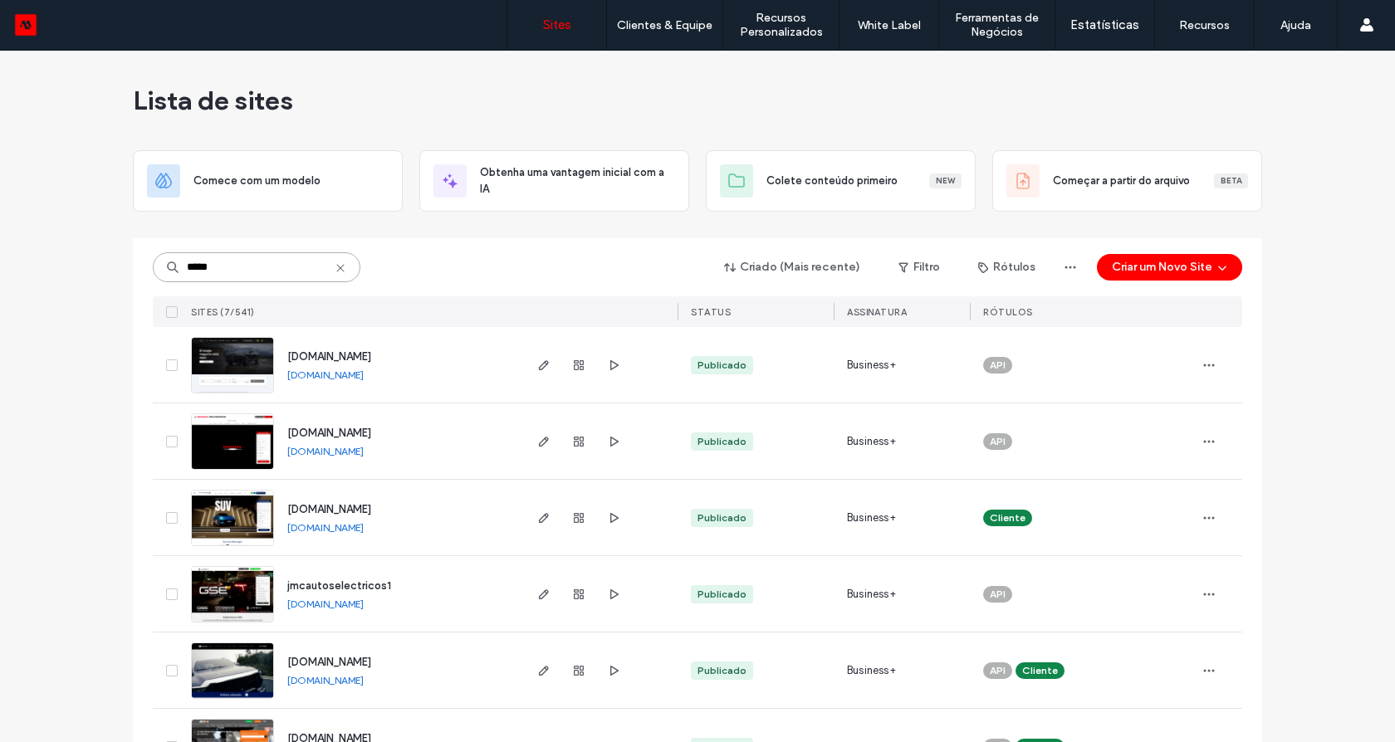
type input "*****"
click at [307, 374] on link "[DOMAIN_NAME]" at bounding box center [325, 375] width 76 height 12
